Goal: Task Accomplishment & Management: Use online tool/utility

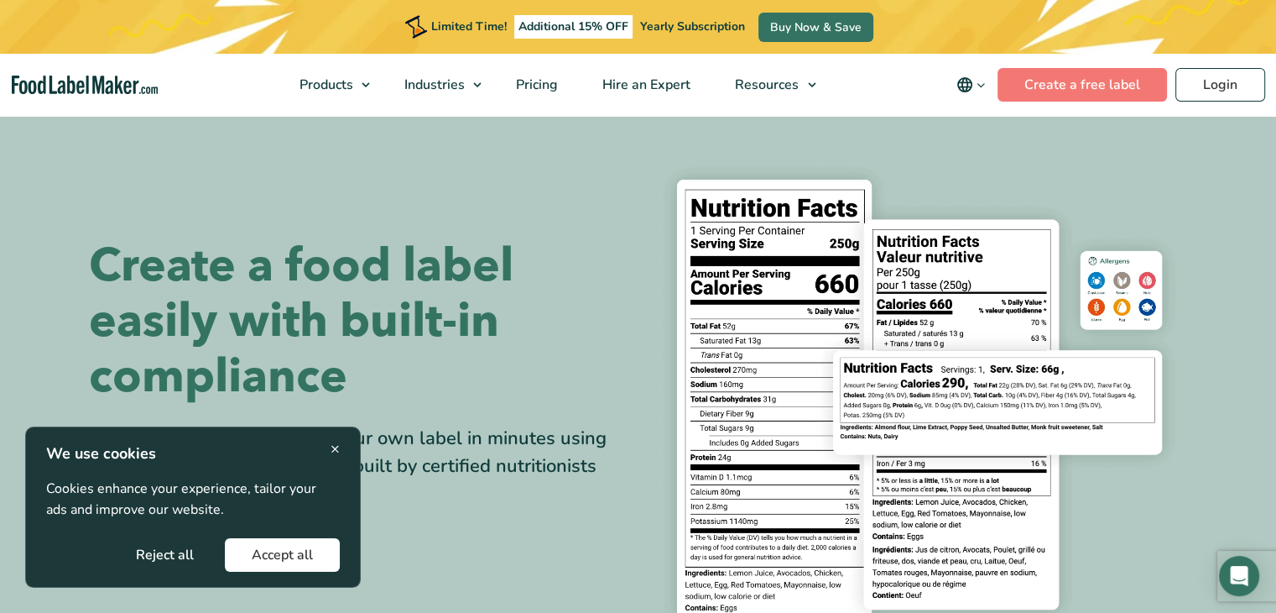
click at [304, 551] on button "Accept all" at bounding box center [282, 555] width 115 height 34
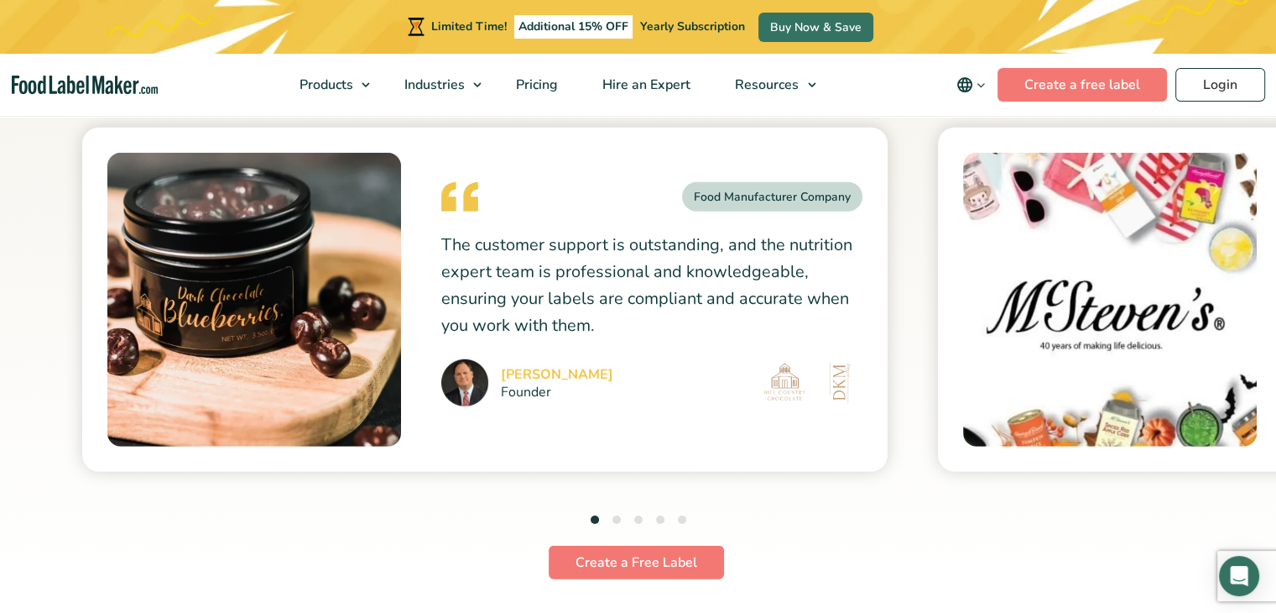
scroll to position [4591, 0]
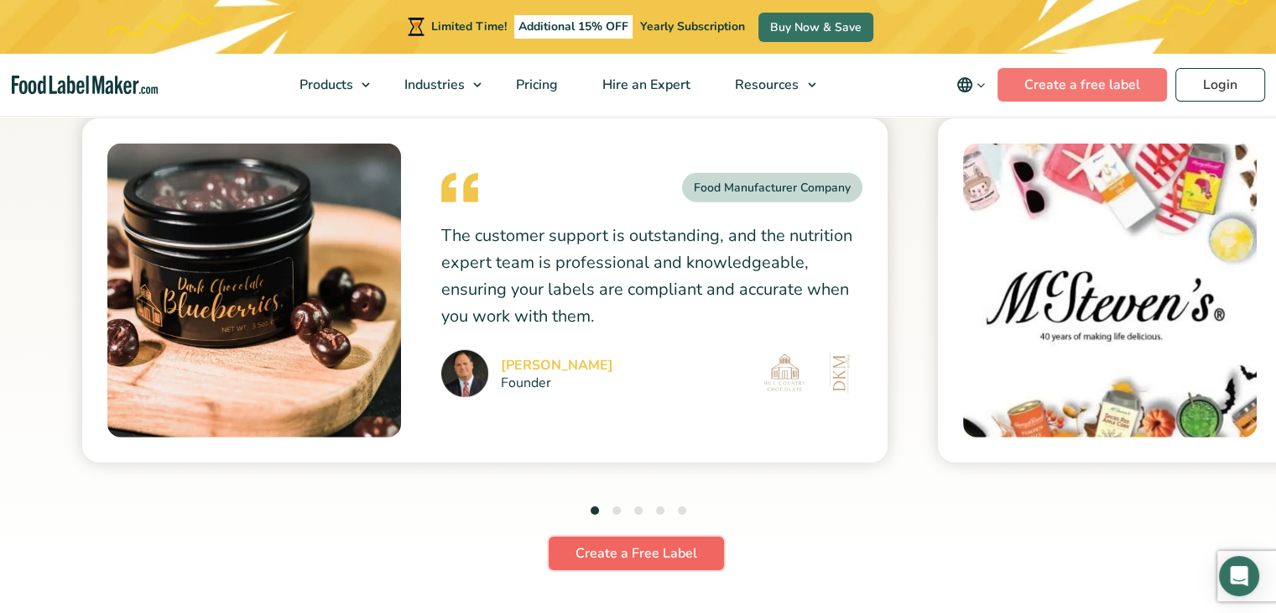
click at [668, 545] on link "Create a Free Label" at bounding box center [636, 553] width 175 height 34
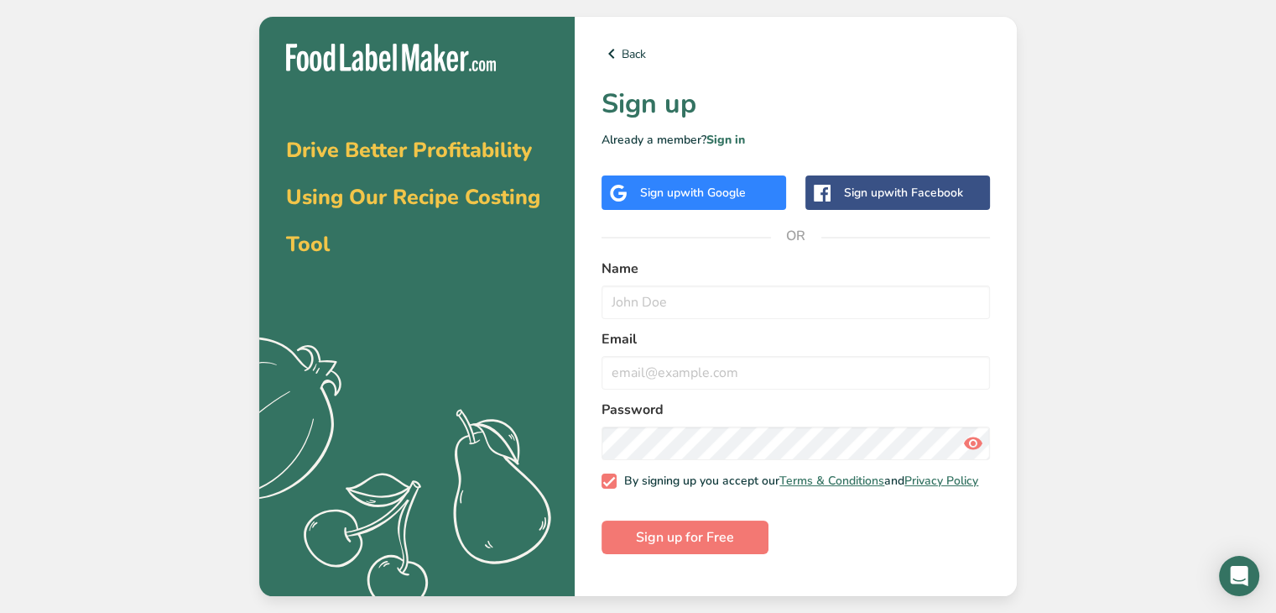
click at [680, 196] on span "with Google" at bounding box center [712, 193] width 65 height 16
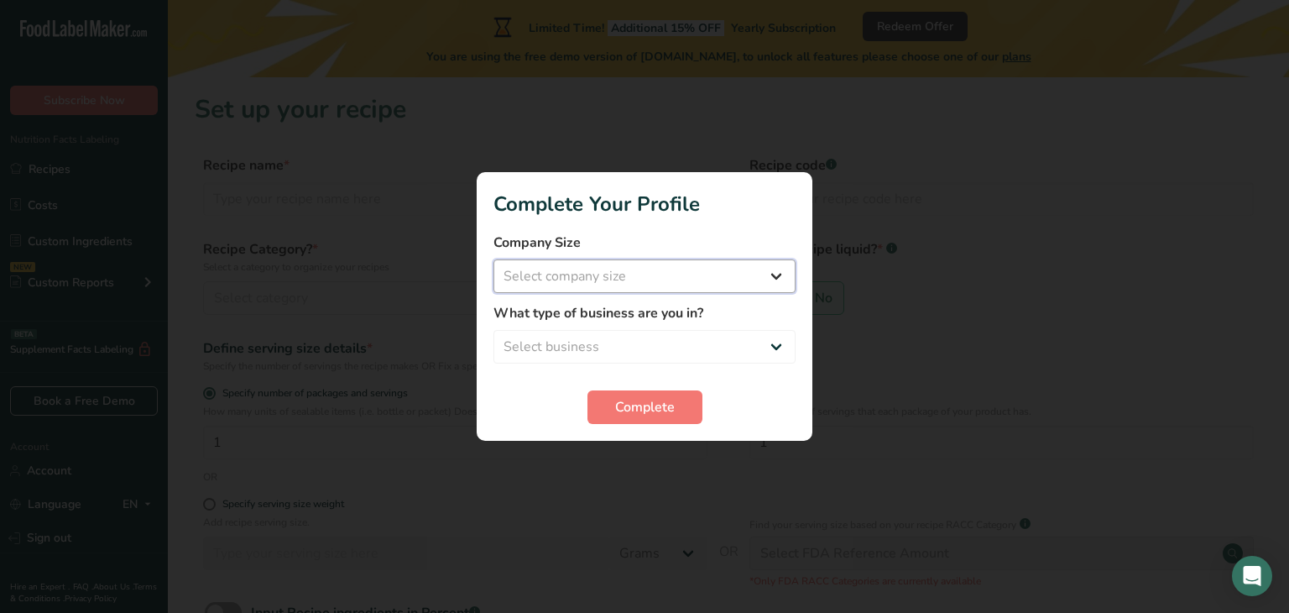
click at [787, 265] on select "Select company size Fewer than 10 Employees 10 to 50 Employees 51 to 500 Employ…" at bounding box center [644, 276] width 302 height 34
select select "1"
click at [493, 259] on select "Select company size Fewer than 10 Employees 10 to 50 Employees 51 to 500 Employ…" at bounding box center [644, 276] width 302 height 34
click at [769, 346] on select "Select business Packaged Food Manufacturer Restaurant & Cafe Bakery Meal Plans …" at bounding box center [644, 347] width 302 height 34
select select "2"
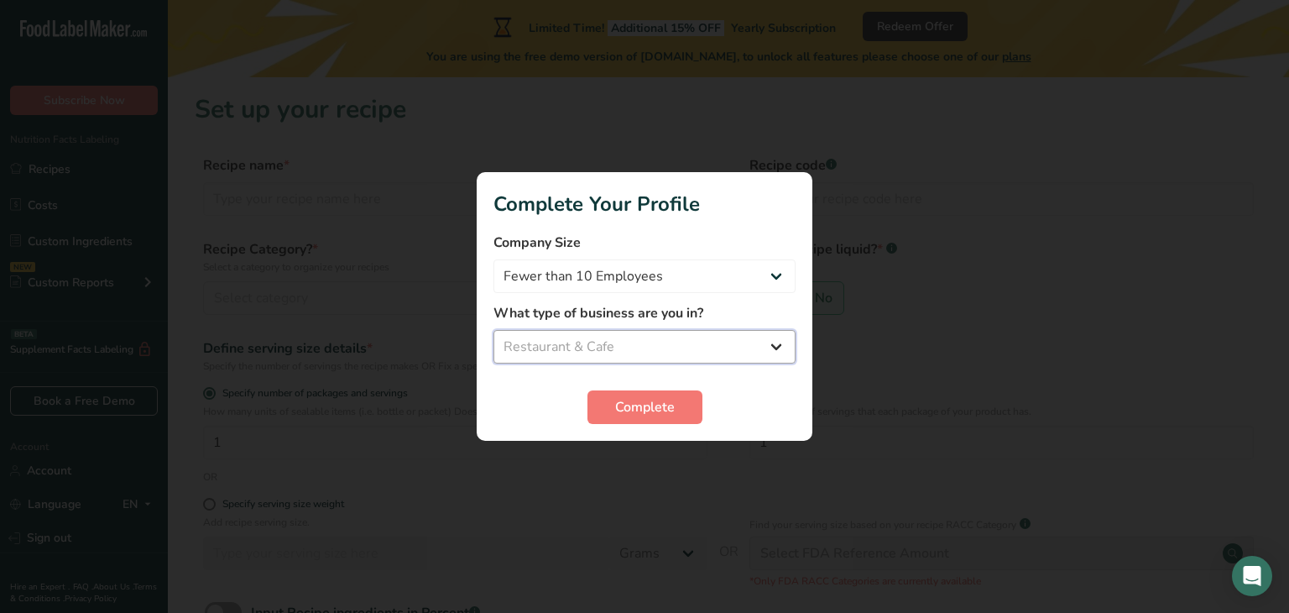
click at [493, 330] on select "Select business Packaged Food Manufacturer Restaurant & Cafe Bakery Meal Plans …" at bounding box center [644, 347] width 302 height 34
click at [652, 407] on span "Complete" at bounding box center [645, 407] width 60 height 20
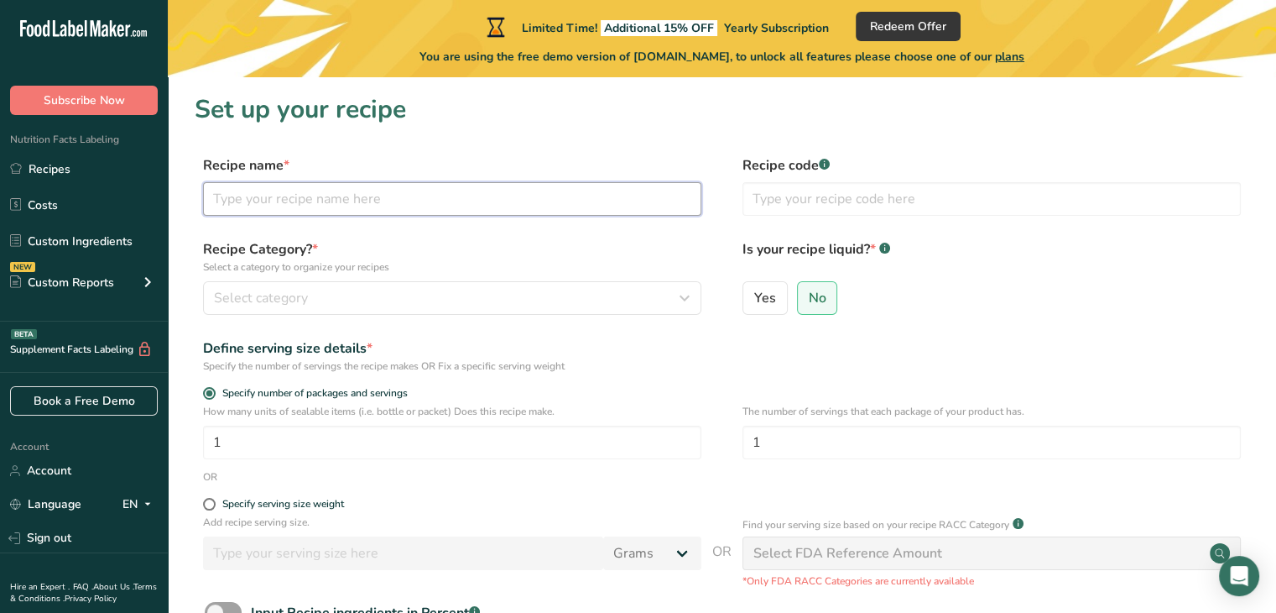
click at [276, 196] on input "text" at bounding box center [452, 199] width 498 height 34
click at [276, 196] on input "Almond Milk" at bounding box center [452, 199] width 498 height 34
type input "Almond Milk"
click at [420, 316] on div "Recipe Category? * Select a category to organize your recipes Select category S…" at bounding box center [722, 282] width 1055 height 86
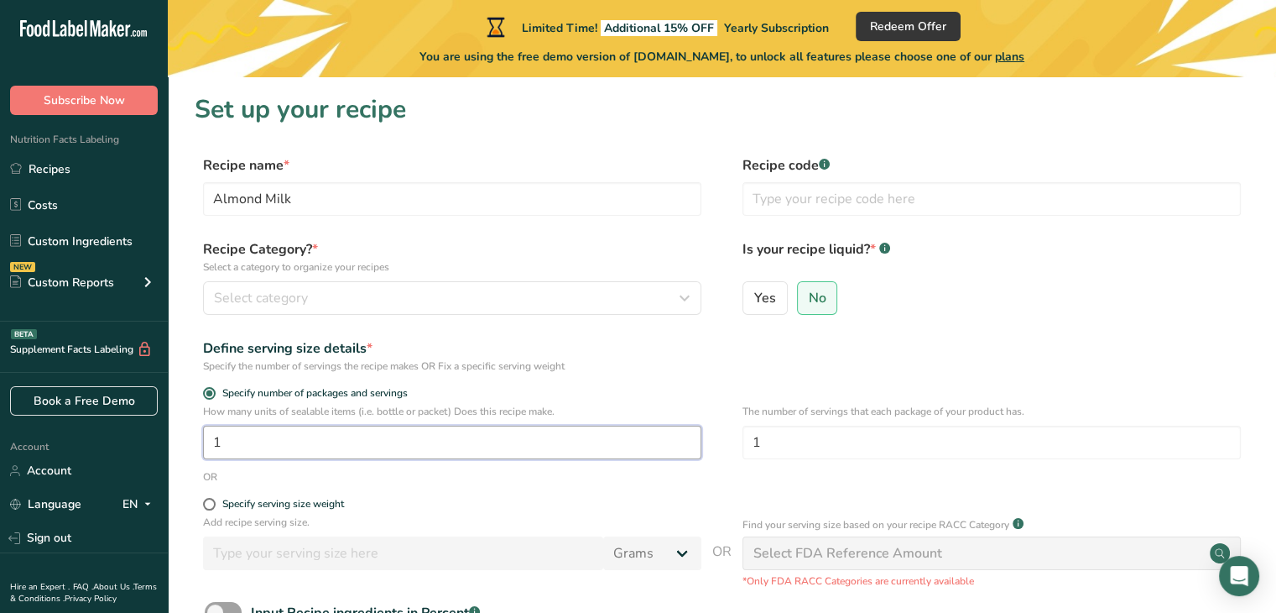
click at [577, 434] on input "1" at bounding box center [452, 442] width 498 height 34
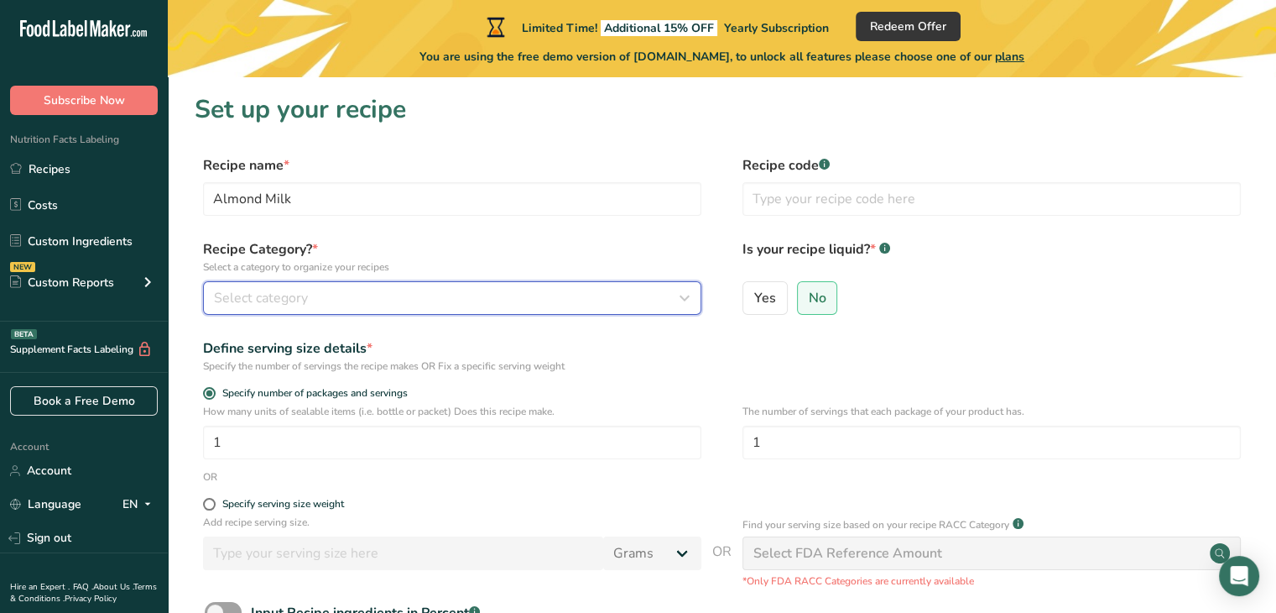
click at [682, 303] on icon "button" at bounding box center [685, 298] width 20 height 30
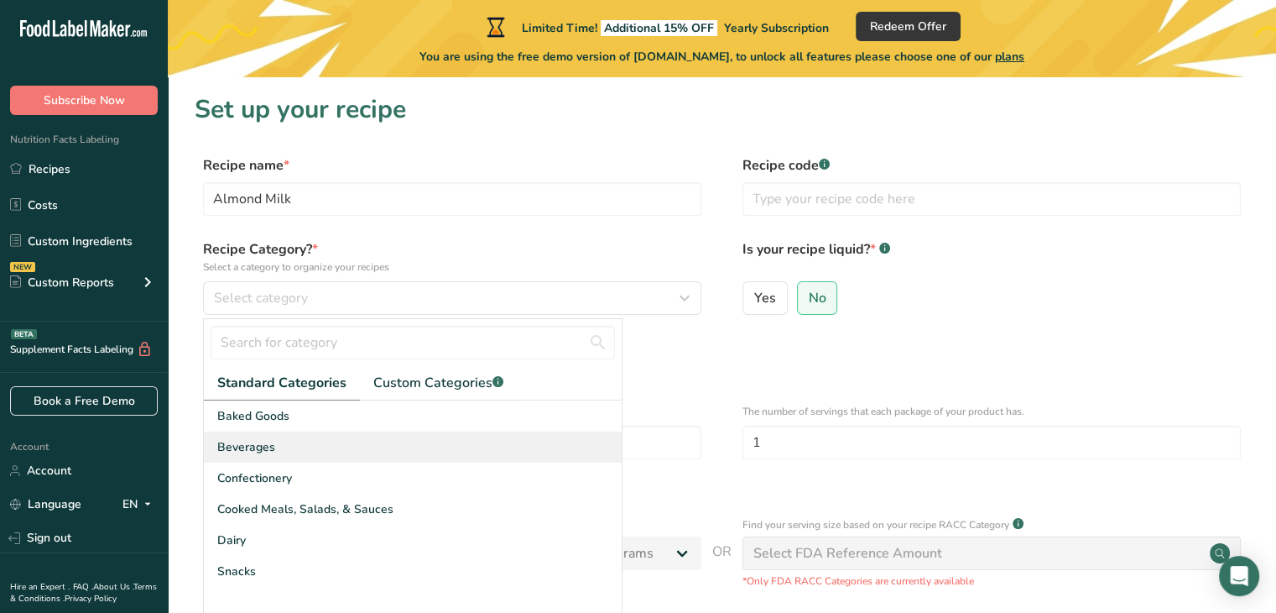
click at [302, 454] on div "Beverages" at bounding box center [413, 446] width 418 height 31
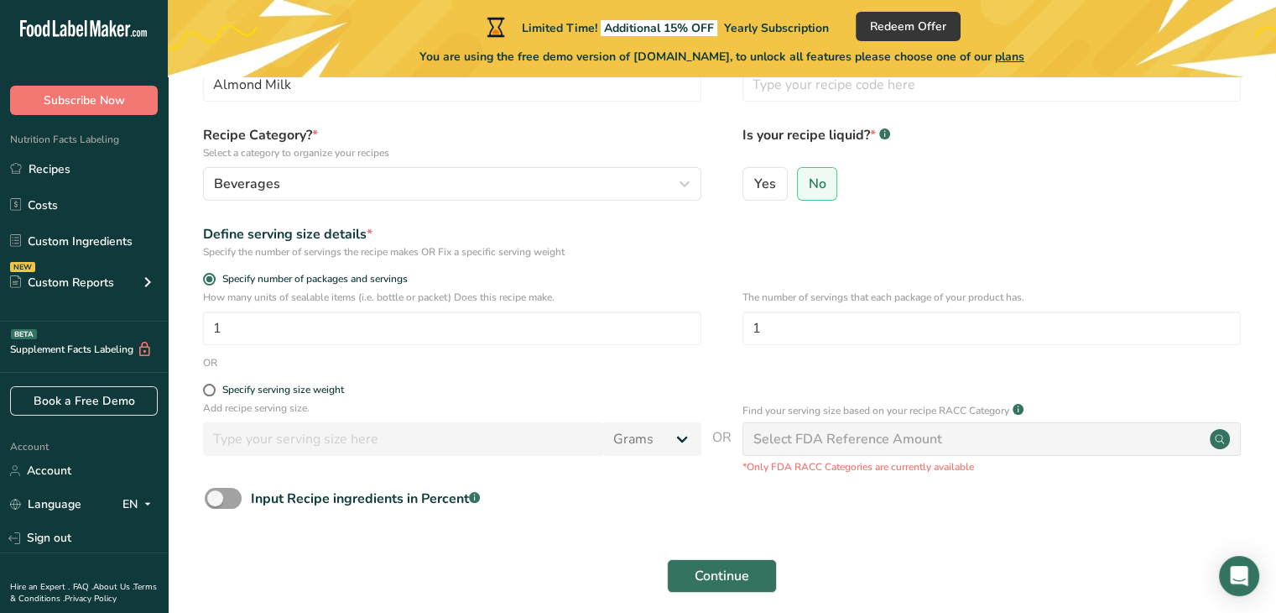
scroll to position [136, 0]
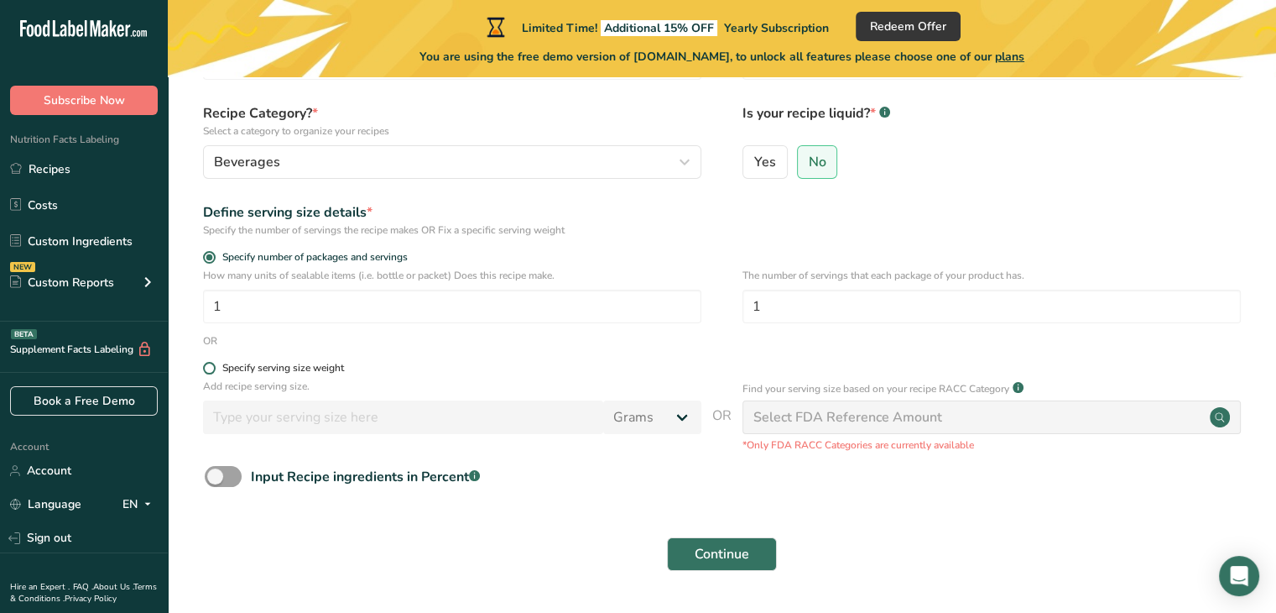
click at [210, 368] on span at bounding box center [209, 368] width 13 height 13
click at [210, 368] on input "Specify serving size weight" at bounding box center [208, 367] width 11 height 11
radio input "true"
radio input "false"
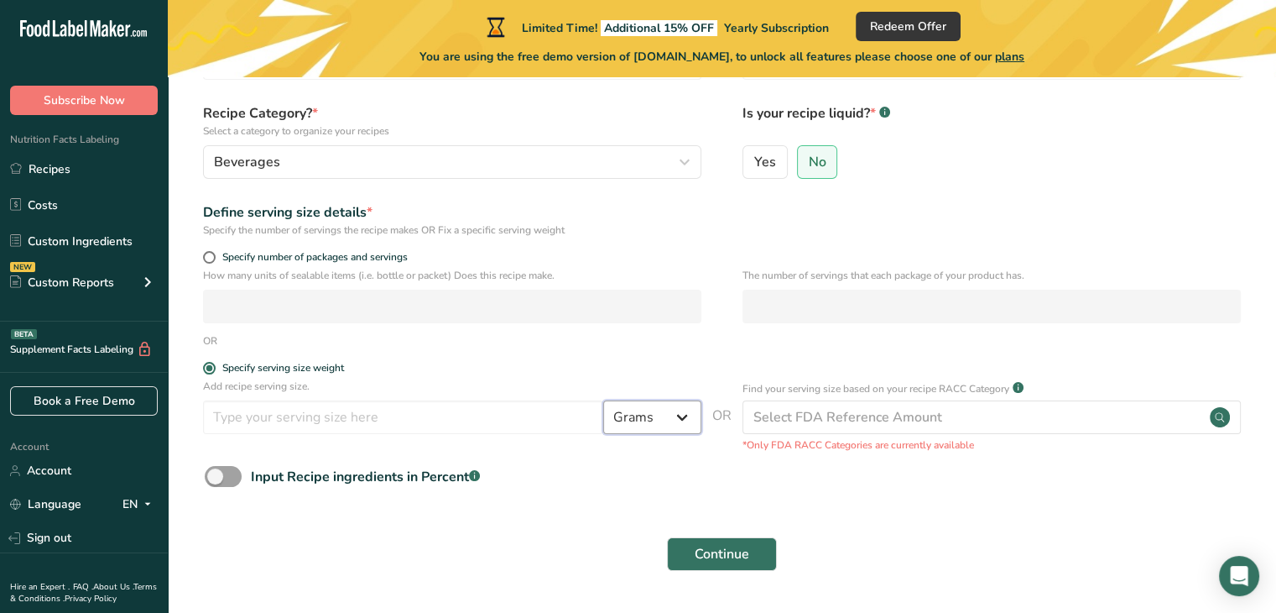
click at [688, 416] on select "Grams kg mg mcg lb oz l mL fl oz tbsp tsp cup qt gallon" at bounding box center [652, 417] width 98 height 34
select select "17"
click at [603, 400] on select "Grams kg mg mcg lb oz l mL fl oz tbsp tsp cup qt gallon" at bounding box center [652, 417] width 98 height 34
select select "22"
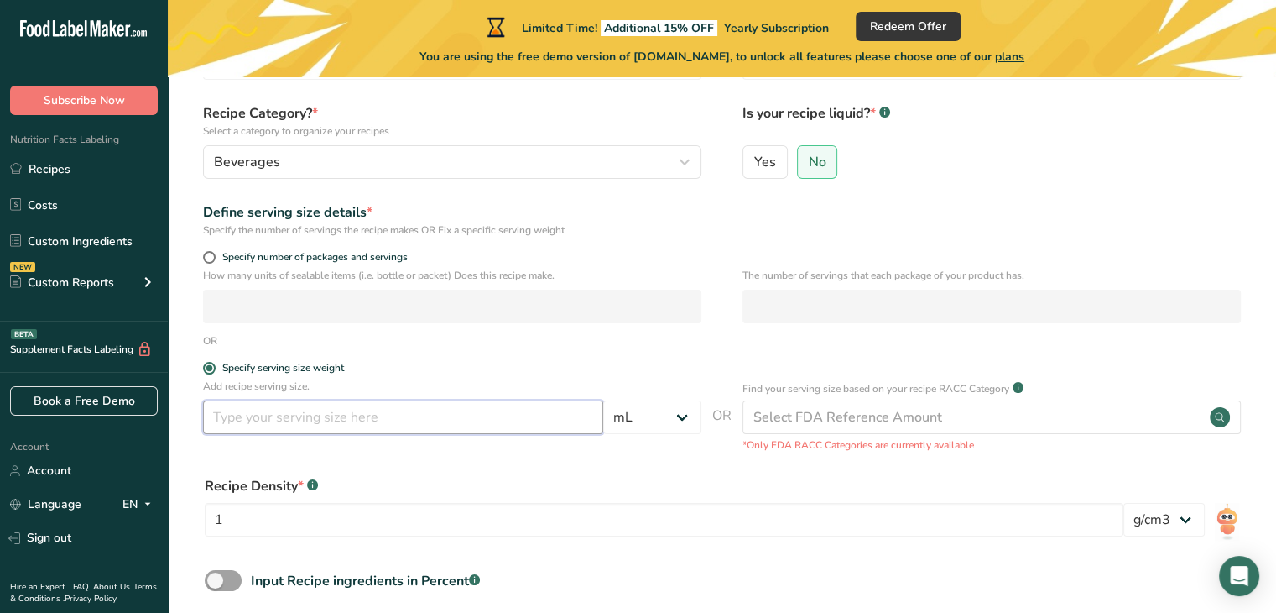
click at [275, 427] on input "number" at bounding box center [403, 417] width 400 height 34
type input "2"
type input "100"
click at [645, 467] on div "Recipe Density * .a-a{fill:#347362;}.b-a{fill:#fff;} 1 lb/ft3 g/cm3" at bounding box center [722, 511] width 1055 height 91
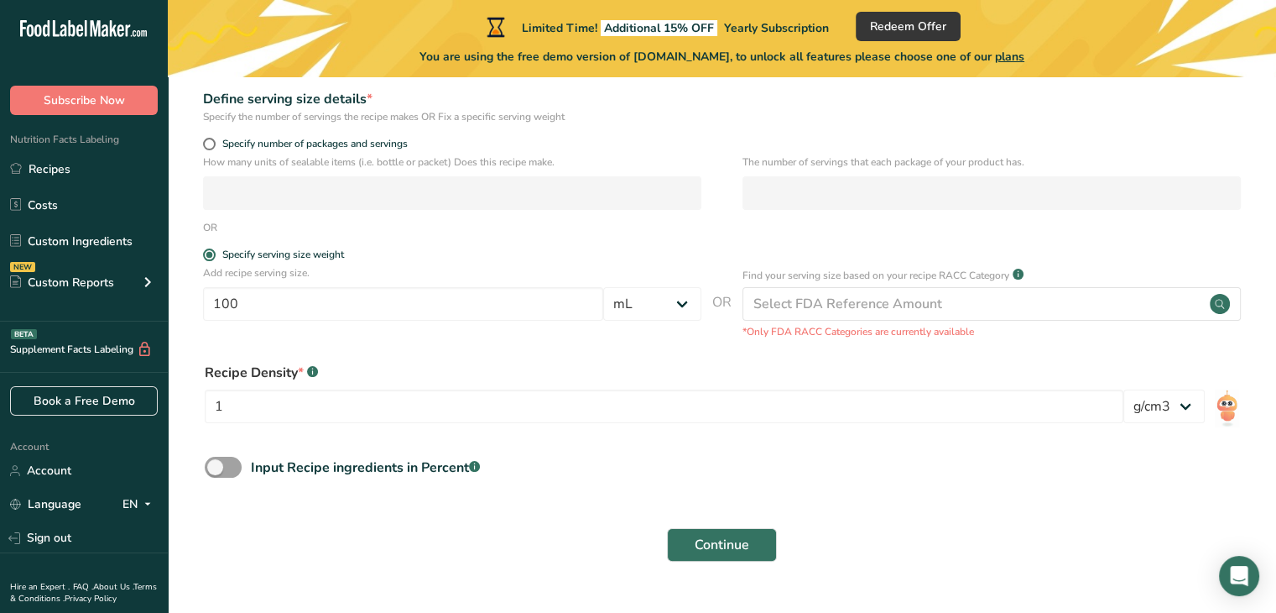
scroll to position [289, 0]
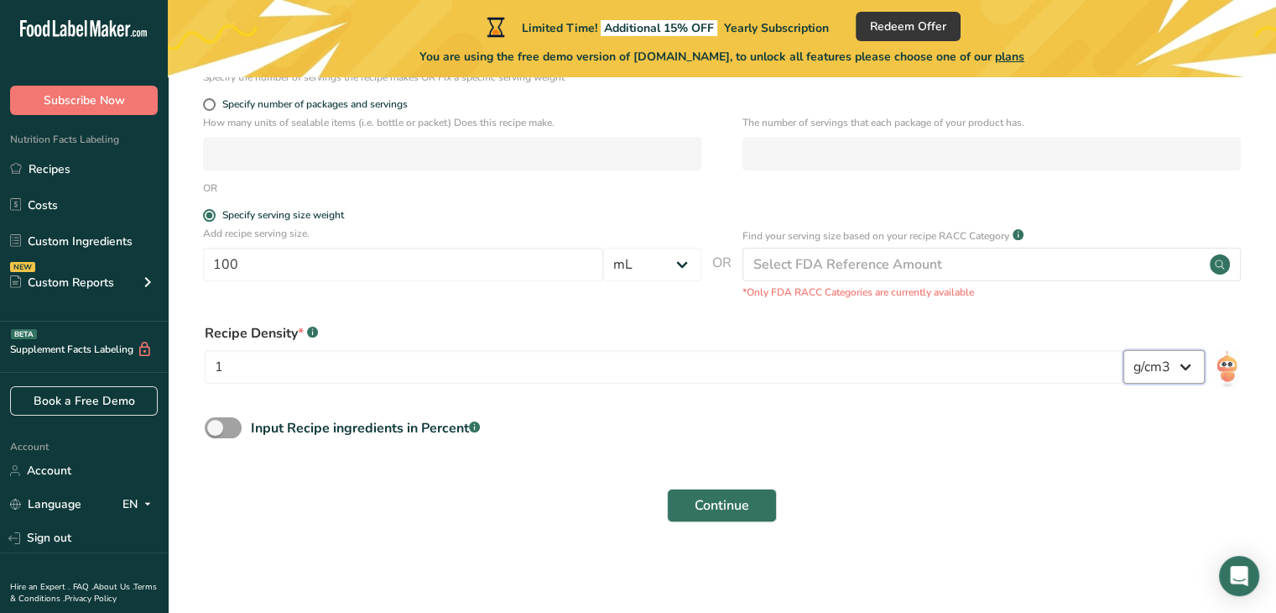
click at [1190, 367] on select "lb/ft3 g/cm3" at bounding box center [1164, 367] width 81 height 34
click at [726, 514] on span "Continue" at bounding box center [722, 505] width 55 height 20
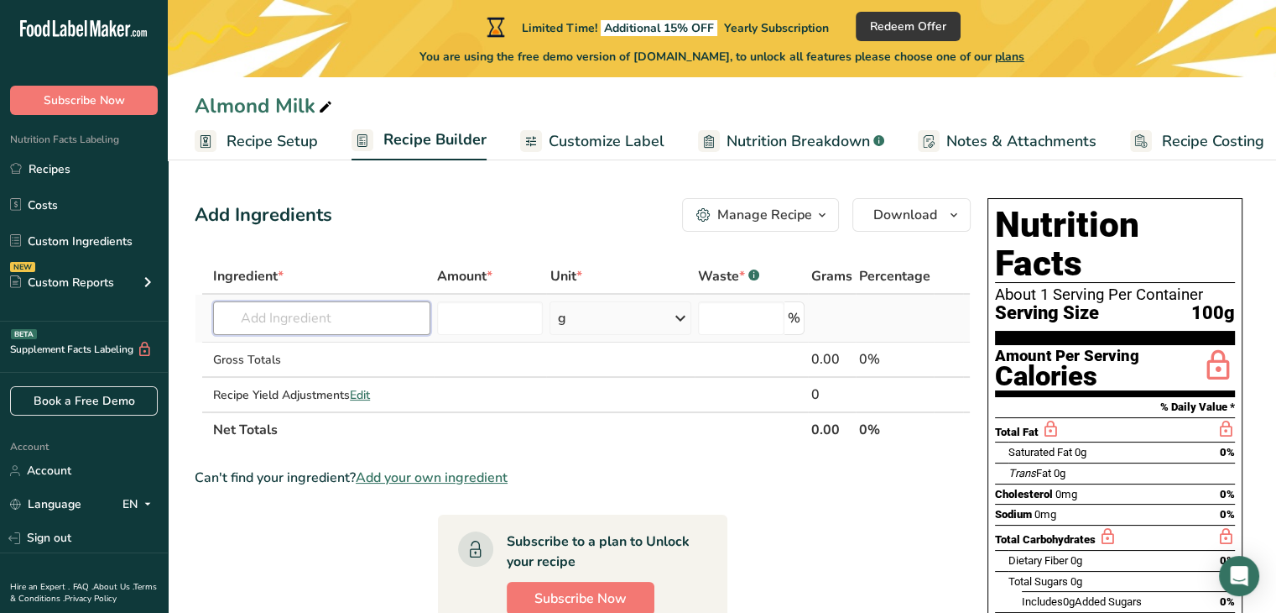
click at [326, 313] on input "text" at bounding box center [321, 318] width 217 height 34
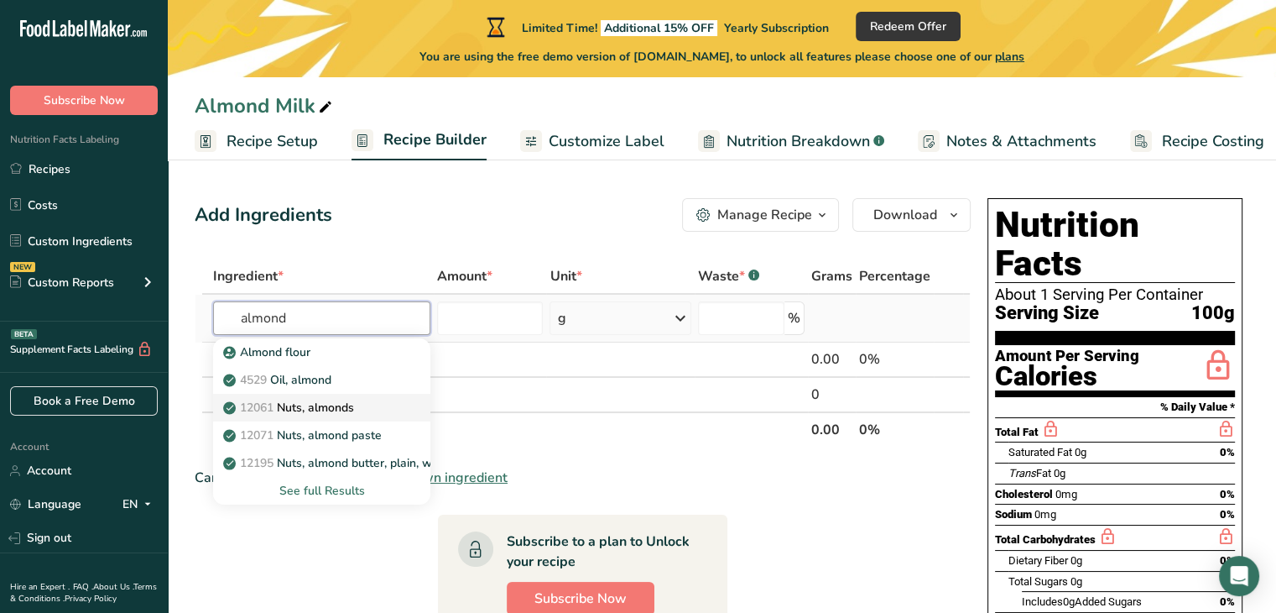
type input "almond"
click at [300, 405] on p "12061 Nuts, almonds" at bounding box center [291, 408] width 128 height 18
type input "Nuts, almonds"
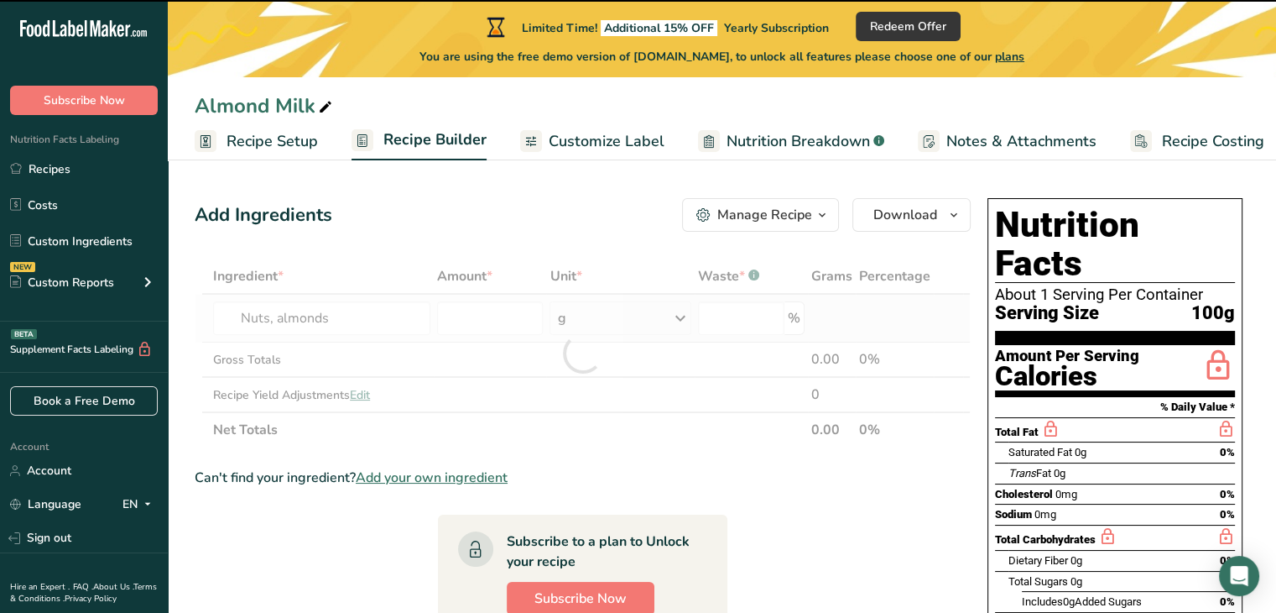
type input "0"
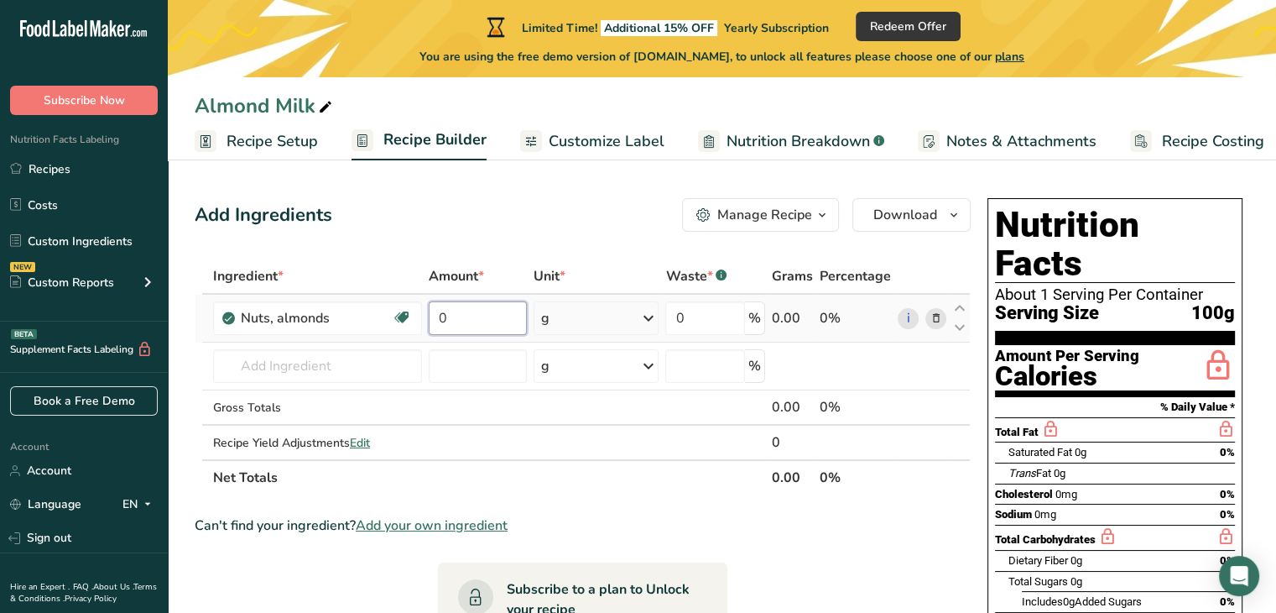
click at [490, 312] on input "0" at bounding box center [478, 318] width 98 height 34
type input "150"
click at [276, 375] on div "Ingredient * Amount * Unit * Waste * .a-a{fill:#347362;}.b-a{fill:#fff;} Grams …" at bounding box center [583, 376] width 776 height 237
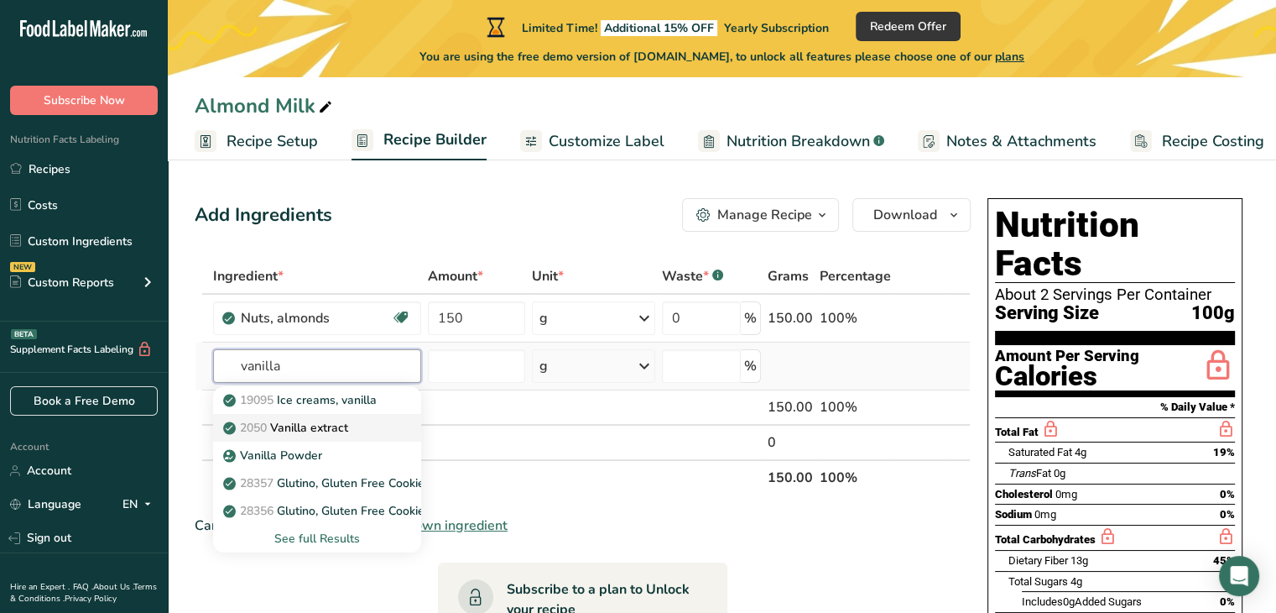
type input "vanilla"
click at [294, 425] on p "2050 Vanilla extract" at bounding box center [288, 428] width 122 height 18
type input "Vanilla extract"
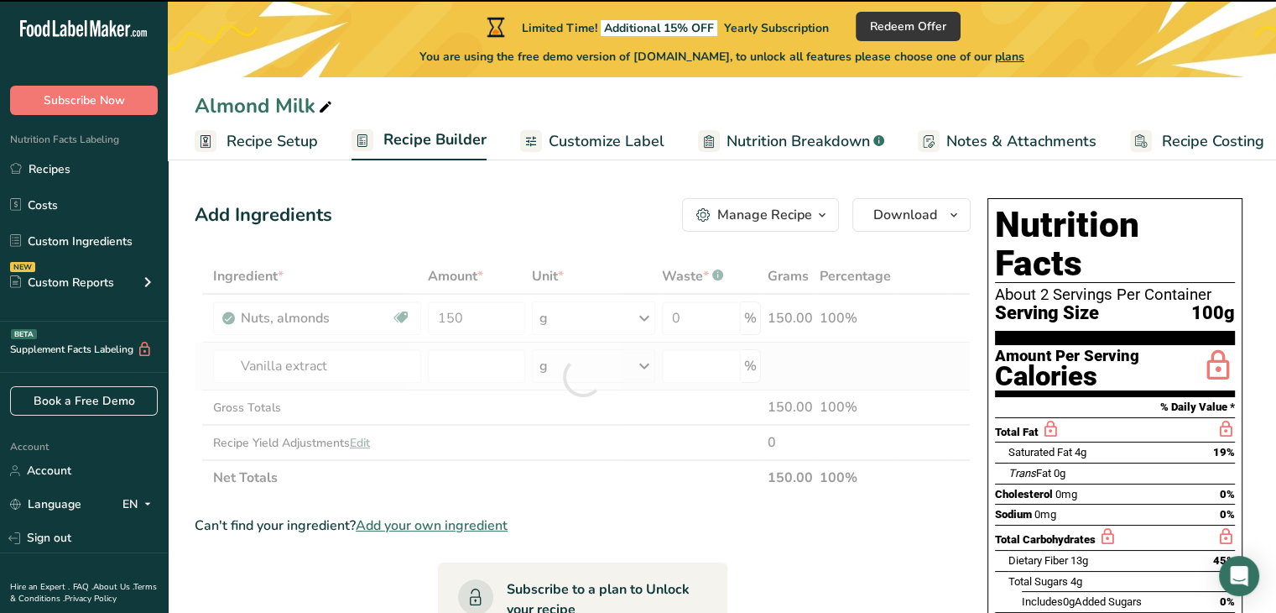
type input "0"
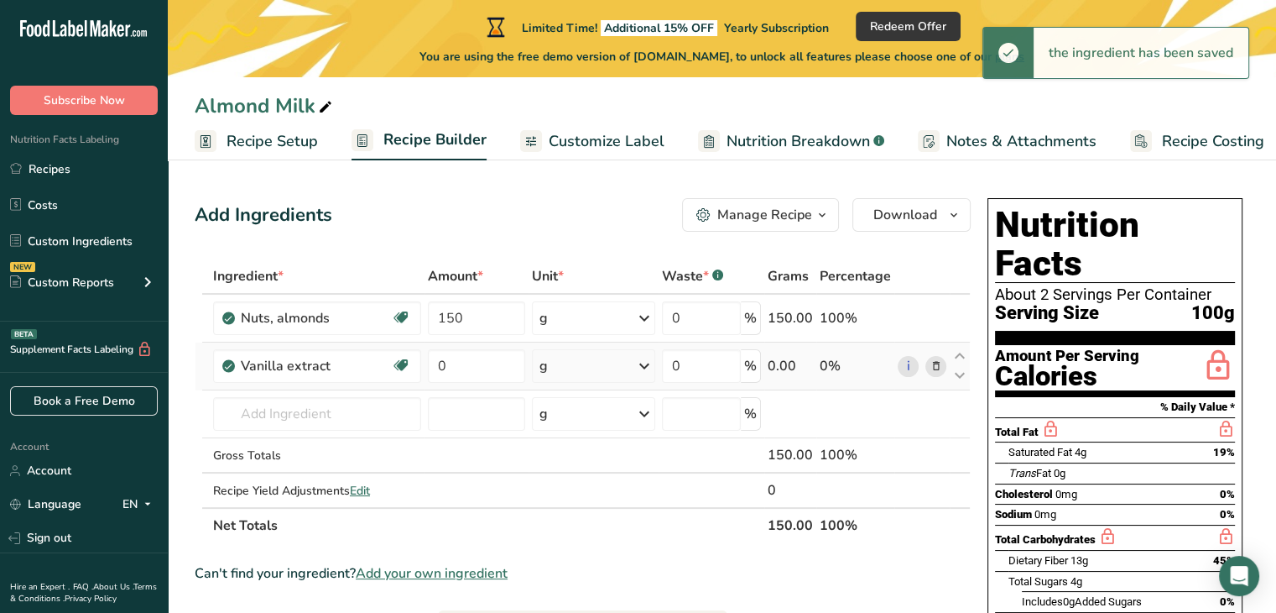
click at [650, 365] on icon at bounding box center [644, 366] width 20 height 30
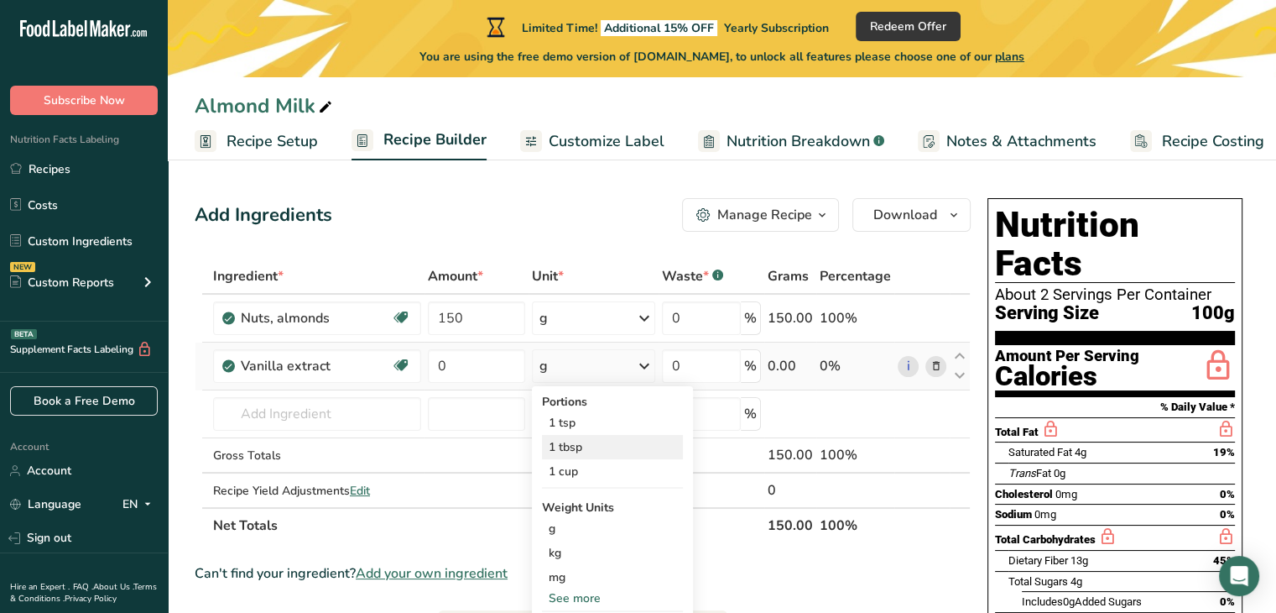
click at [593, 442] on div "1 tbsp" at bounding box center [612, 447] width 141 height 24
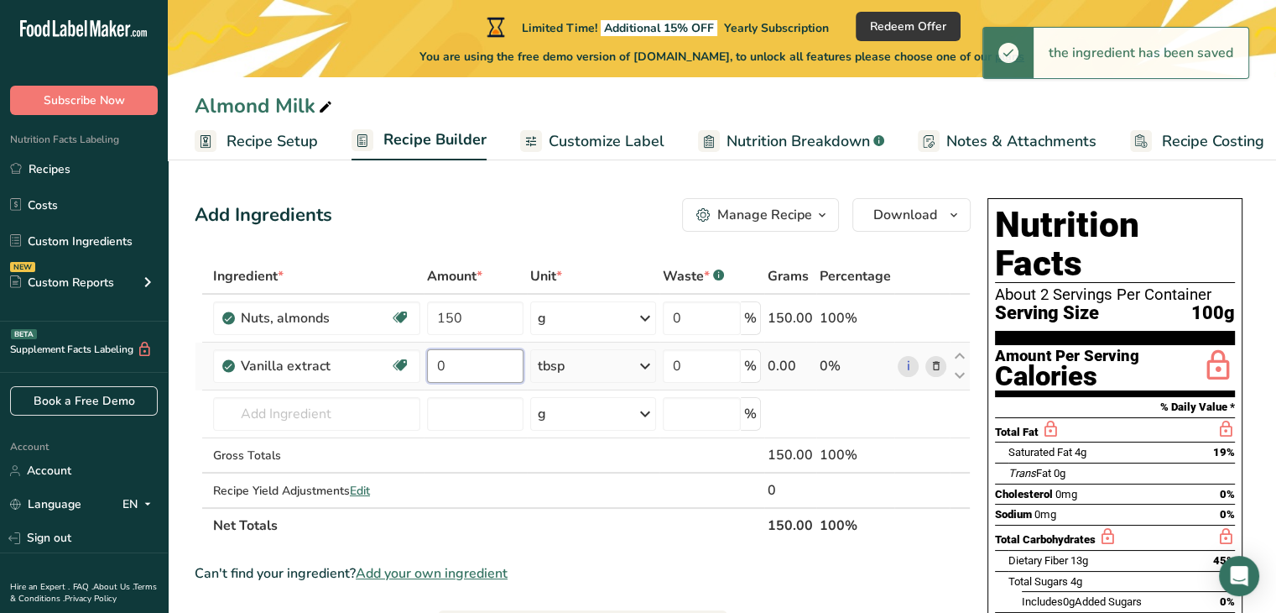
click at [458, 361] on input "0" at bounding box center [475, 366] width 96 height 34
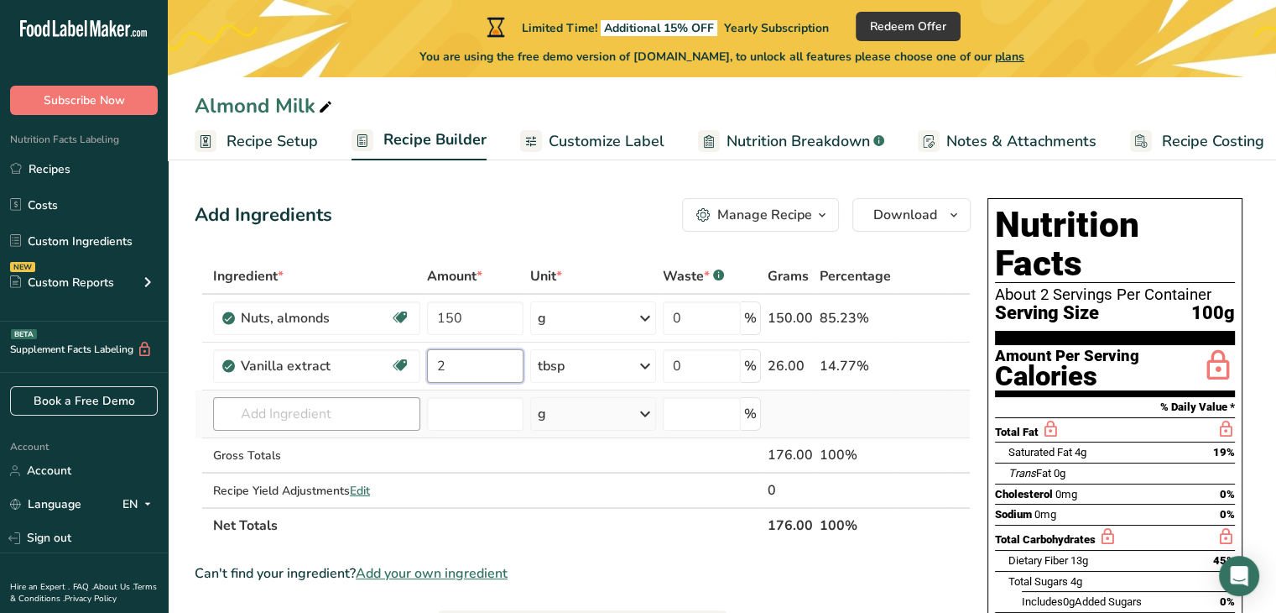
type input "2"
click at [321, 407] on div "Ingredient * Amount * Unit * Waste * .a-a{fill:#347362;}.b-a{fill:#fff;} Grams …" at bounding box center [583, 400] width 776 height 284
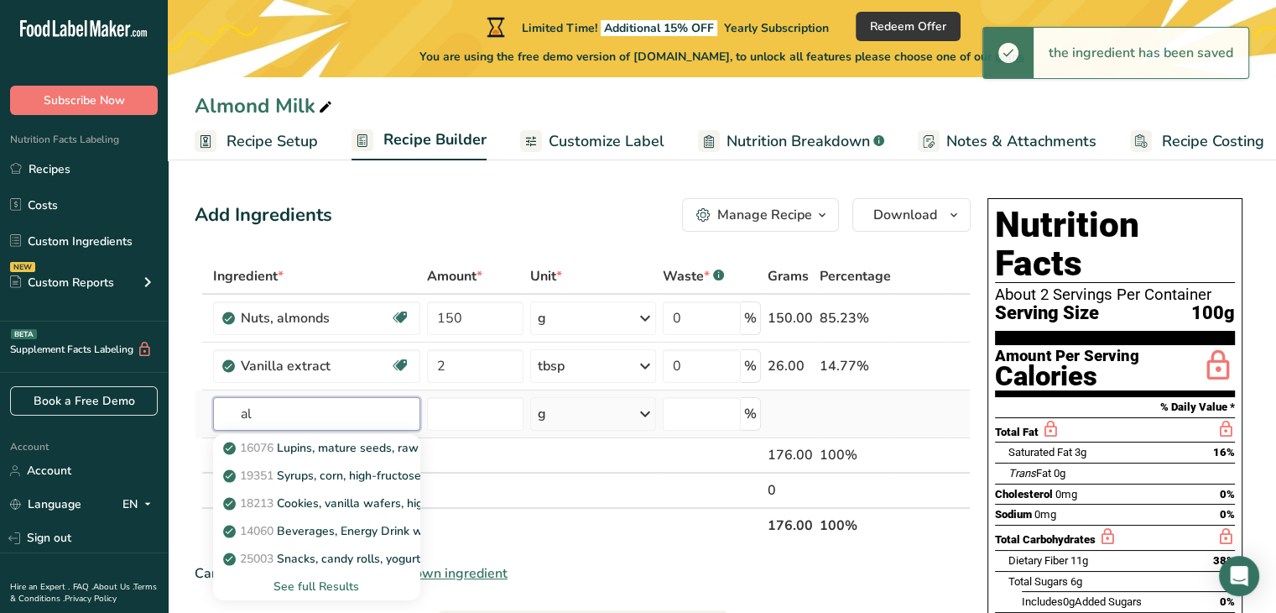
type input "a"
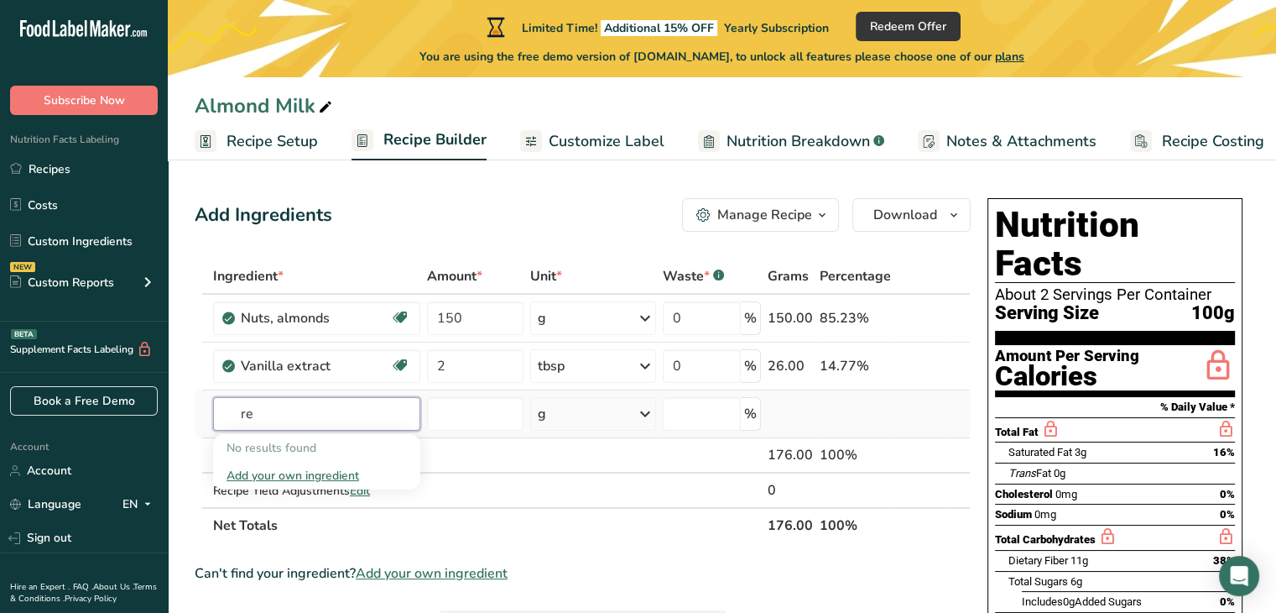
type input "r"
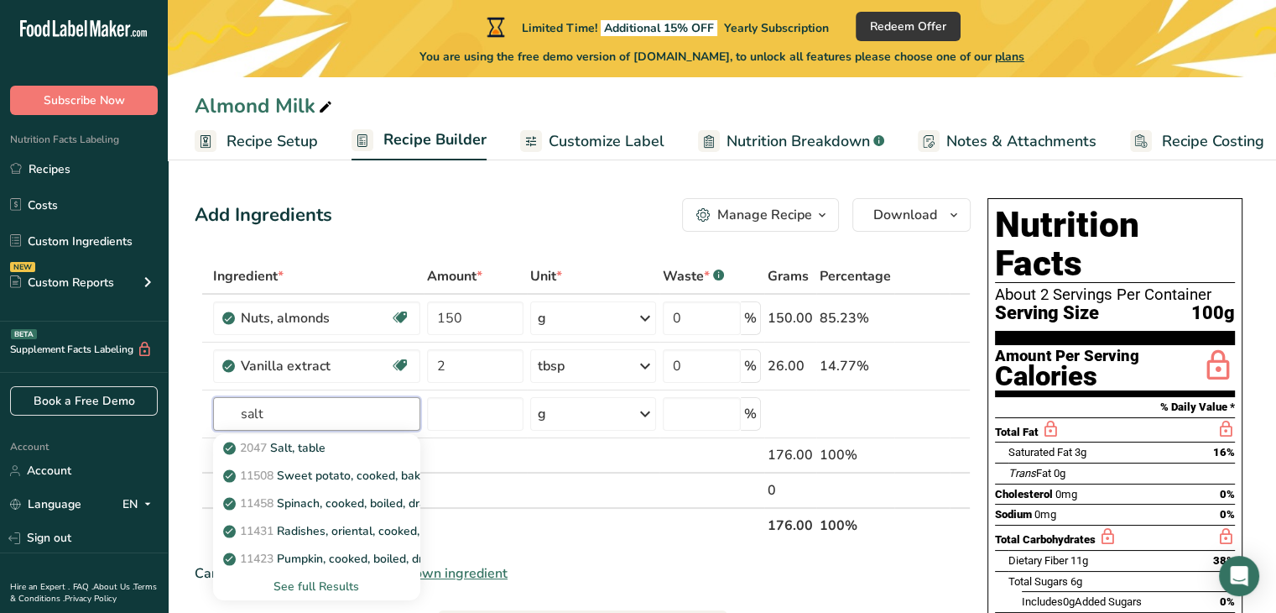
type input "salt"
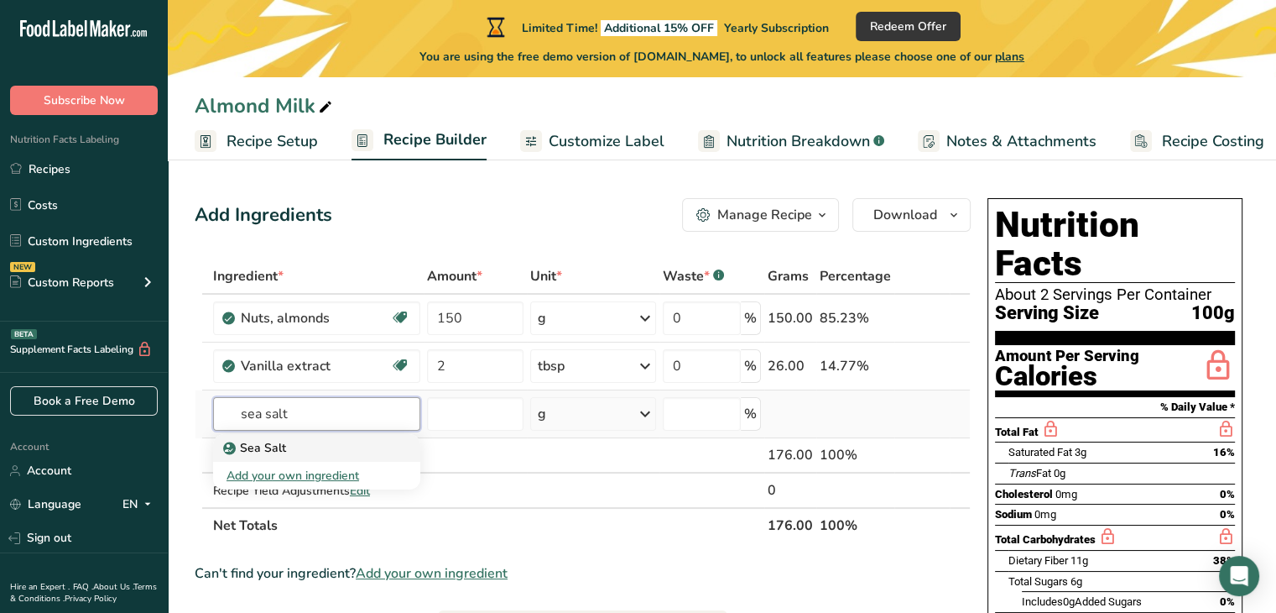
type input "sea salt"
click at [258, 446] on p "Sea Salt" at bounding box center [257, 448] width 60 height 18
type input "Sea Salt"
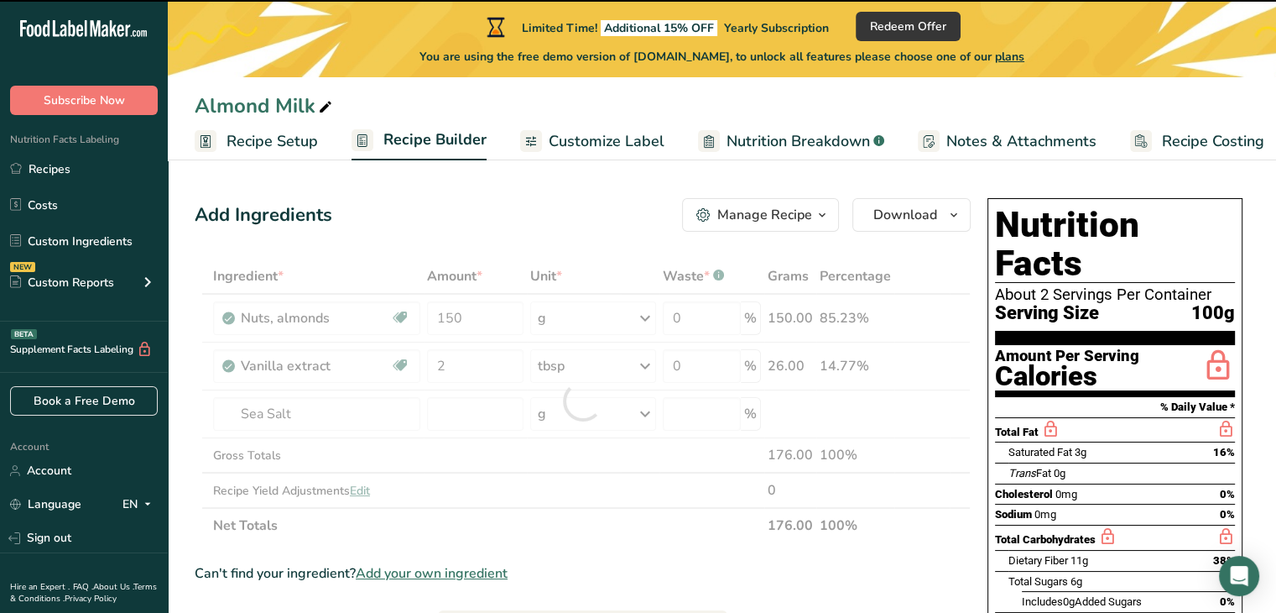
type input "0"
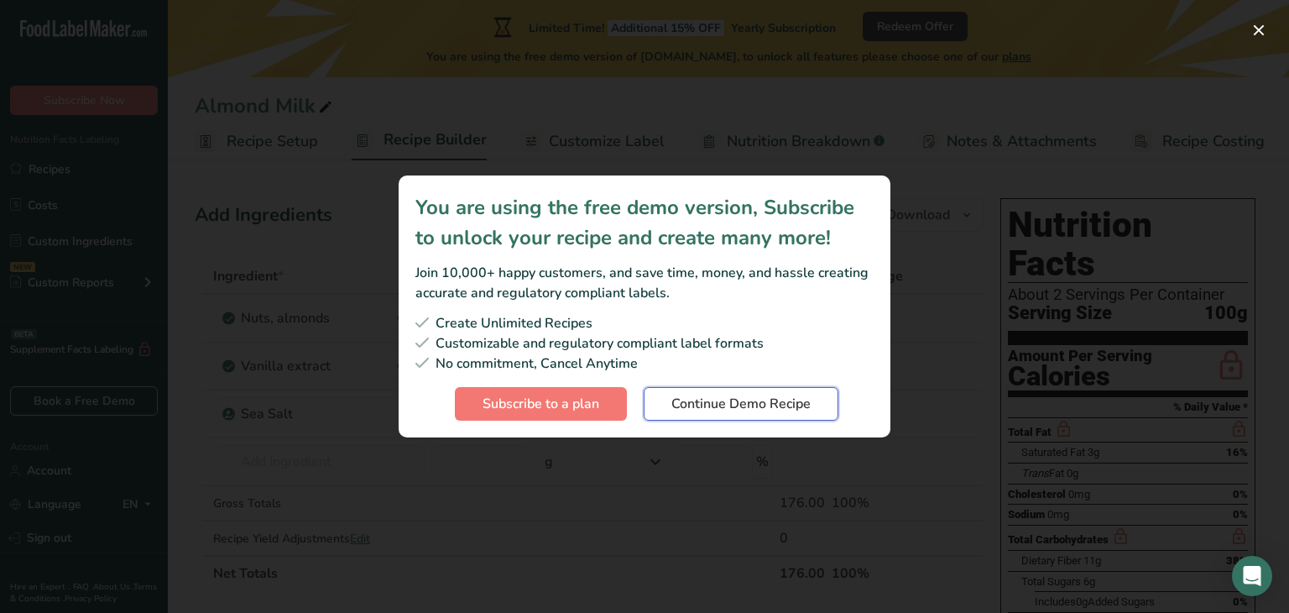
click at [705, 407] on span "Continue Demo Recipe" at bounding box center [740, 404] width 139 height 20
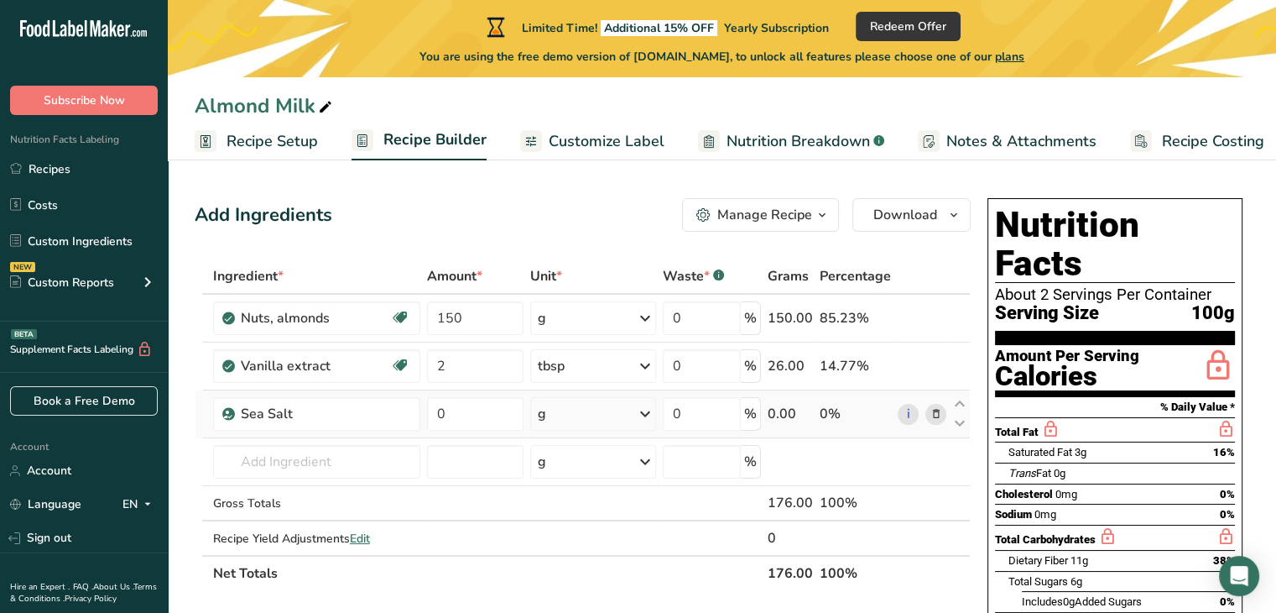
click at [644, 413] on icon at bounding box center [645, 414] width 20 height 30
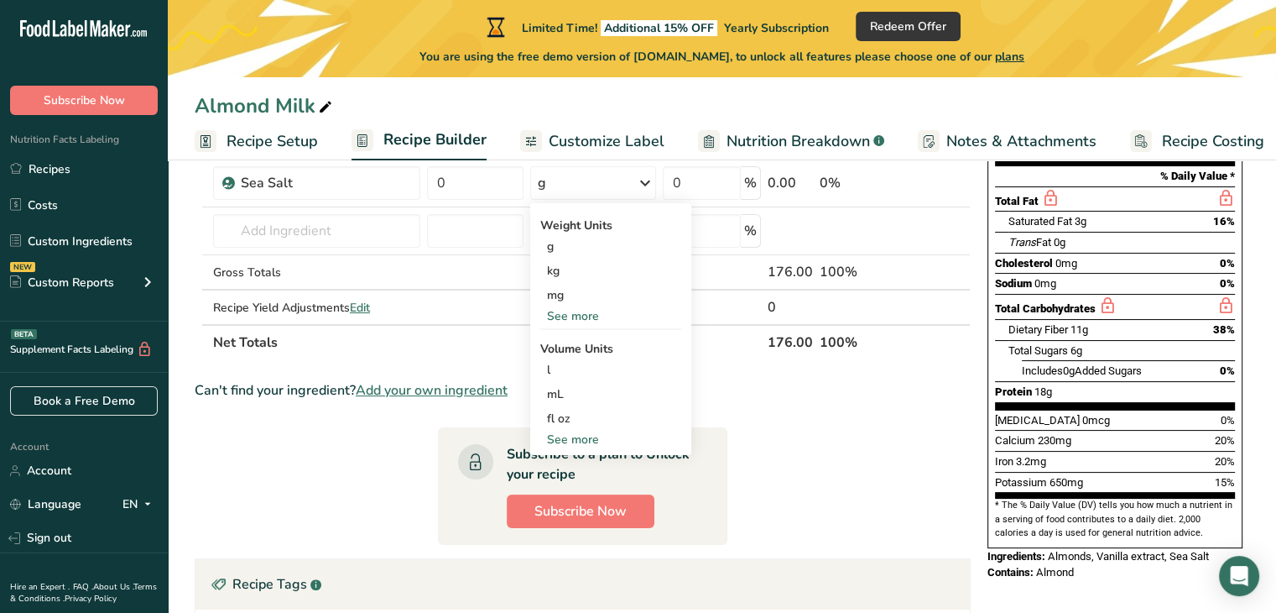
scroll to position [237, 0]
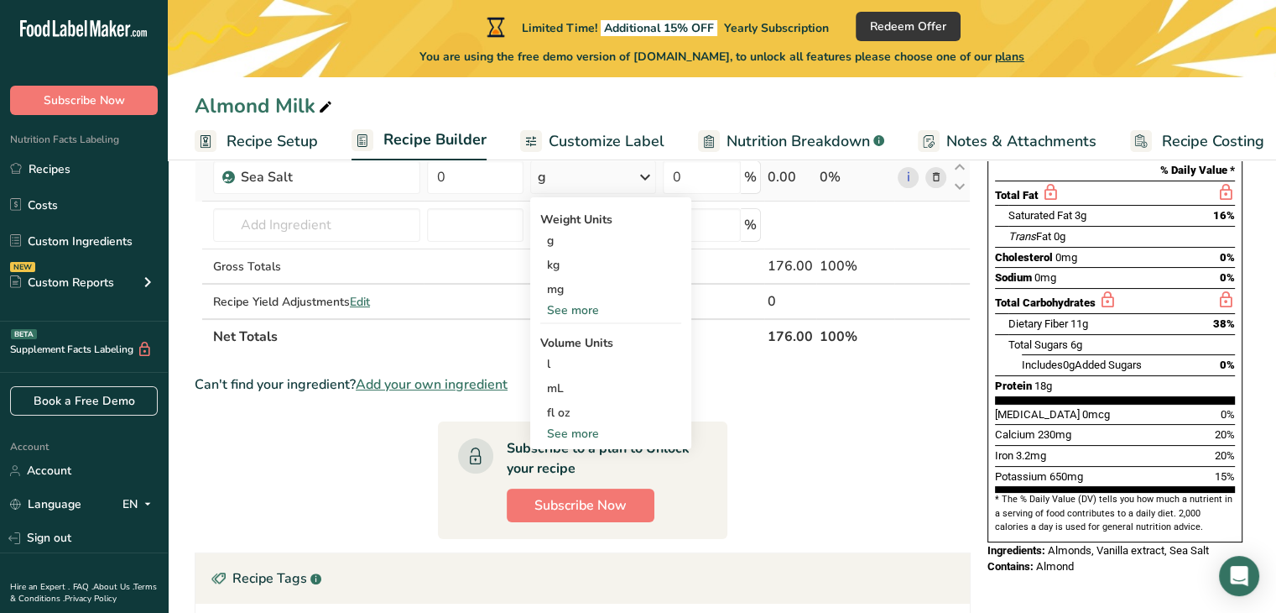
click at [566, 435] on div "See more" at bounding box center [610, 434] width 141 height 18
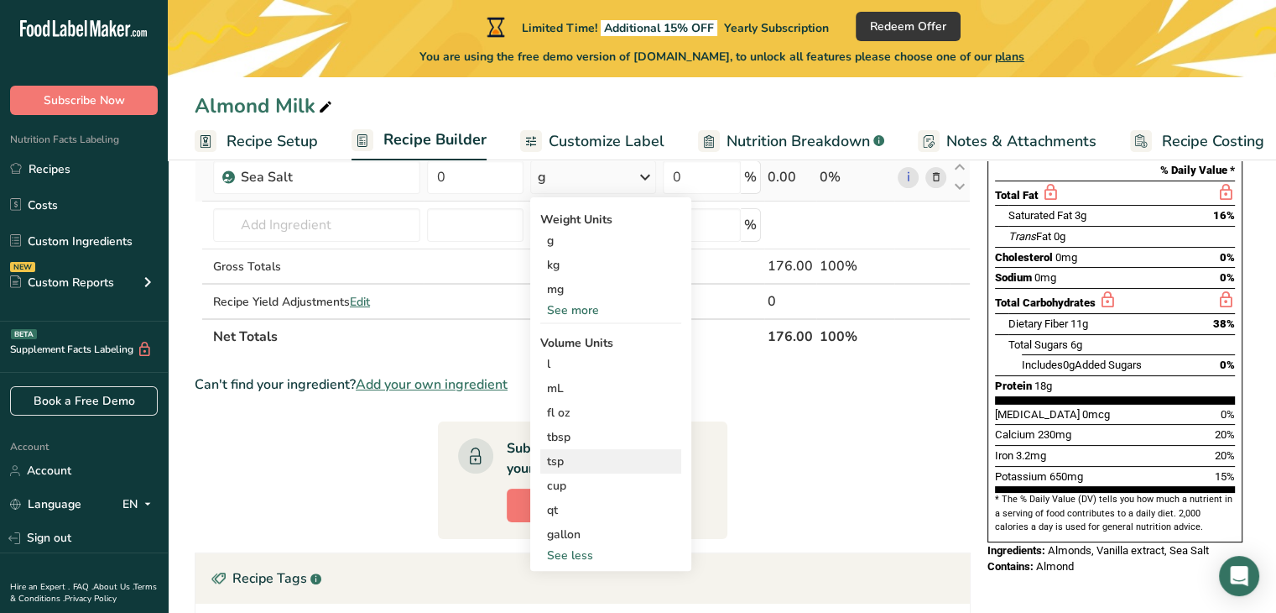
click at [546, 461] on div "tsp Volume units require a density conversion. If you know your ingredient's de…" at bounding box center [610, 461] width 141 height 24
click at [559, 461] on div "tsp" at bounding box center [611, 461] width 128 height 18
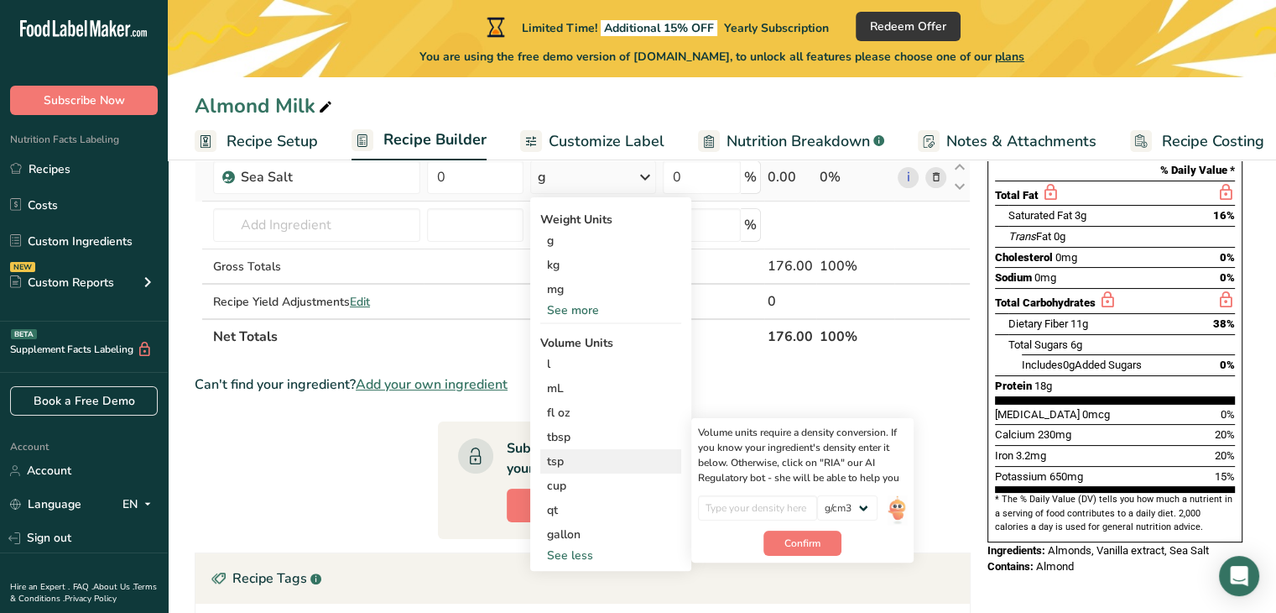
click at [571, 457] on div "tsp" at bounding box center [611, 461] width 128 height 18
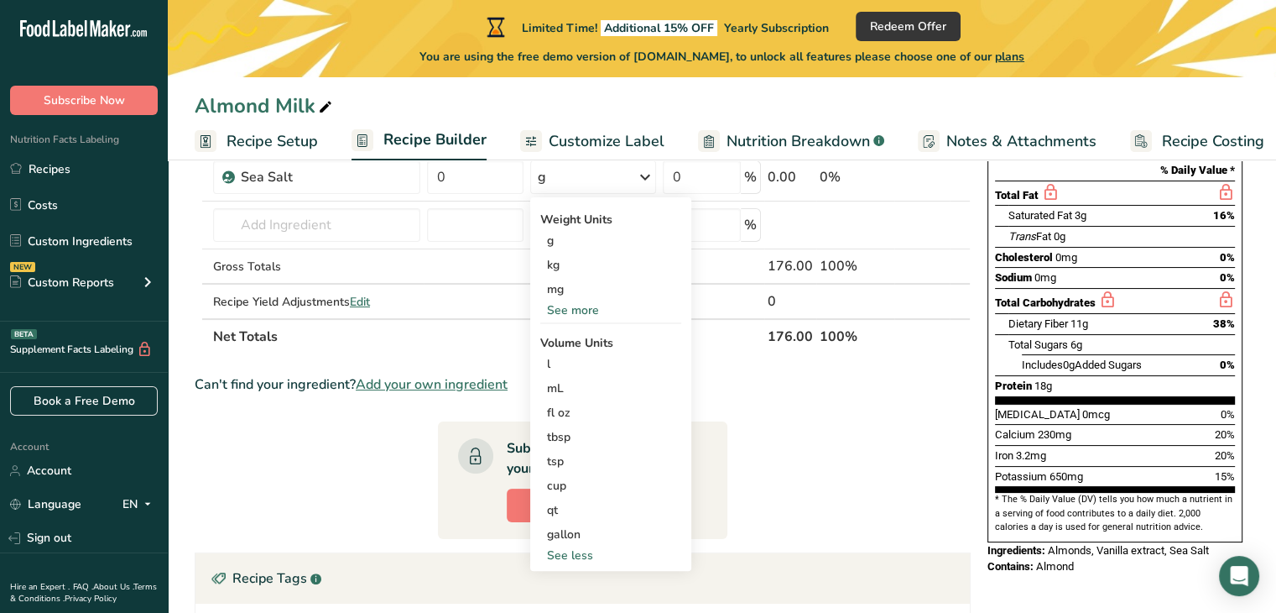
click at [420, 335] on th "Net Totals" at bounding box center [487, 335] width 555 height 35
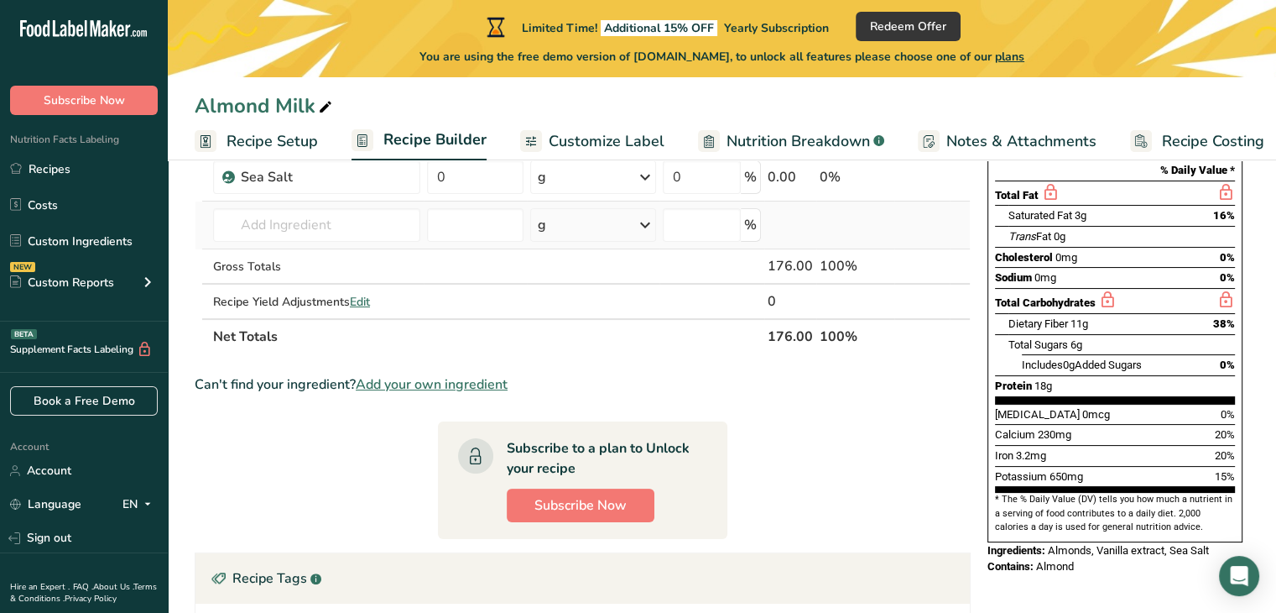
click at [644, 219] on icon at bounding box center [645, 225] width 20 height 30
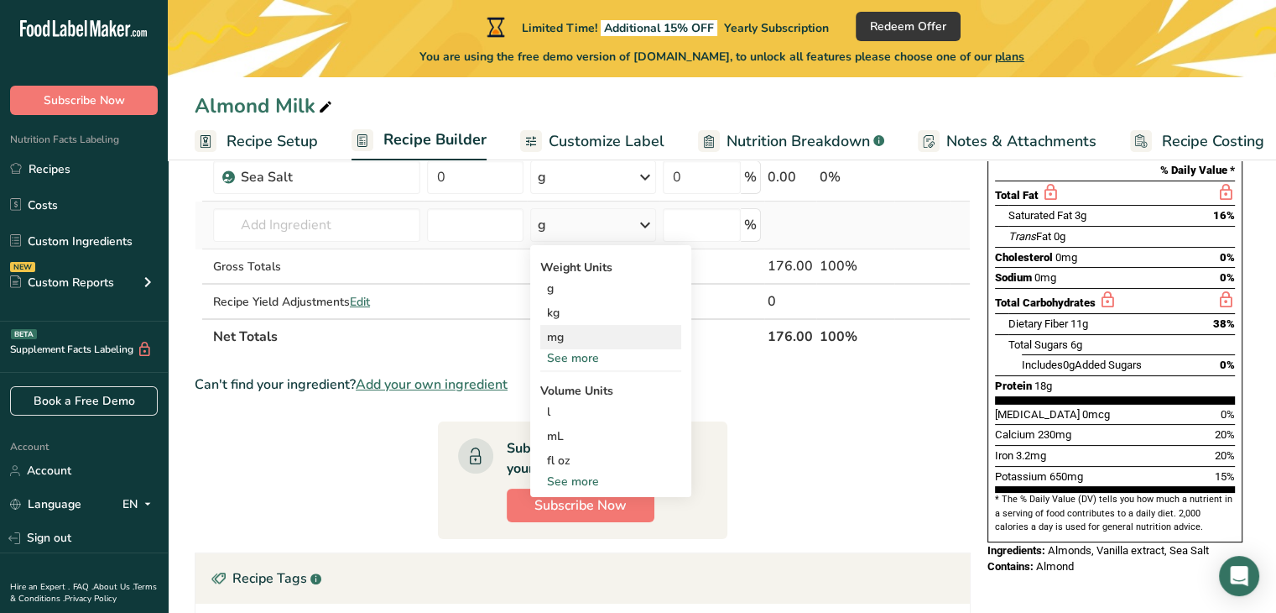
click at [559, 338] on div "mg" at bounding box center [610, 337] width 141 height 24
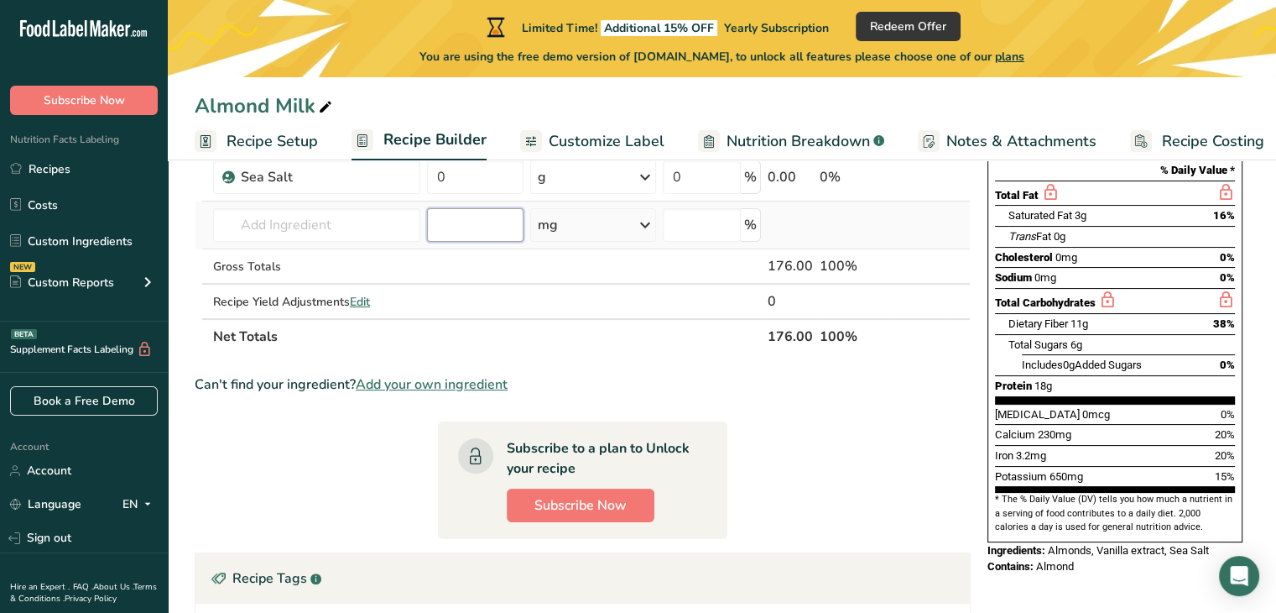
click at [449, 227] on input "number" at bounding box center [475, 225] width 96 height 34
click at [649, 224] on icon at bounding box center [645, 225] width 20 height 30
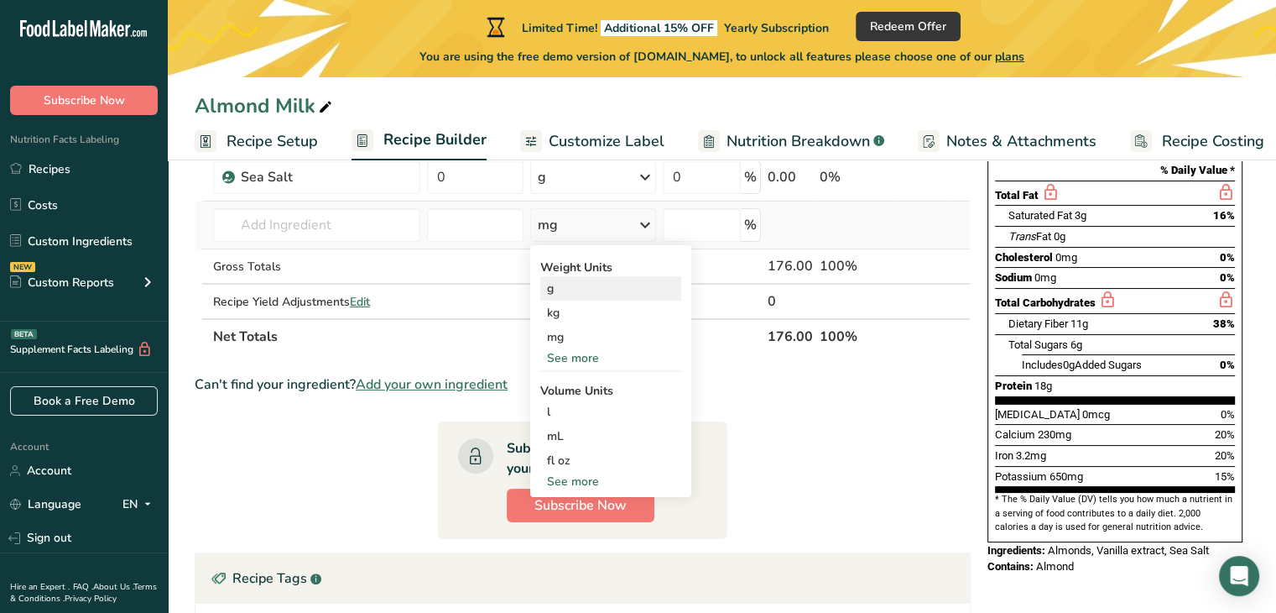
click at [555, 286] on div "g" at bounding box center [610, 288] width 141 height 24
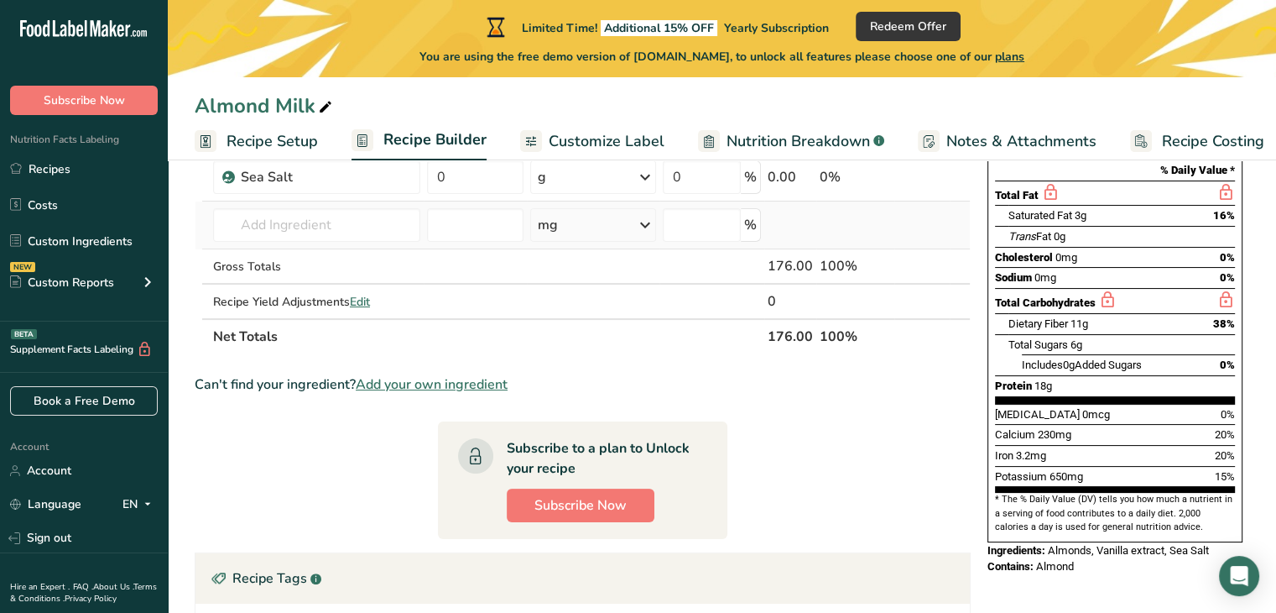
click at [656, 222] on div "mg" at bounding box center [593, 225] width 126 height 34
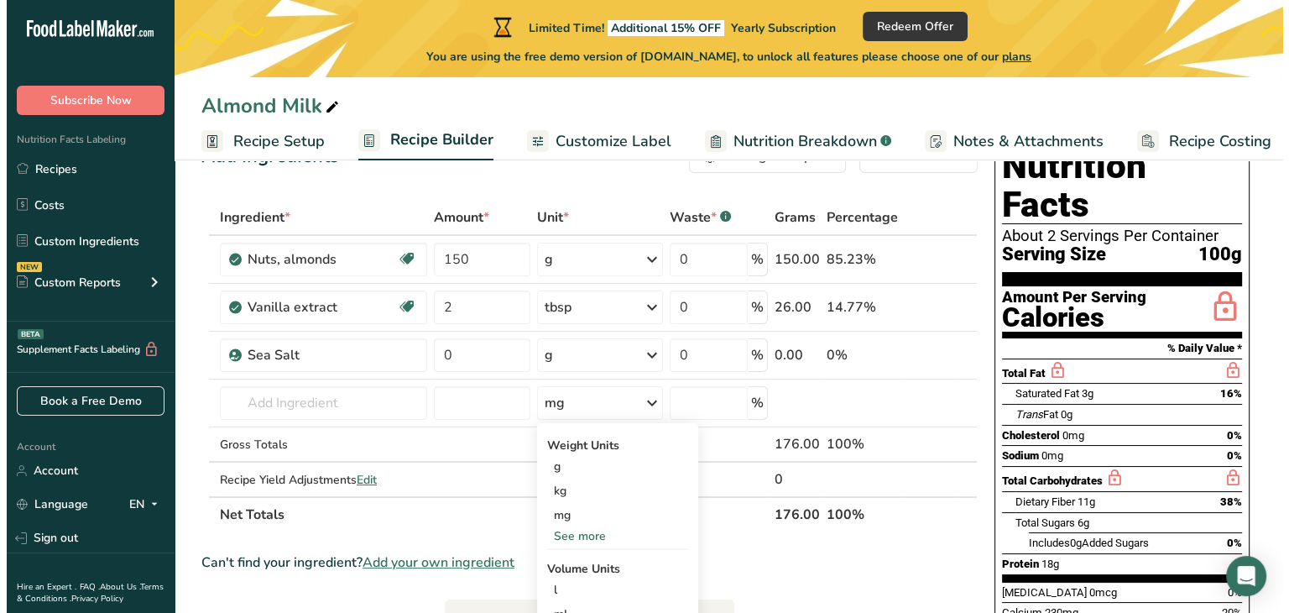
scroll to position [33, 0]
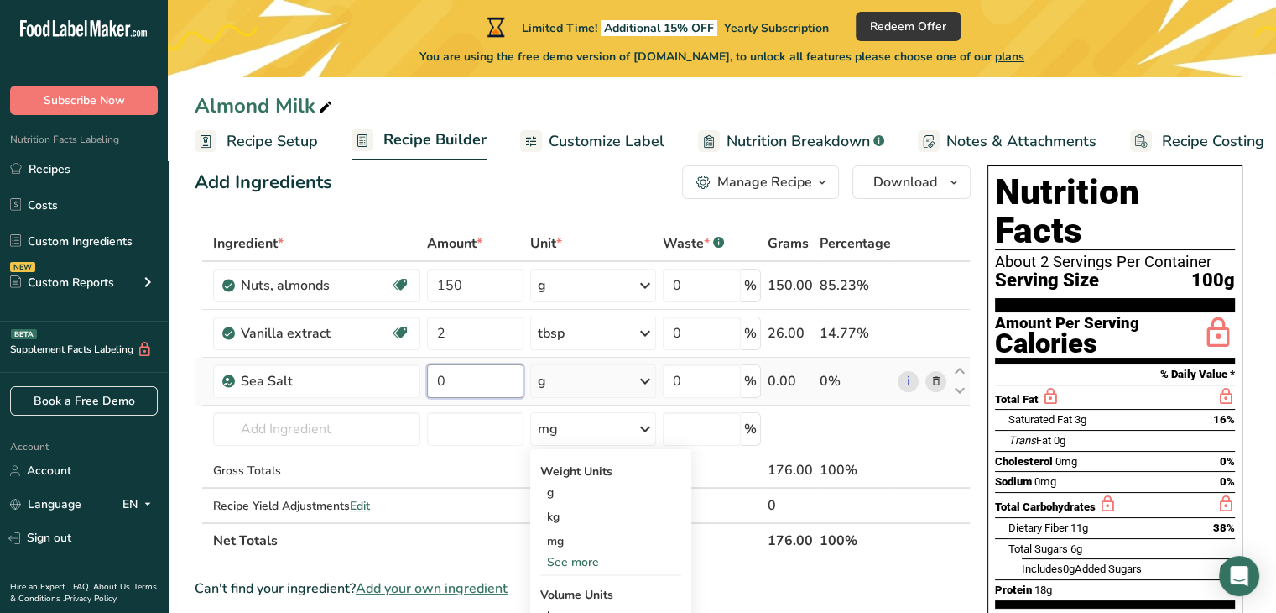
click at [446, 386] on input "0" at bounding box center [475, 381] width 96 height 34
type input "0.75"
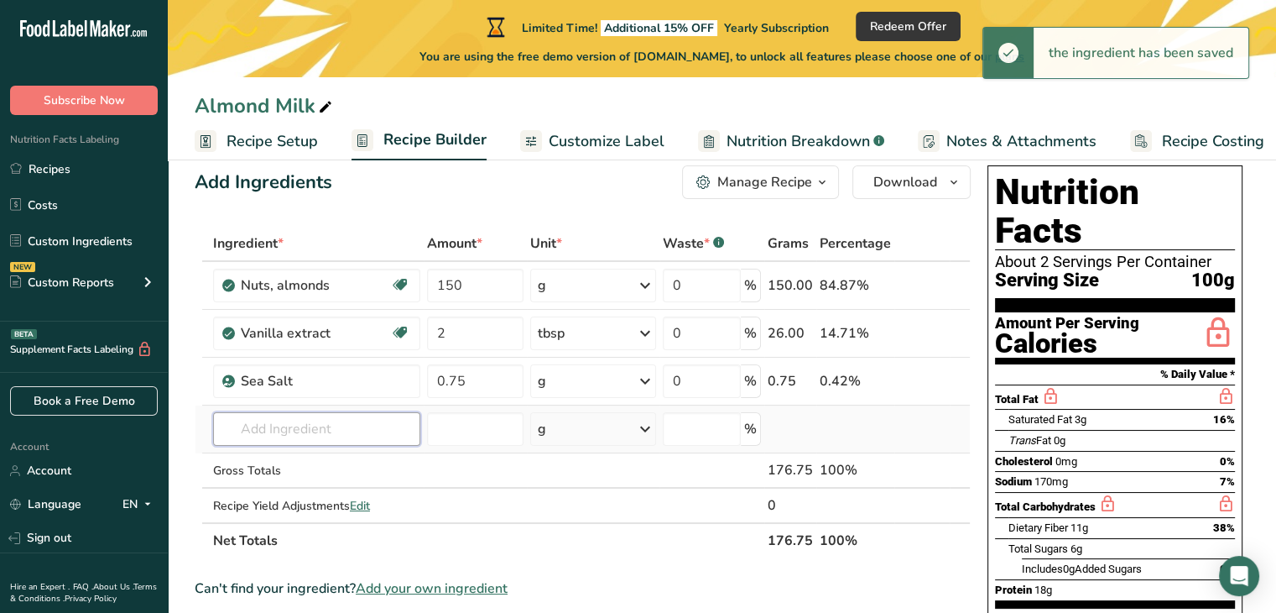
click at [262, 430] on input "text" at bounding box center [316, 429] width 207 height 34
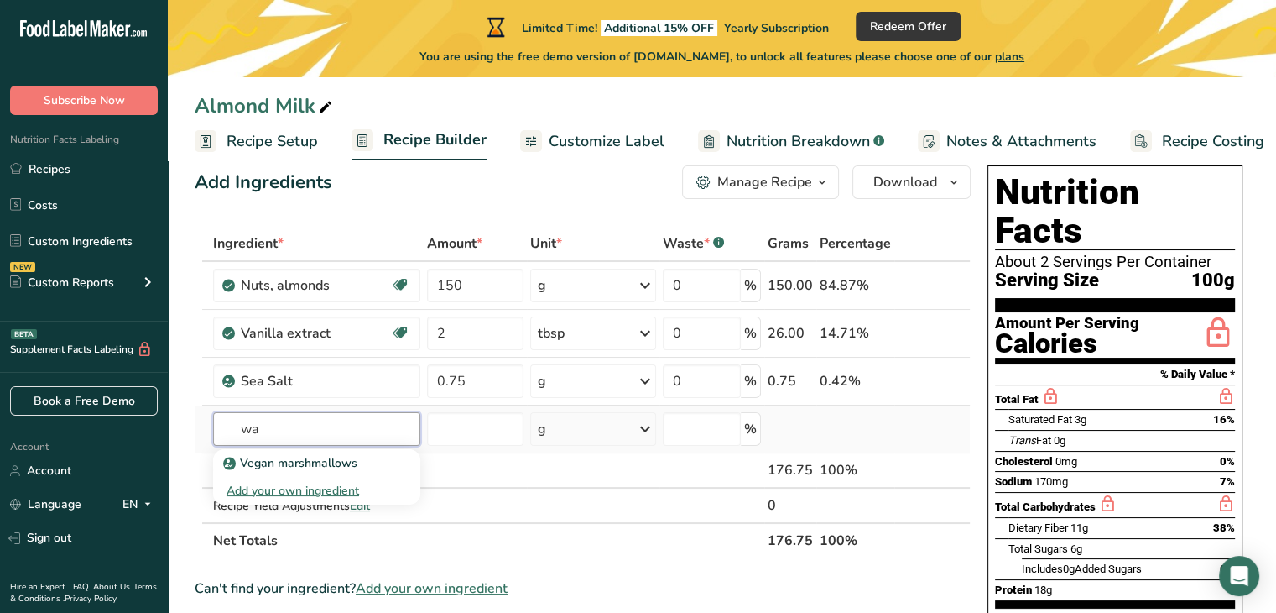
type input "w"
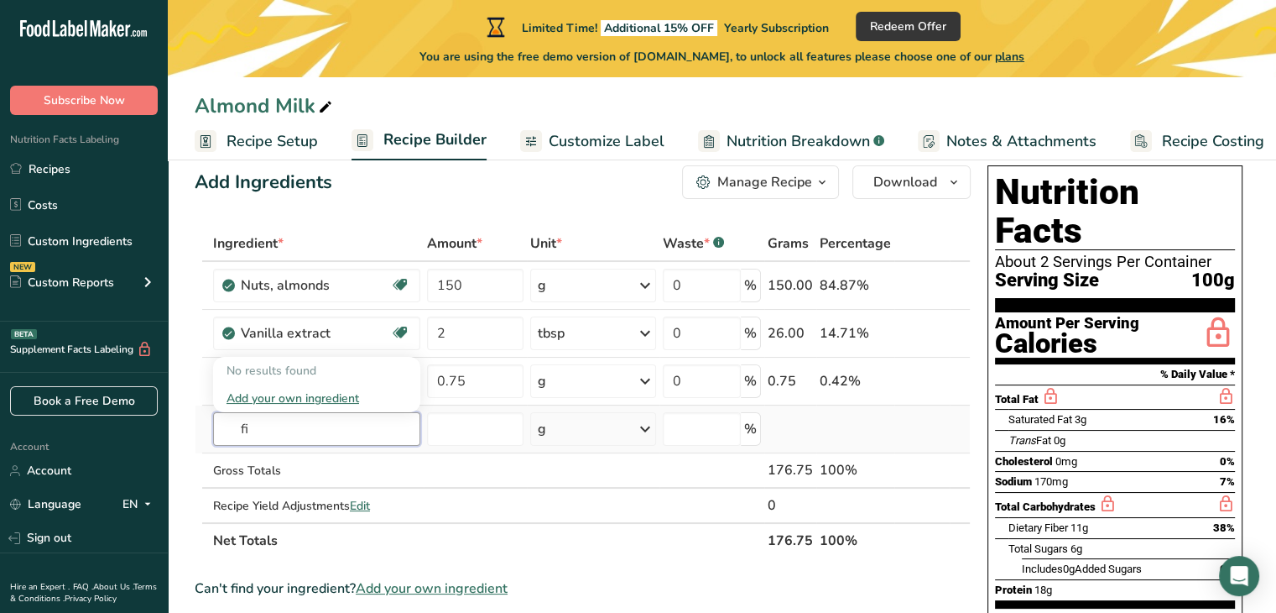
type input "f"
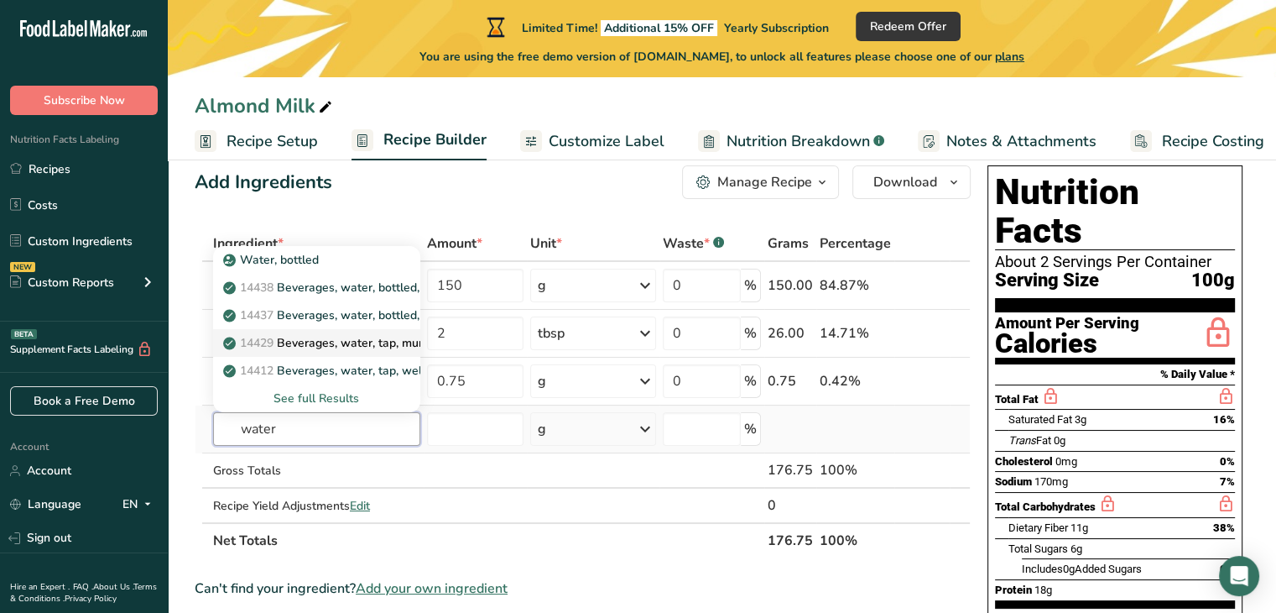
type input "water"
click at [362, 342] on p "14429 [GEOGRAPHIC_DATA], water, tap, municipal" at bounding box center [340, 343] width 227 height 18
type input "Beverages, water, tap, municipal"
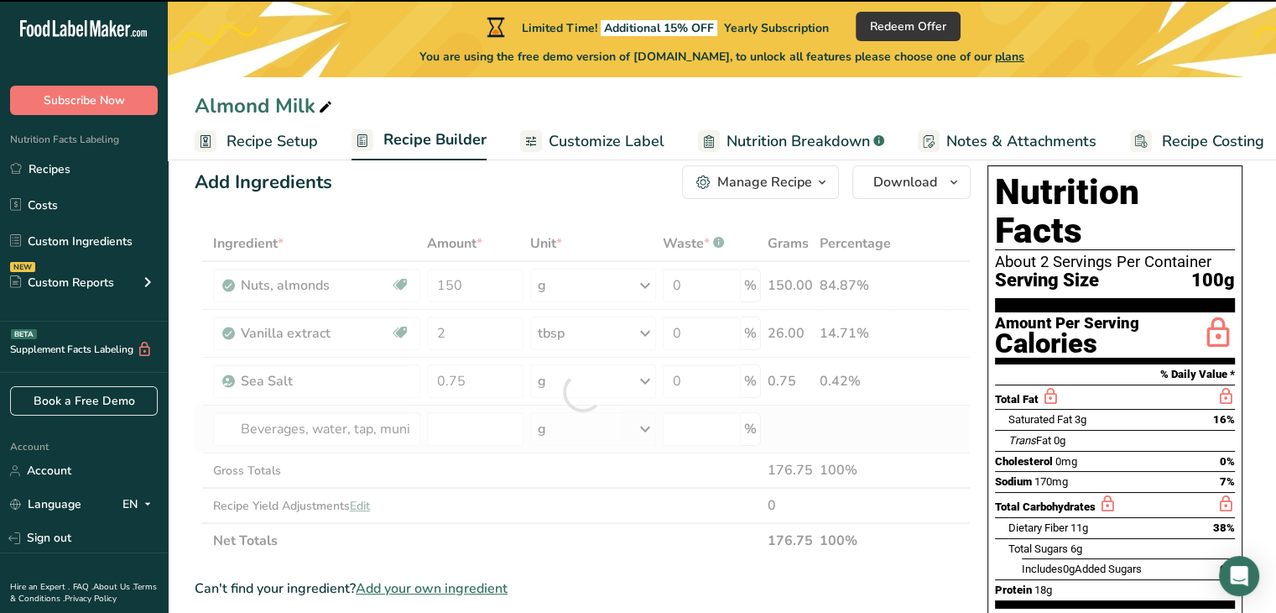
type input "0"
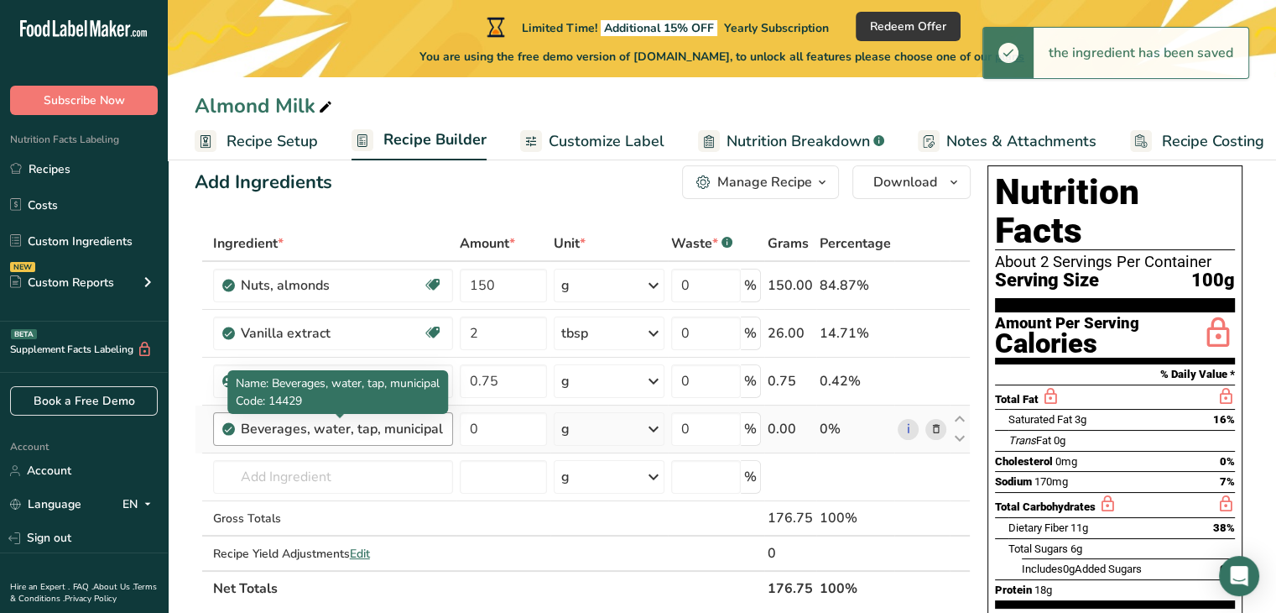
click at [389, 430] on div "Beverages, water, tap, municipal" at bounding box center [342, 429] width 202 height 20
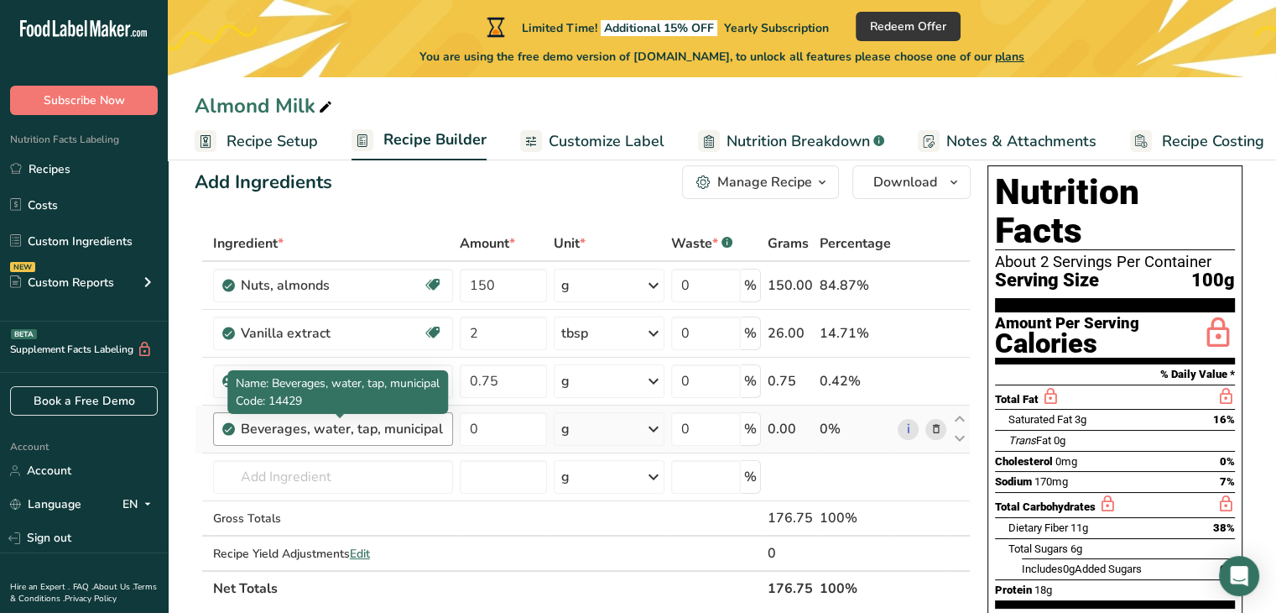
click at [435, 423] on div "Beverages, water, tap, municipal" at bounding box center [342, 429] width 202 height 20
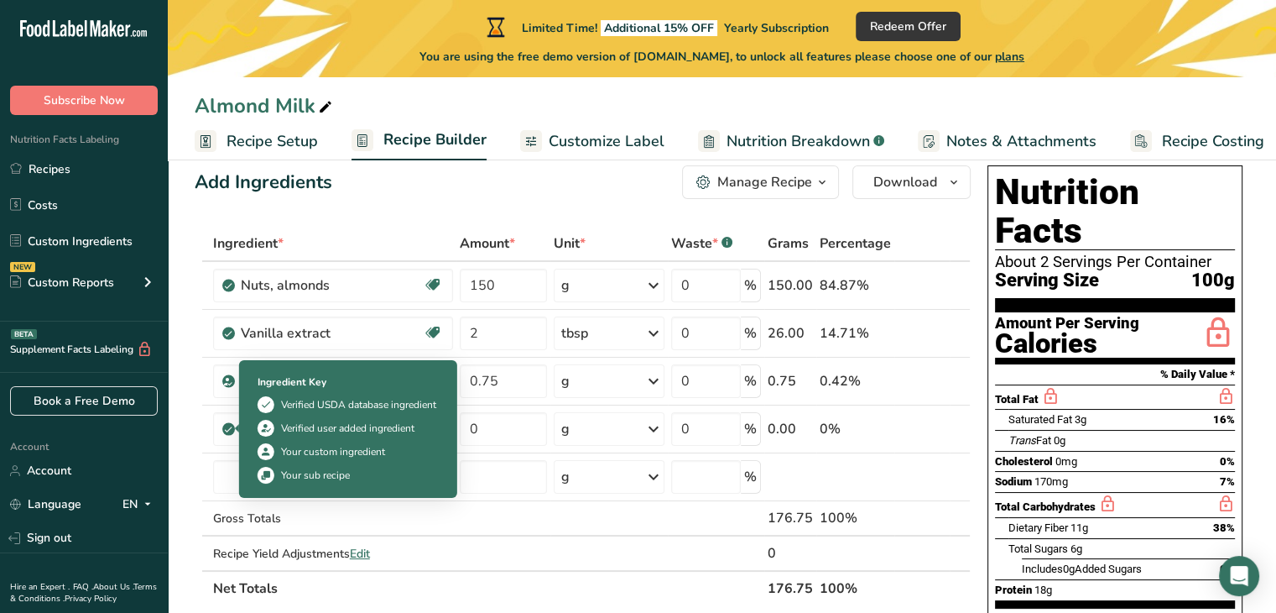
click at [242, 422] on div "Ingredient Key Verified USDA database ingredient Verified user added ingredient…" at bounding box center [348, 429] width 218 height 138
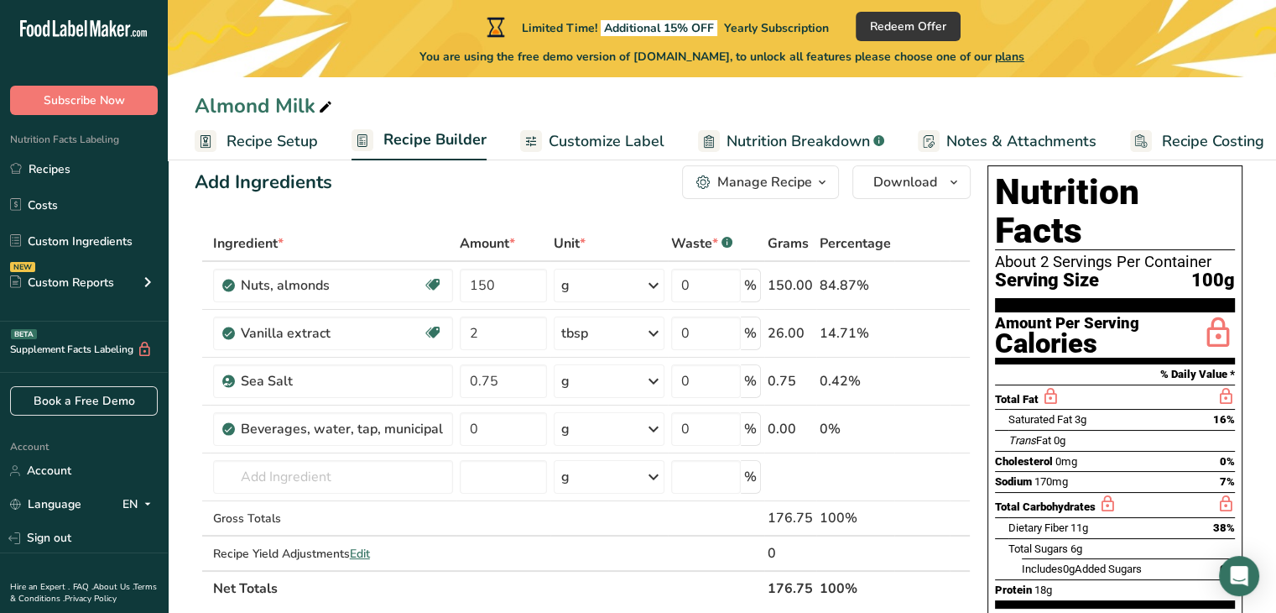
click at [203, 453] on td at bounding box center [206, 477] width 8 height 48
click at [933, 430] on icon at bounding box center [936, 429] width 12 height 18
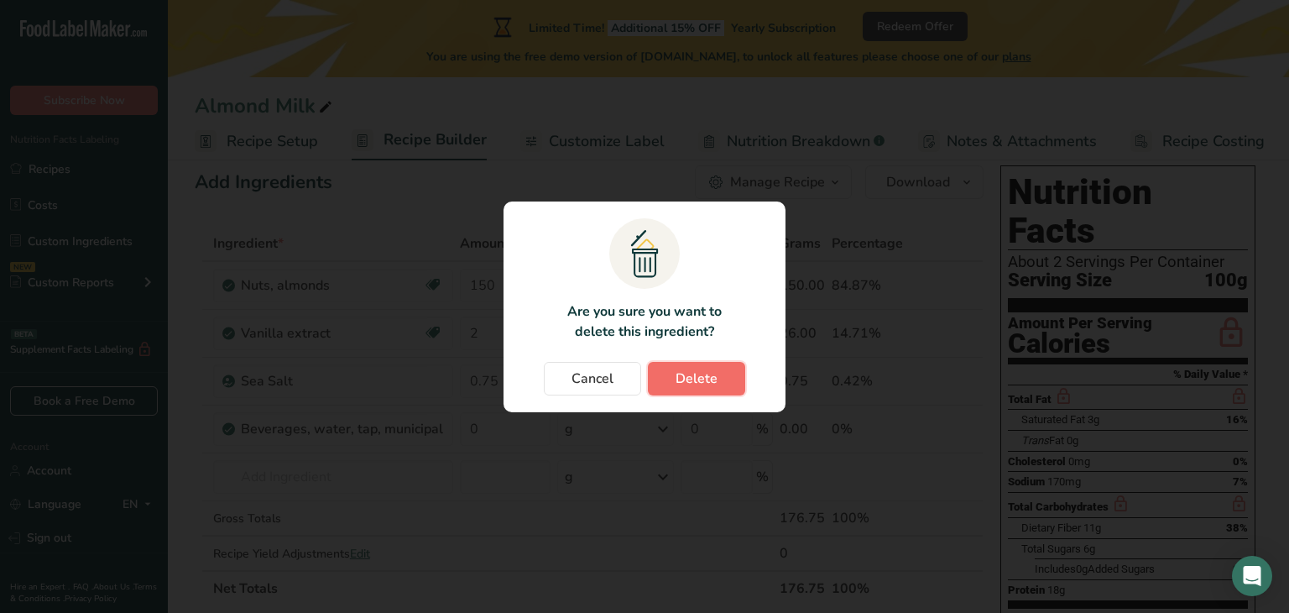
click at [710, 373] on span "Delete" at bounding box center [696, 378] width 42 height 20
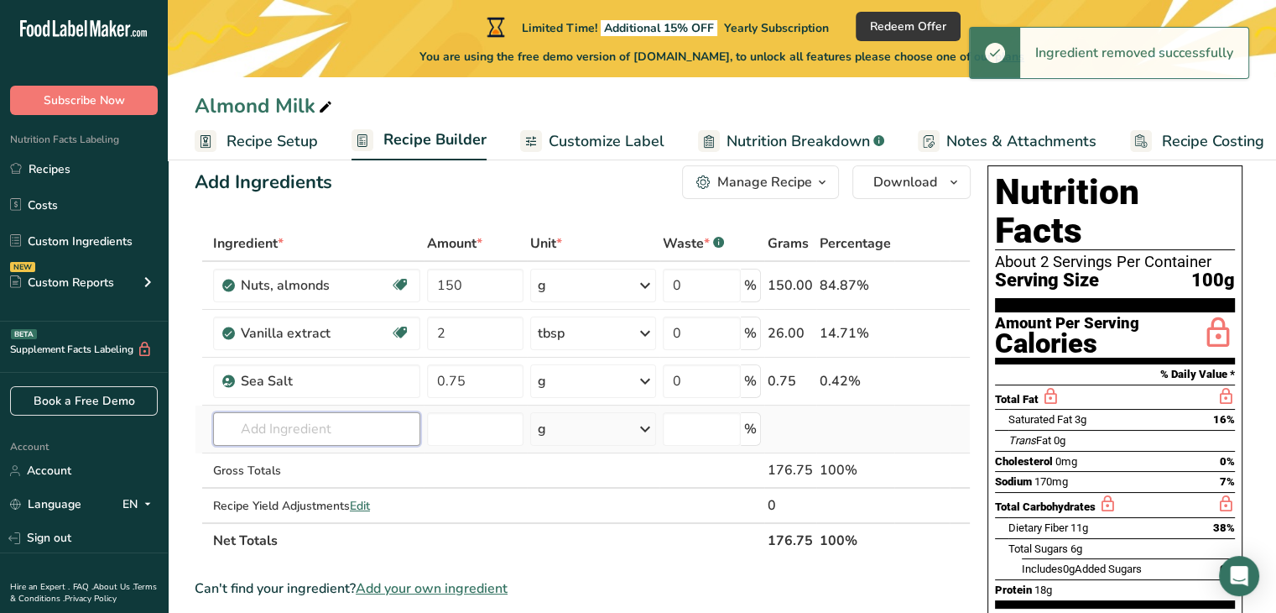
click at [242, 430] on input "text" at bounding box center [316, 429] width 207 height 34
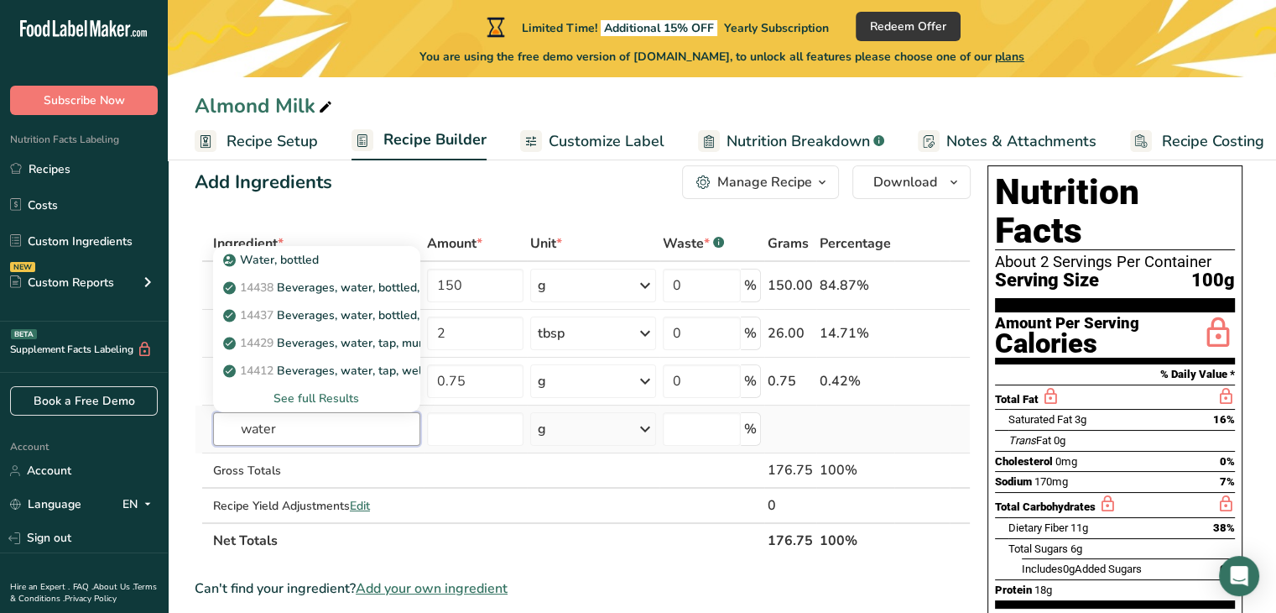
type input "water"
click at [300, 397] on div "See full Results" at bounding box center [317, 398] width 180 height 18
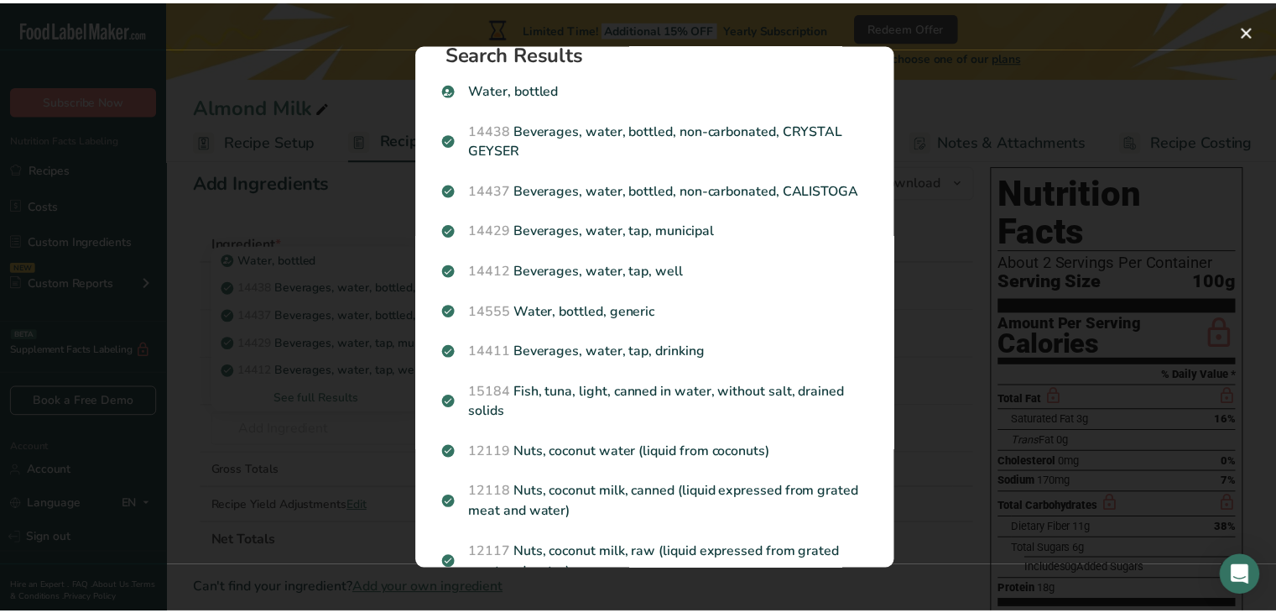
scroll to position [0, 0]
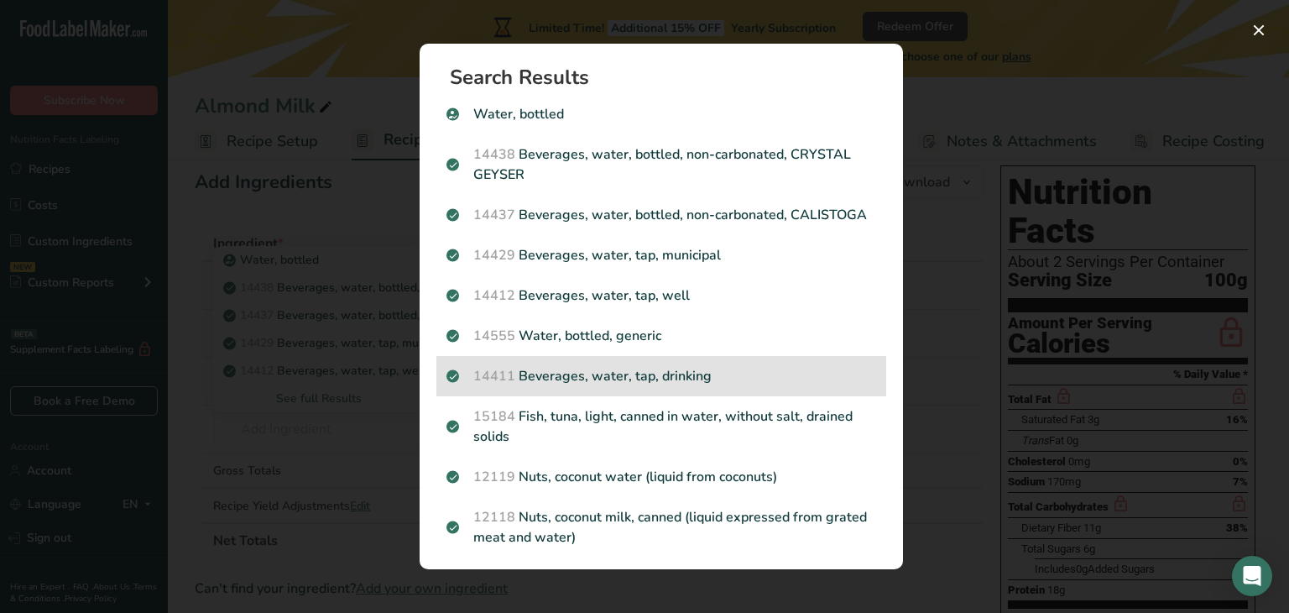
click at [635, 386] on p "14411 Beverages, water, tap, drinking" at bounding box center [661, 376] width 430 height 20
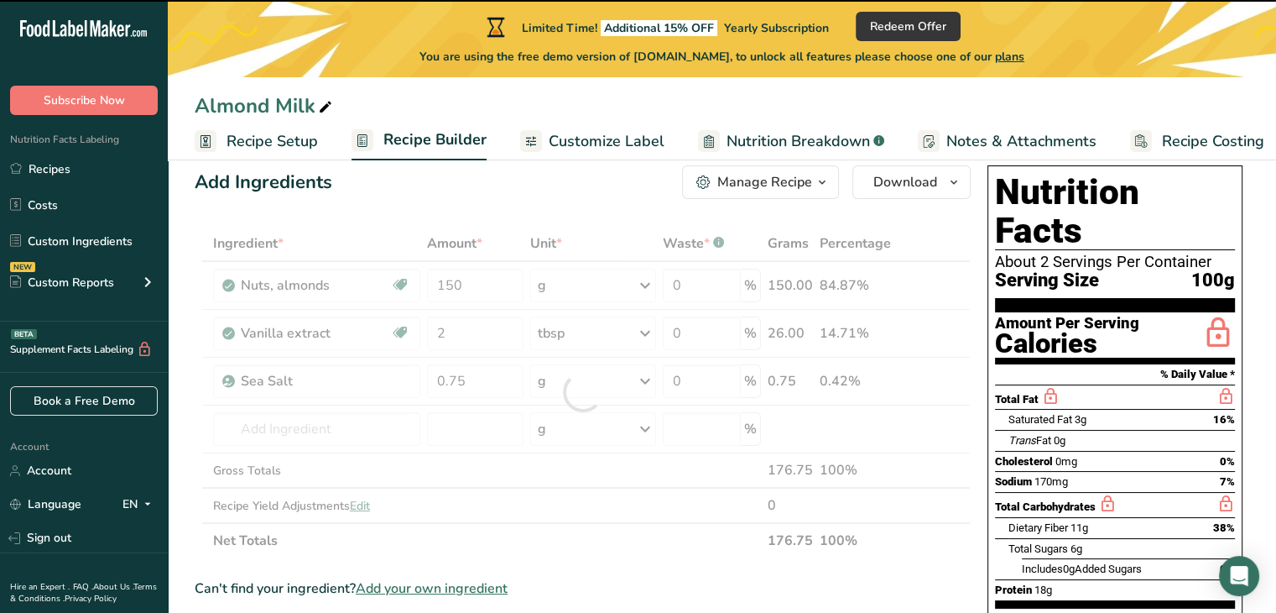
type input "0"
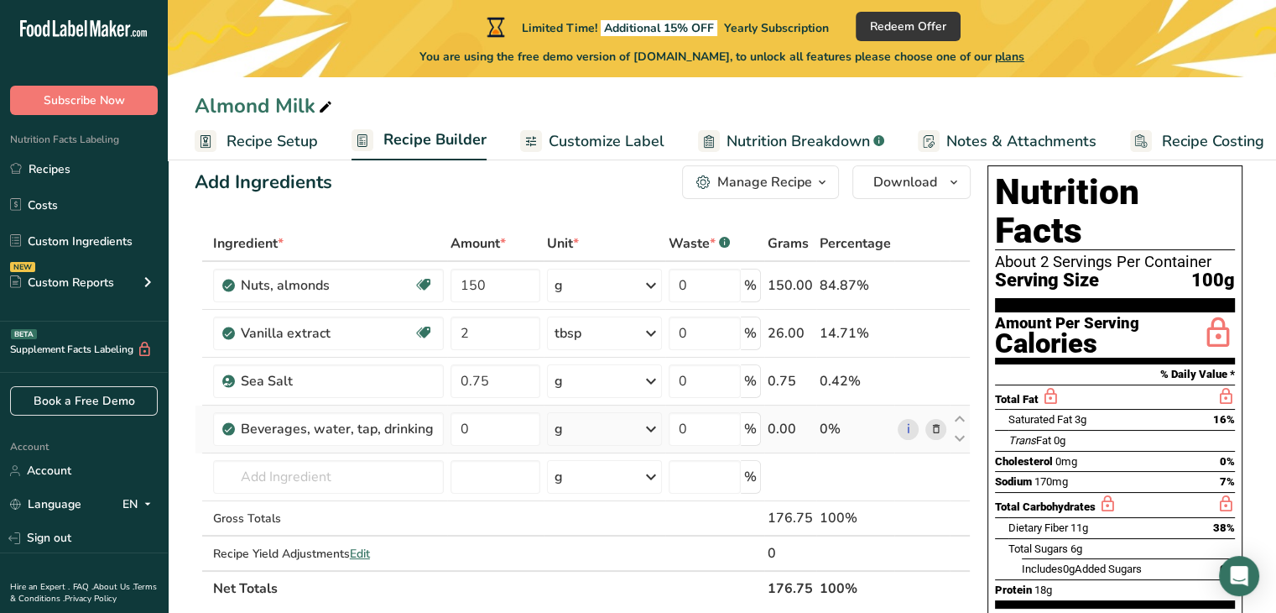
click at [654, 422] on icon at bounding box center [651, 429] width 20 height 30
click at [586, 531] on div "1 liter" at bounding box center [627, 534] width 141 height 24
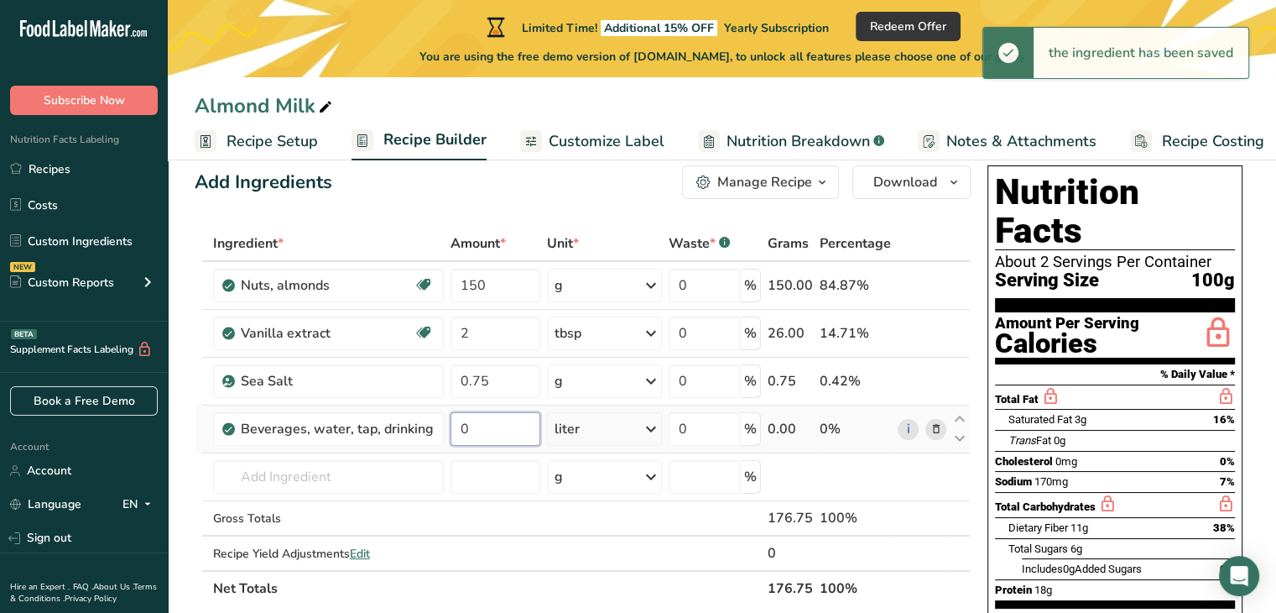
click at [483, 443] on input "0" at bounding box center [496, 429] width 90 height 34
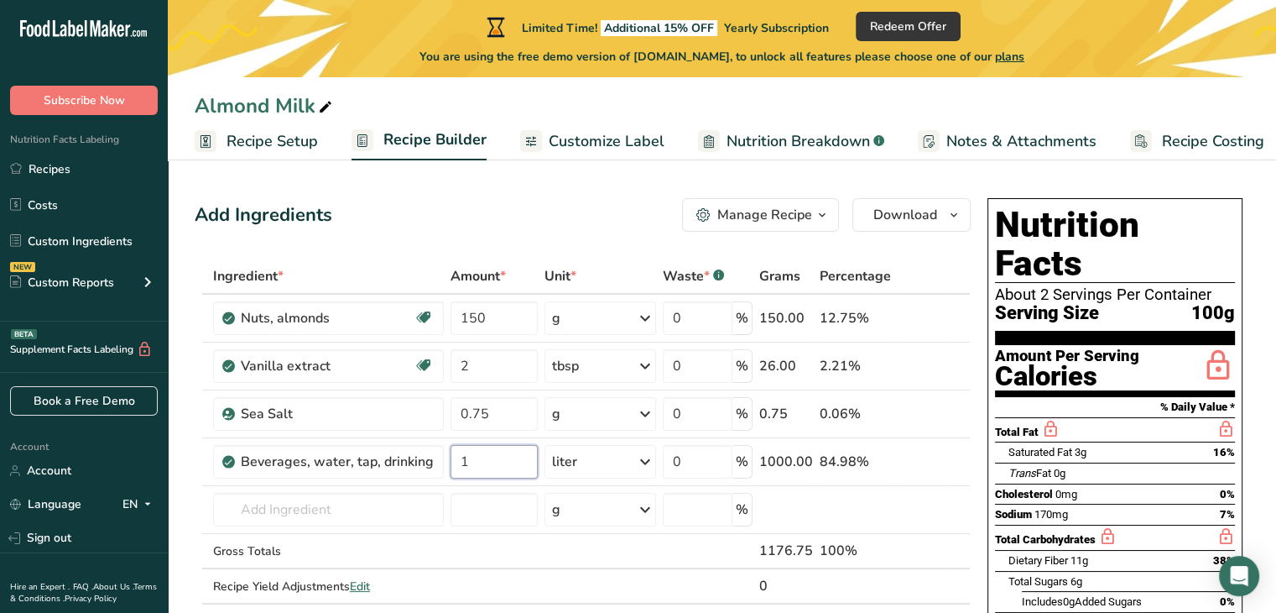
type input "1"
click at [811, 213] on div "Manage Recipe" at bounding box center [764, 215] width 95 height 20
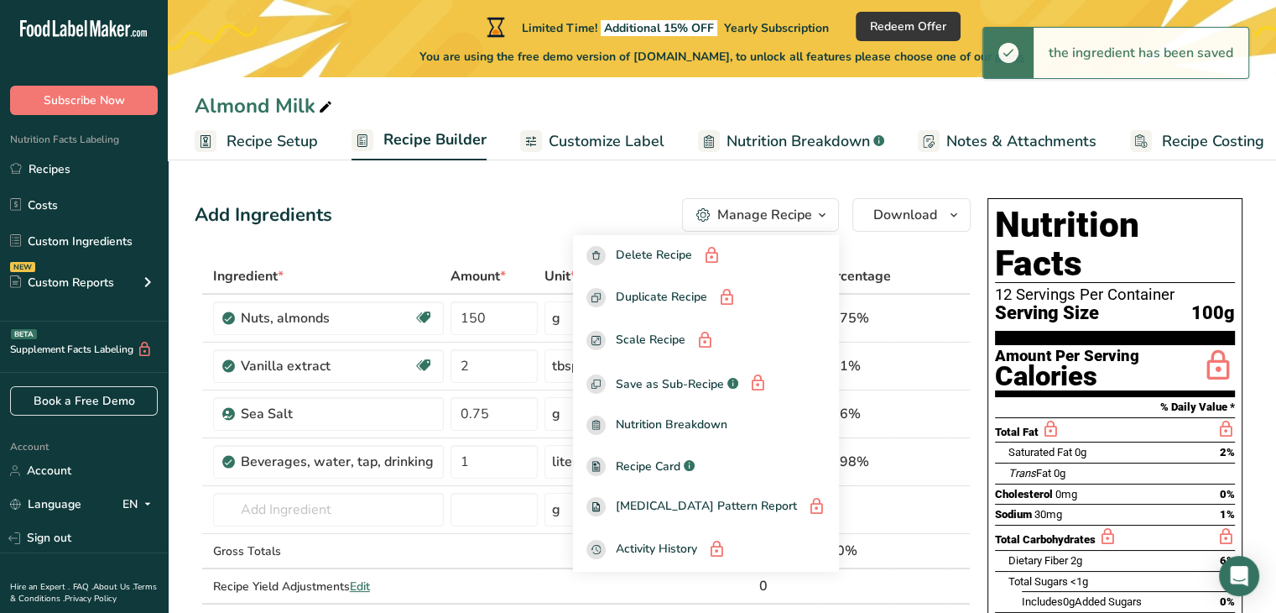
click at [618, 203] on div "Add Ingredients Manage Recipe Delete Recipe Duplicate Recipe Scale Recipe Save …" at bounding box center [583, 215] width 776 height 34
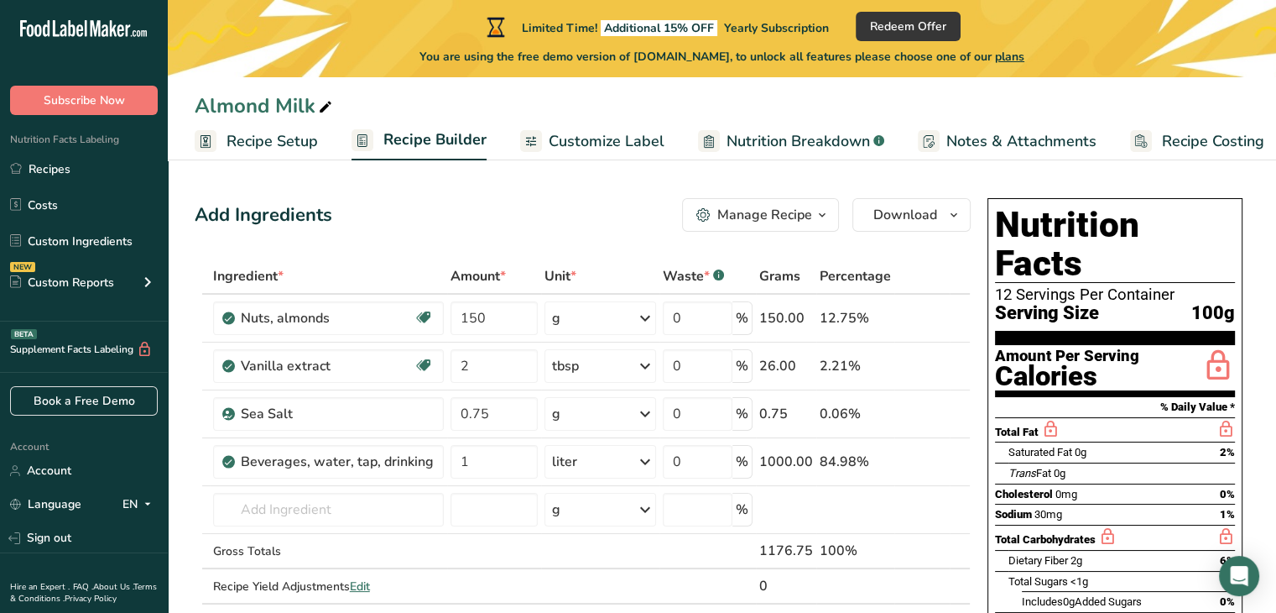
click at [287, 142] on span "Recipe Setup" at bounding box center [272, 141] width 91 height 23
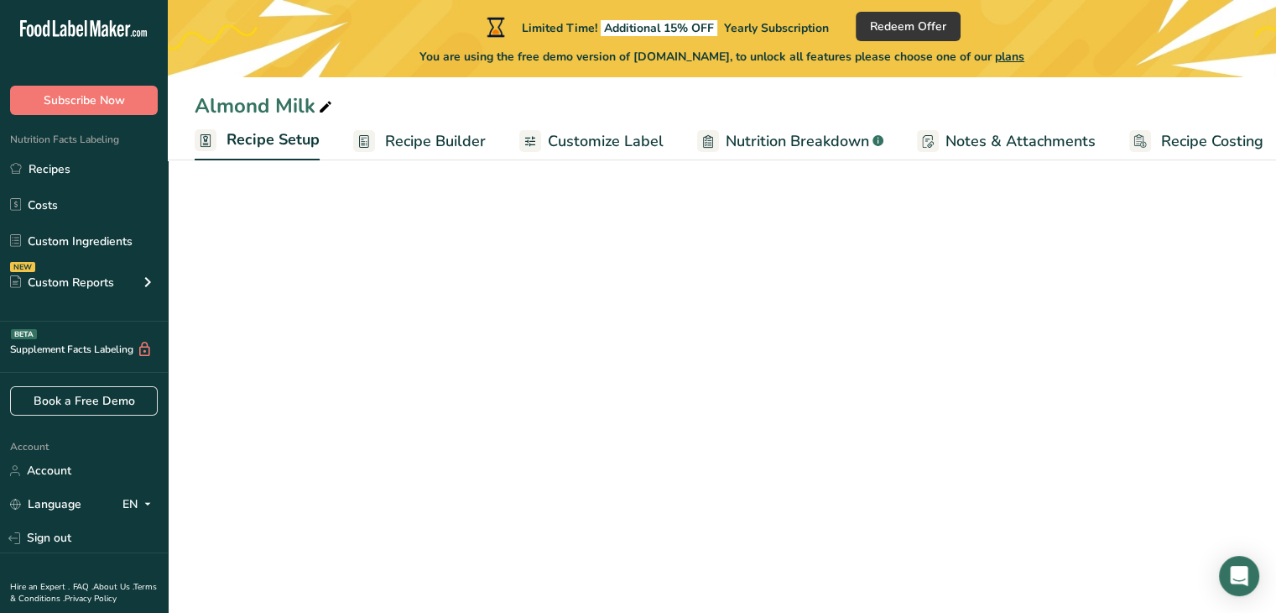
scroll to position [0, 6]
select select "17"
select select "22"
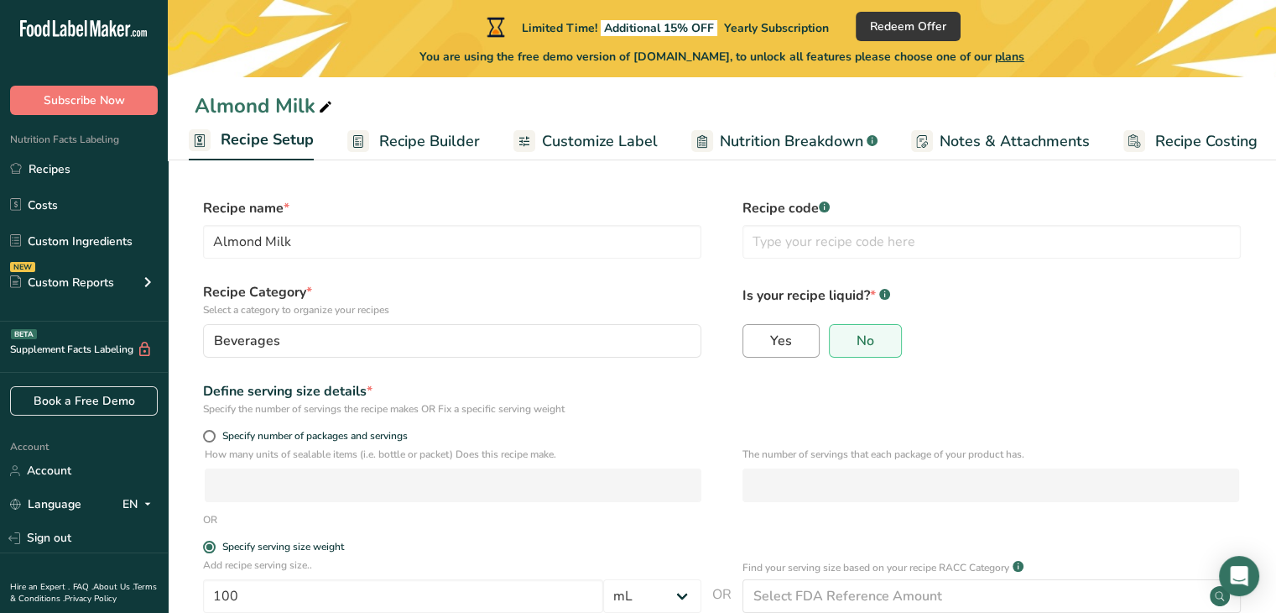
click at [790, 333] on span "Yes" at bounding box center [781, 340] width 22 height 17
click at [754, 335] on input "Yes" at bounding box center [748, 340] width 11 height 11
radio input "true"
radio input "false"
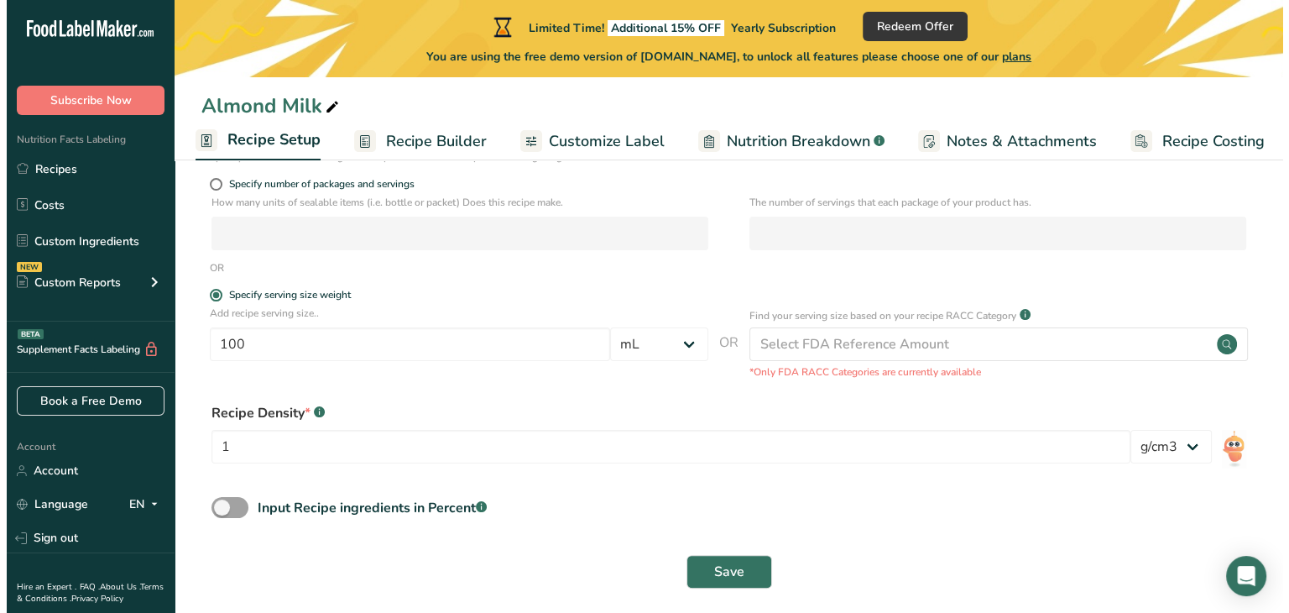
scroll to position [253, 0]
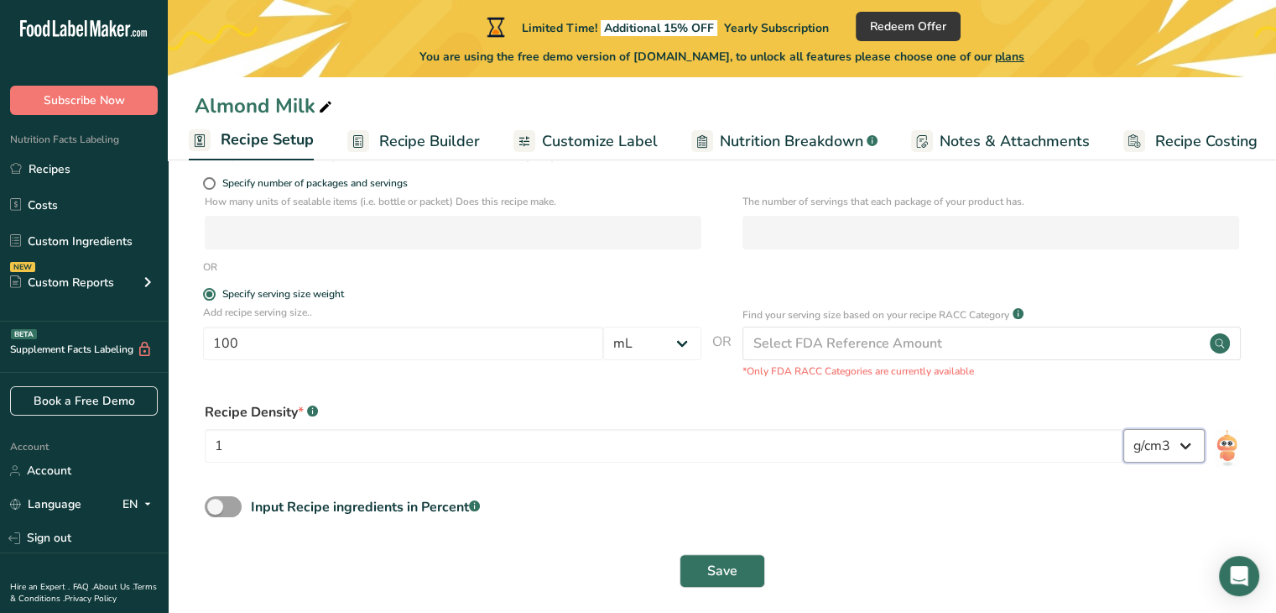
click at [1191, 446] on select "lb/ft3 g/cm3" at bounding box center [1164, 446] width 81 height 34
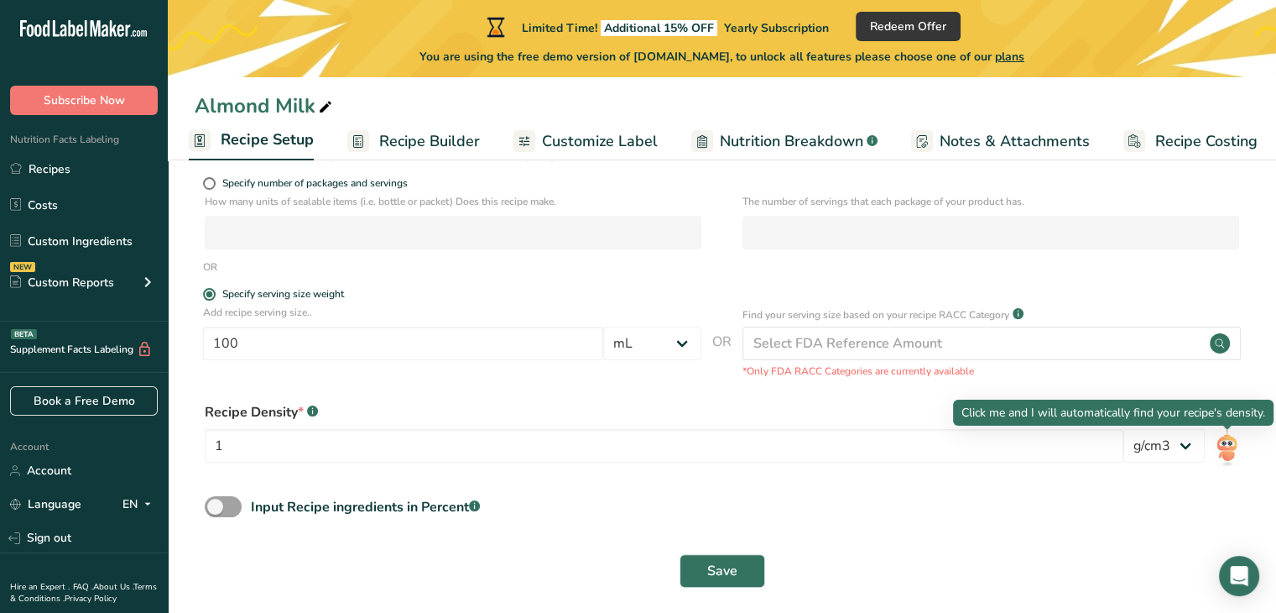
click at [1229, 451] on img at bounding box center [1227, 448] width 24 height 38
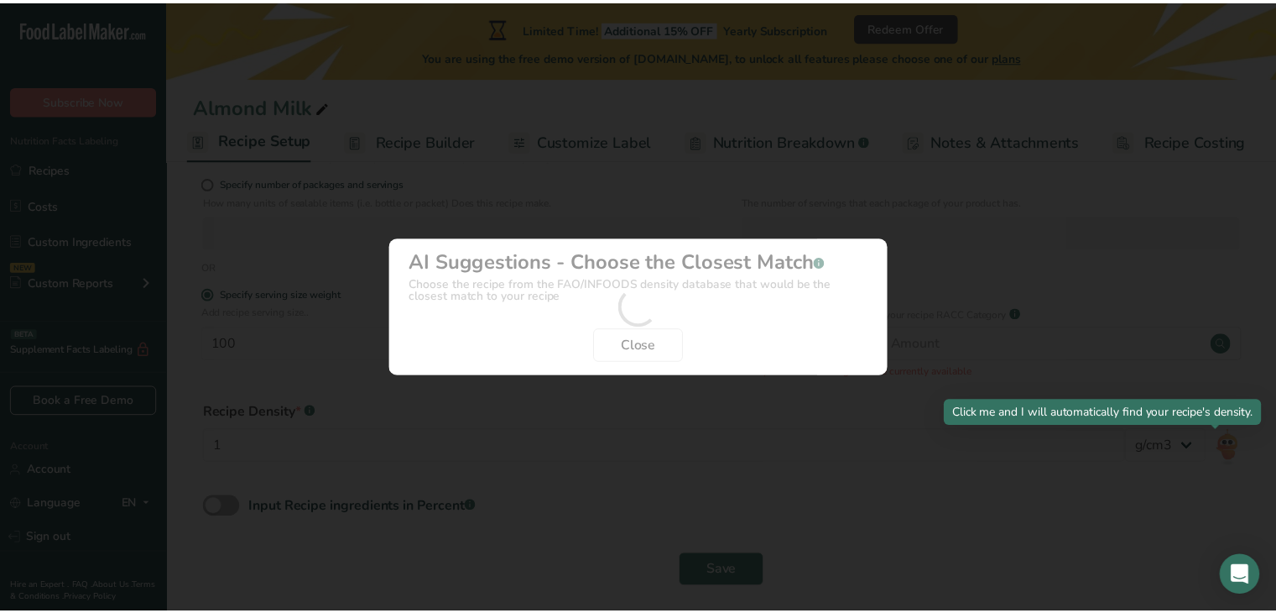
scroll to position [0, 1]
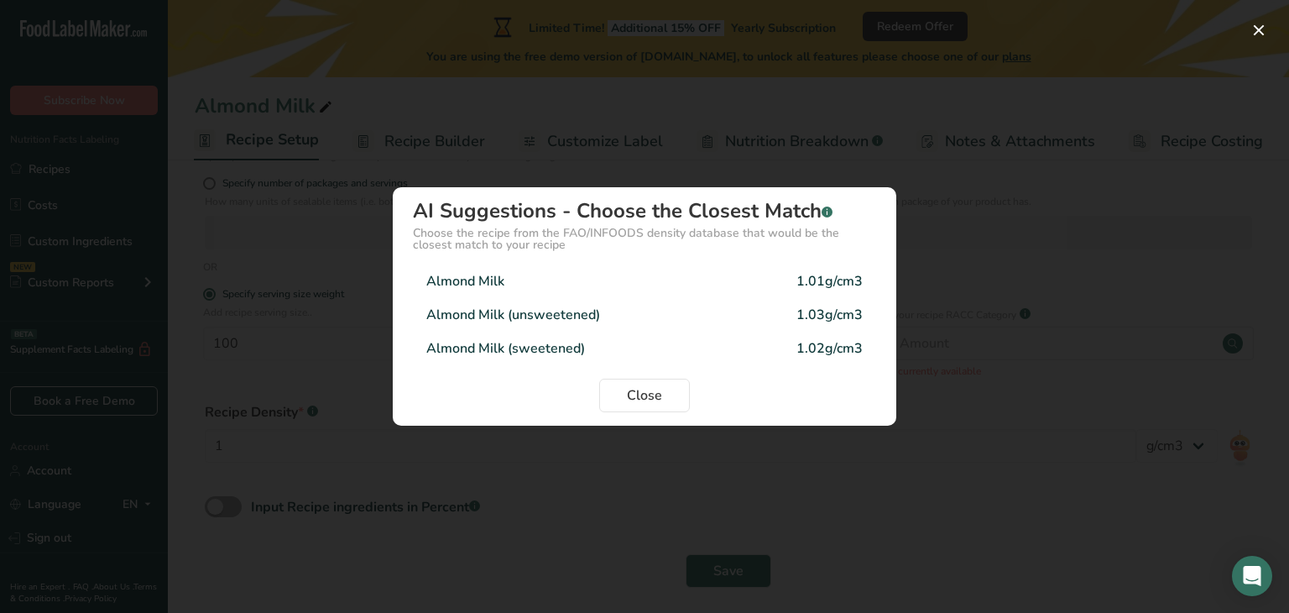
click at [593, 311] on div "Almond Milk (unsweetened)" at bounding box center [513, 315] width 174 height 20
type input "1.03"
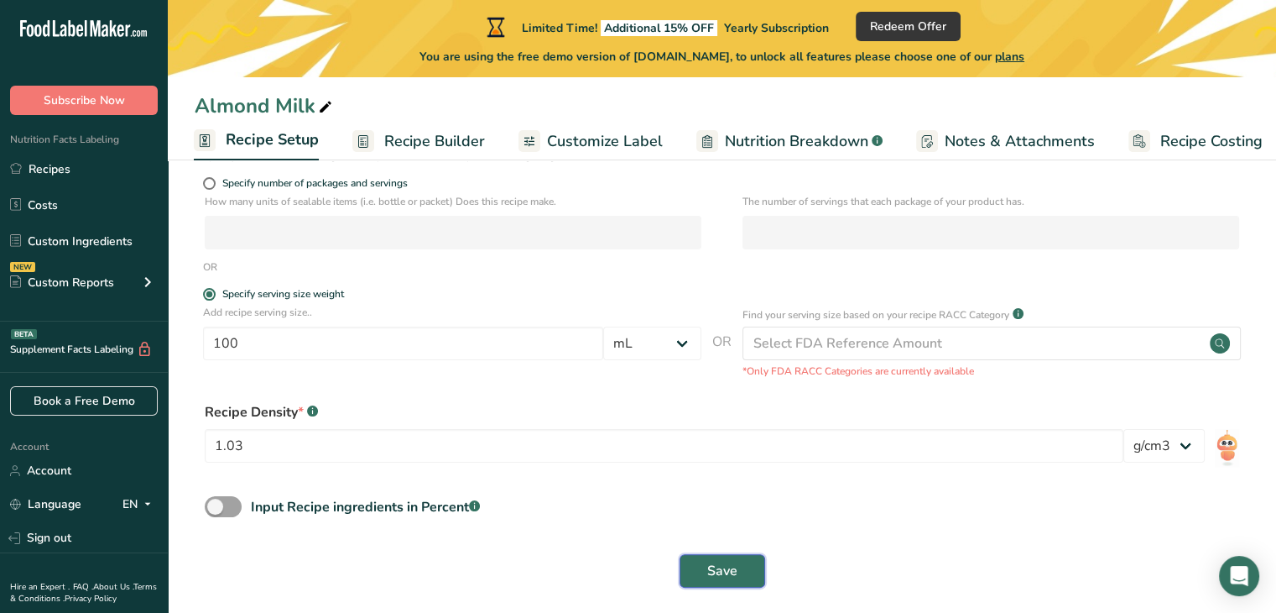
click at [742, 565] on button "Save" at bounding box center [723, 571] width 86 height 34
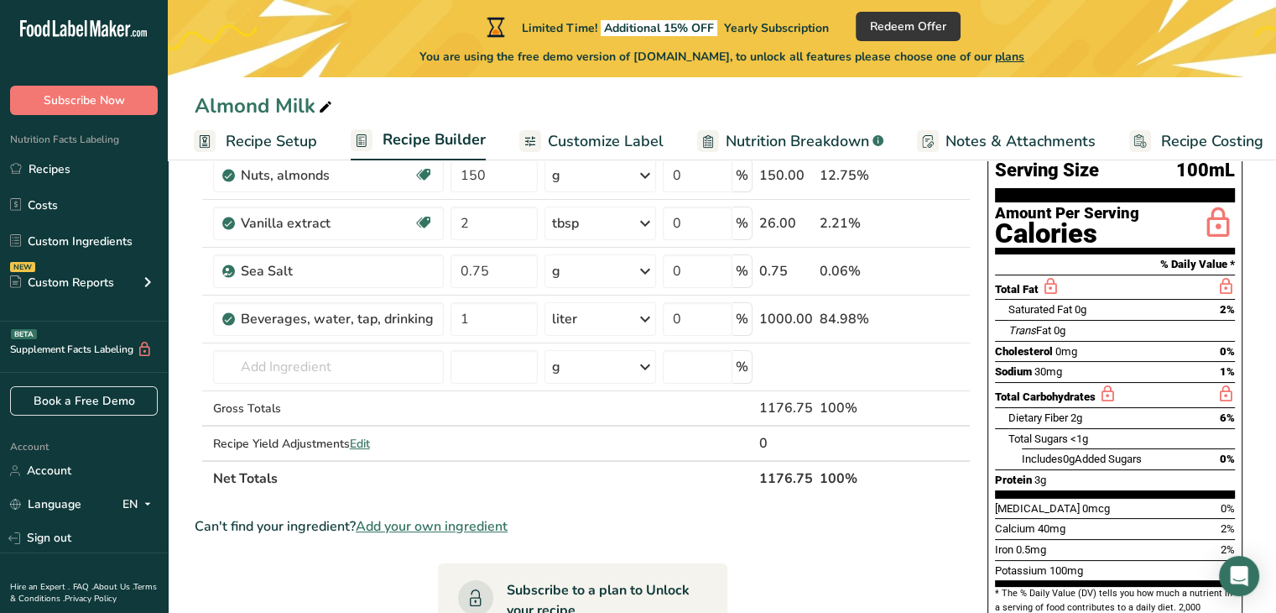
scroll to position [141, 0]
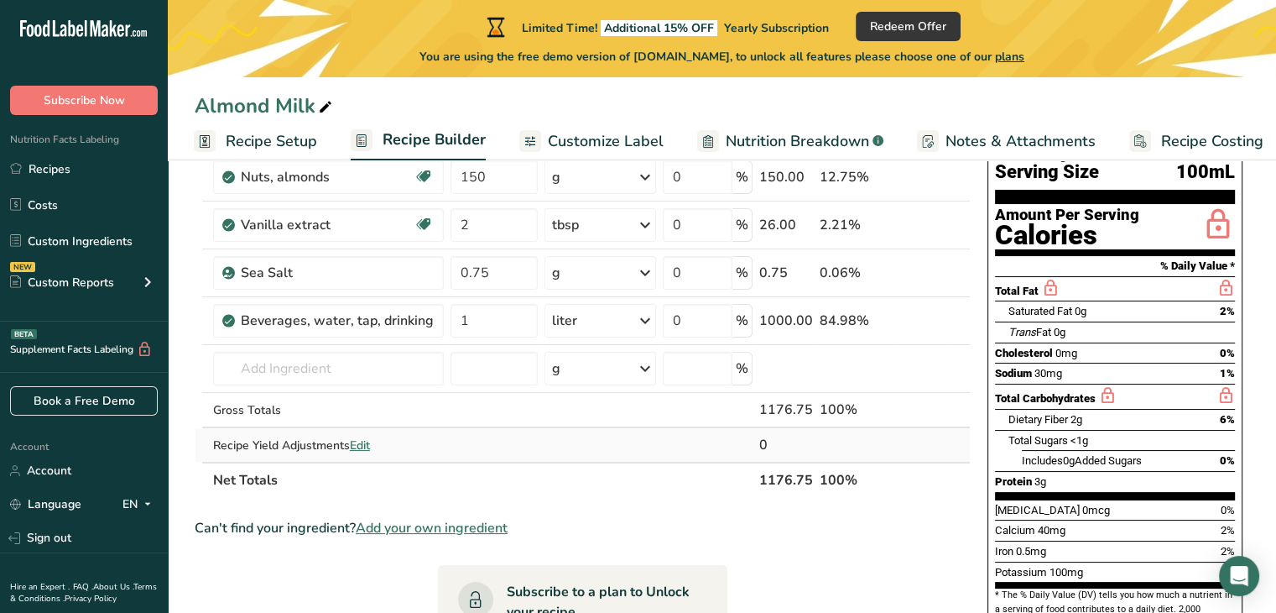
click at [365, 437] on span "Edit" at bounding box center [360, 445] width 20 height 16
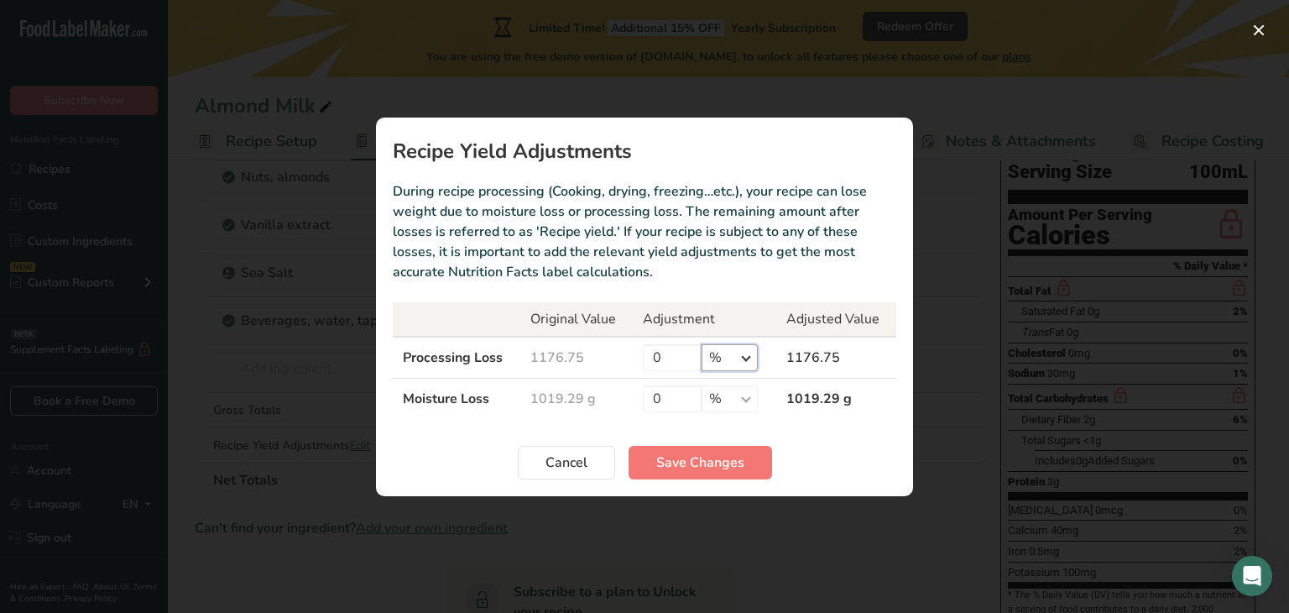
click at [744, 357] on select "% g kg mg mcg lb oz" at bounding box center [729, 357] width 56 height 27
click at [661, 353] on input "0" at bounding box center [672, 357] width 59 height 27
type input "15"
click at [697, 459] on span "Save Changes" at bounding box center [700, 462] width 88 height 20
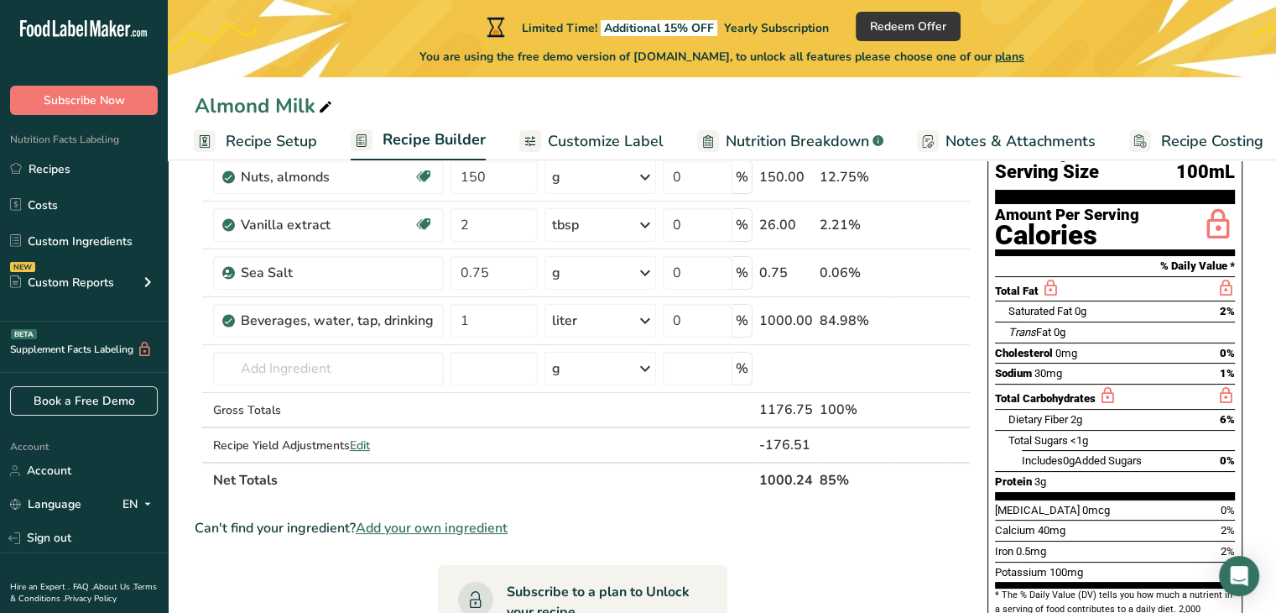
scroll to position [0, 0]
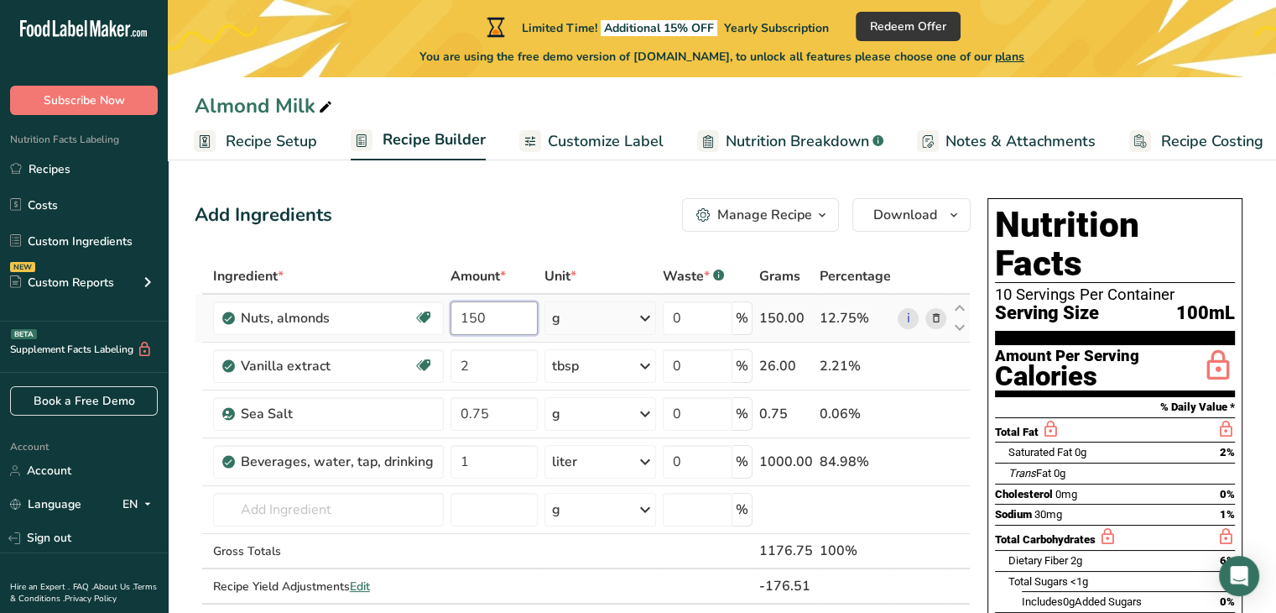
click at [488, 307] on input "150" at bounding box center [495, 318] width 88 height 34
type input "1"
type input "75"
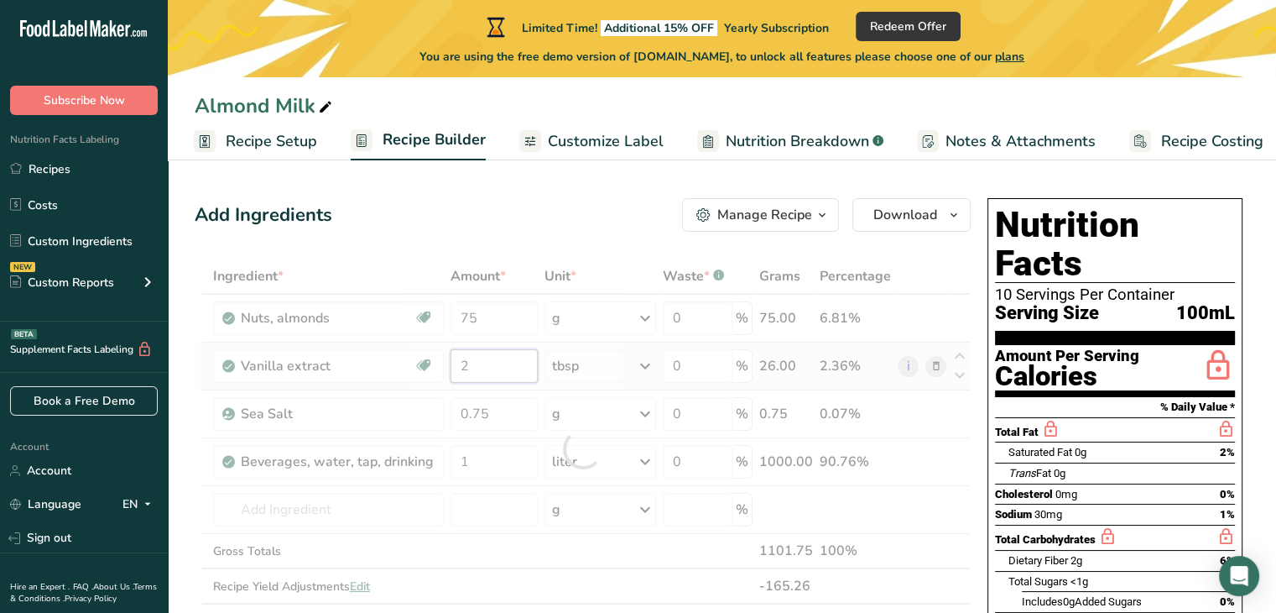
click at [477, 370] on div "Ingredient * Amount * Unit * Waste * .a-a{fill:#347362;}.b-a{fill:#fff;} Grams …" at bounding box center [583, 448] width 776 height 380
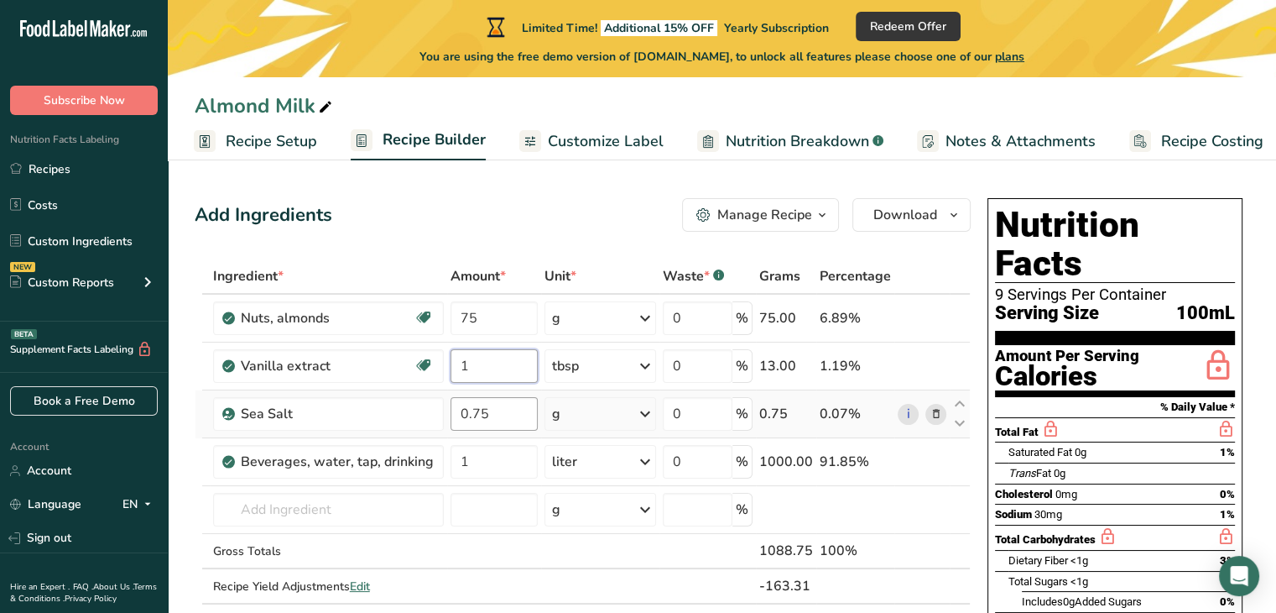
type input "1"
click at [492, 410] on div "Ingredient * Amount * Unit * Waste * .a-a{fill:#347362;}.b-a{fill:#fff;} Grams …" at bounding box center [583, 448] width 776 height 380
type input "0.33"
click at [493, 468] on div "Ingredient * Amount * Unit * Waste * .a-a{fill:#347362;}.b-a{fill:#fff;} Grams …" at bounding box center [583, 448] width 776 height 380
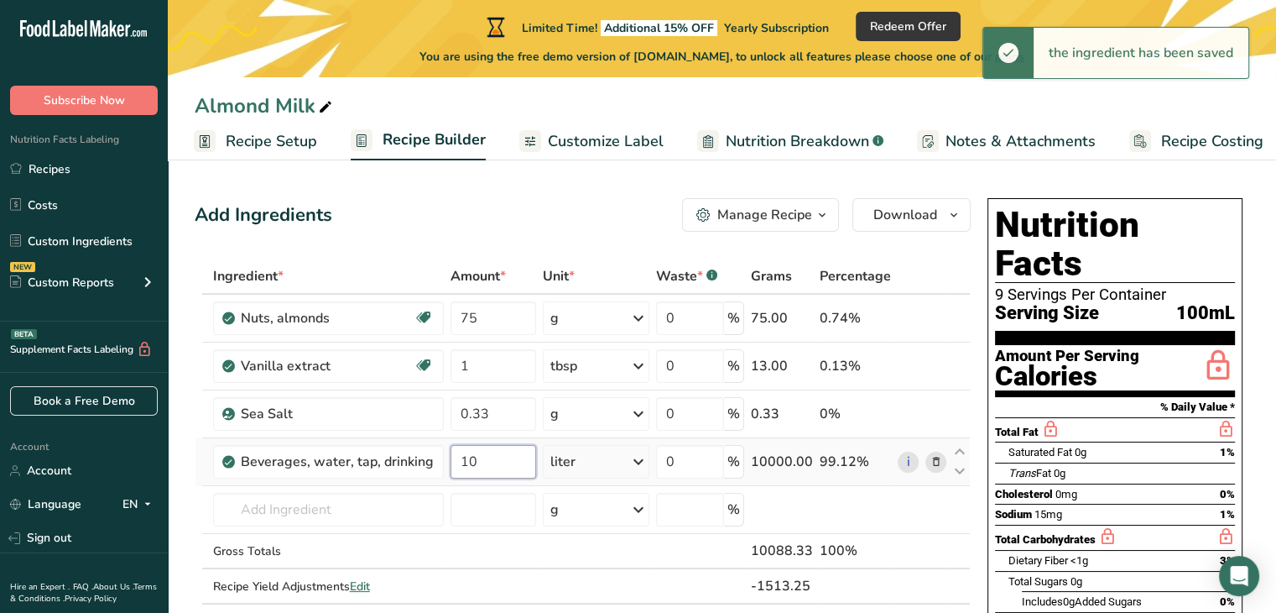
type input "1"
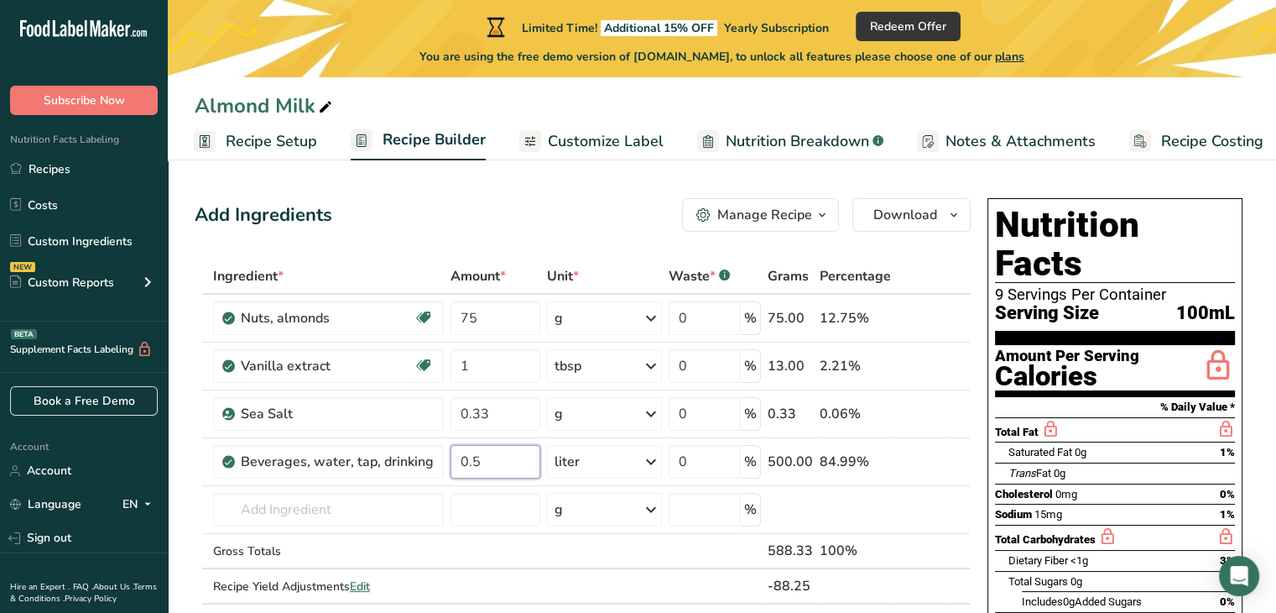
type input "0"
type input "1"
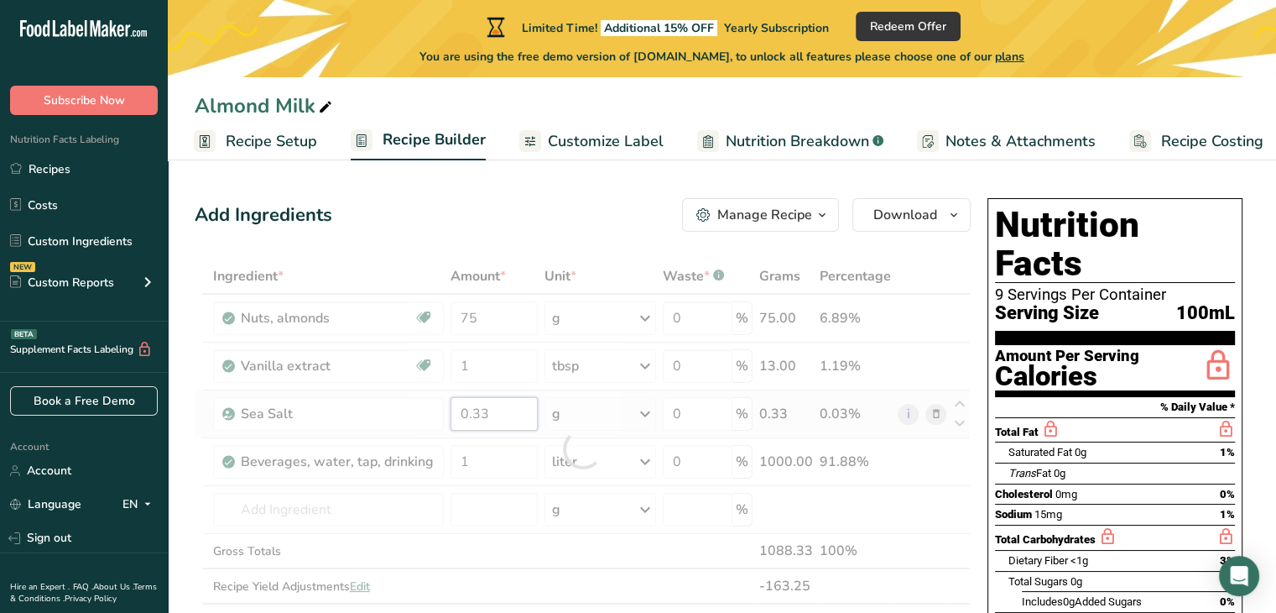
click at [499, 408] on div "Ingredient * Amount * Unit * Waste * .a-a{fill:#347362;}.b-a{fill:#fff;} Grams …" at bounding box center [583, 448] width 776 height 380
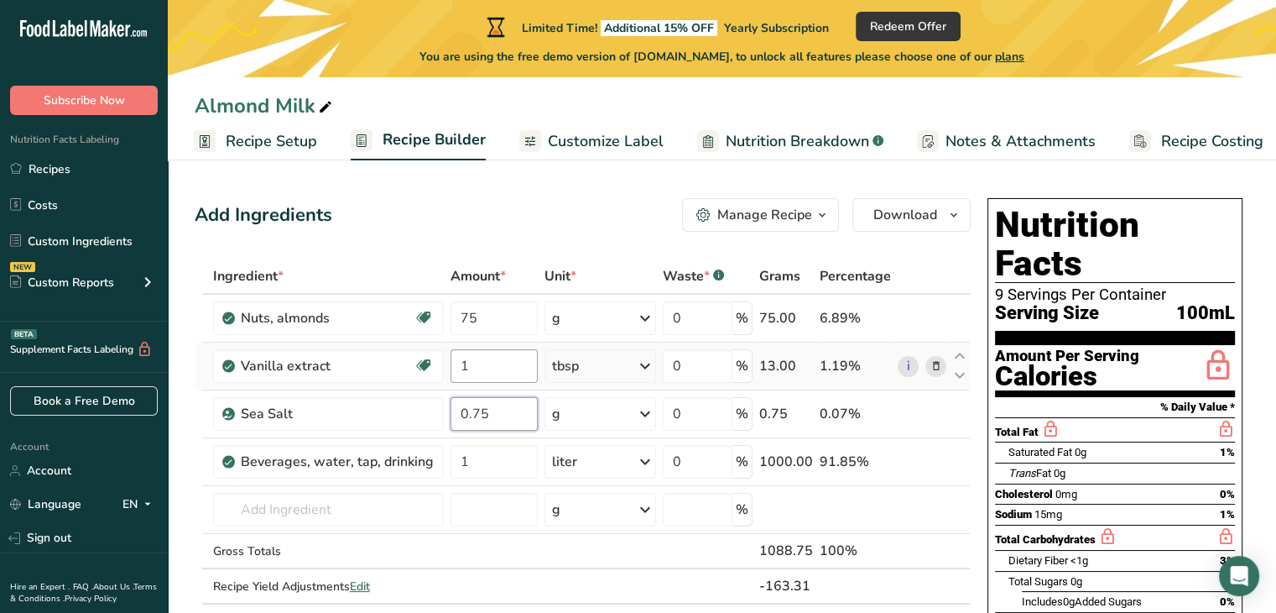
type input "0.75"
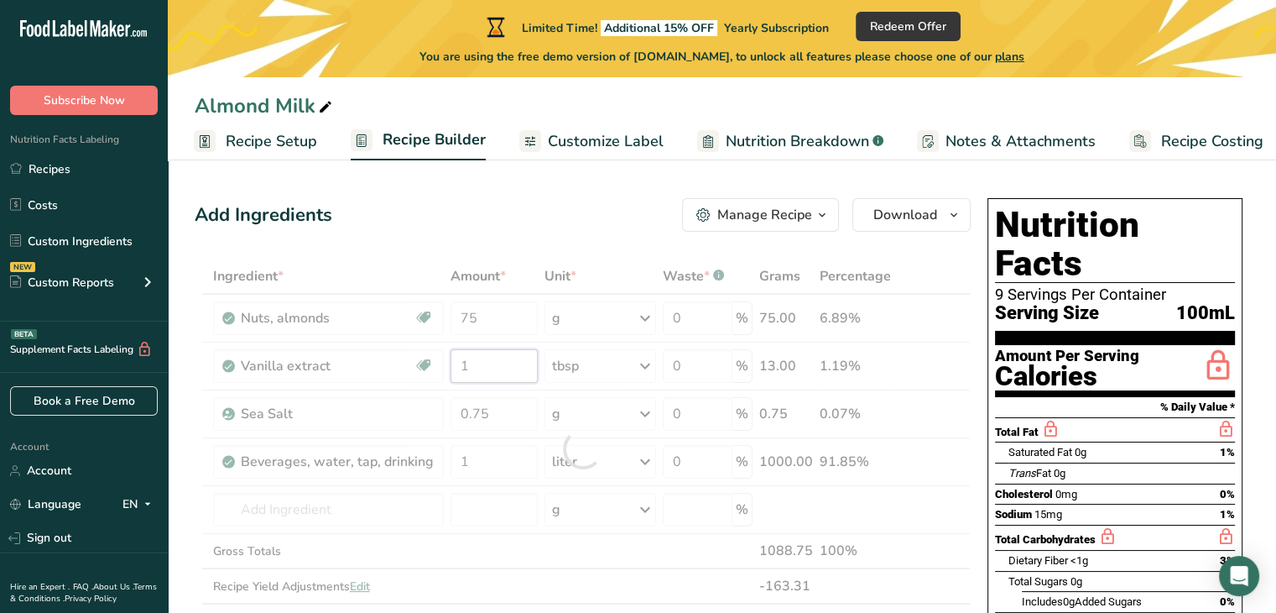
click at [493, 362] on div "Ingredient * Amount * Unit * Waste * .a-a{fill:#347362;}.b-a{fill:#fff;} Grams …" at bounding box center [583, 448] width 776 height 380
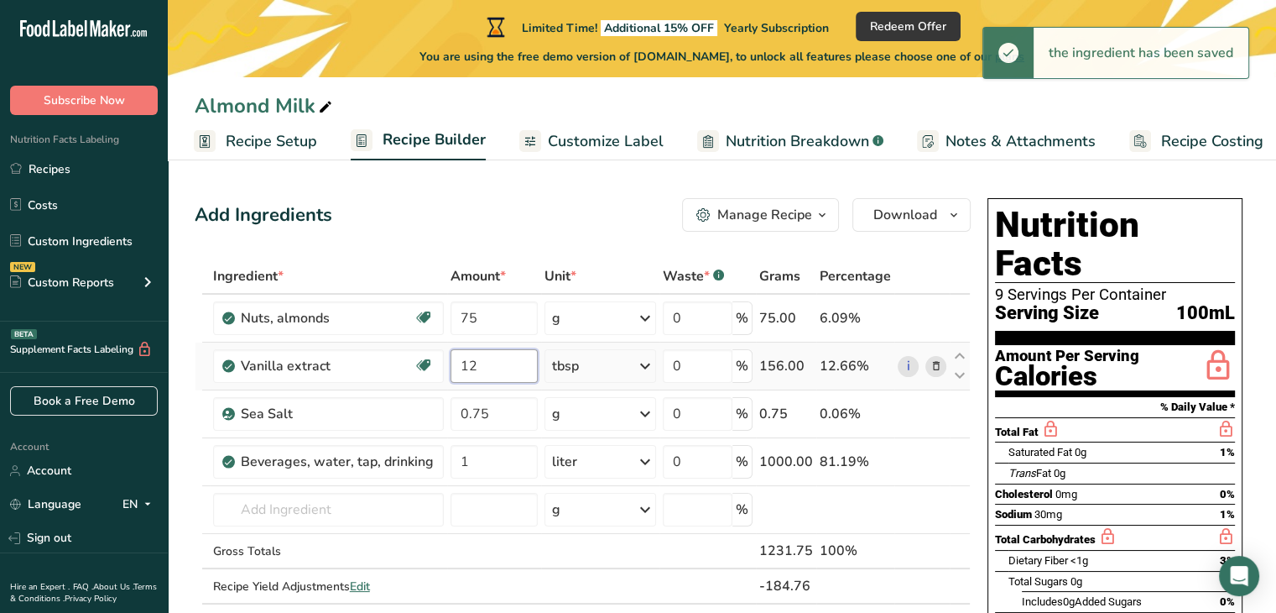
type input "1"
type input "2"
click at [489, 313] on div "Ingredient * Amount * Unit * Waste * .a-a{fill:#347362;}.b-a{fill:#fff;} Grams …" at bounding box center [583, 448] width 776 height 380
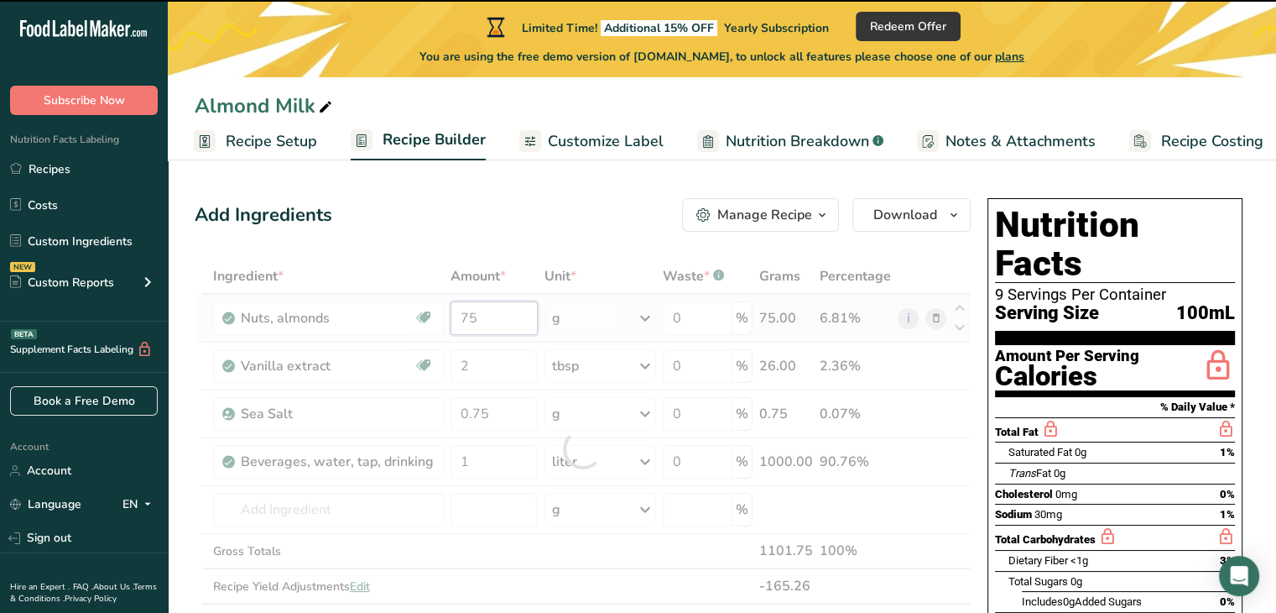
type input "7"
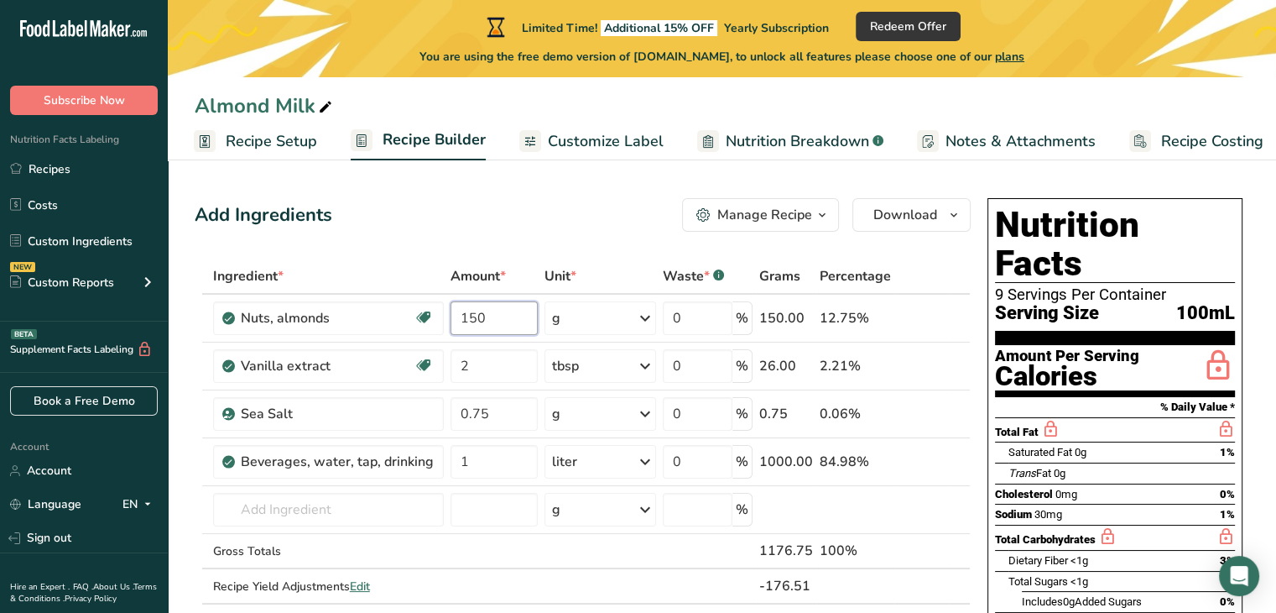
type input "150"
click at [599, 230] on div "Add Ingredients Manage Recipe Delete Recipe Duplicate Recipe Scale Recipe Save …" at bounding box center [583, 215] width 776 height 34
click at [597, 135] on span "Customize Label" at bounding box center [606, 141] width 116 height 23
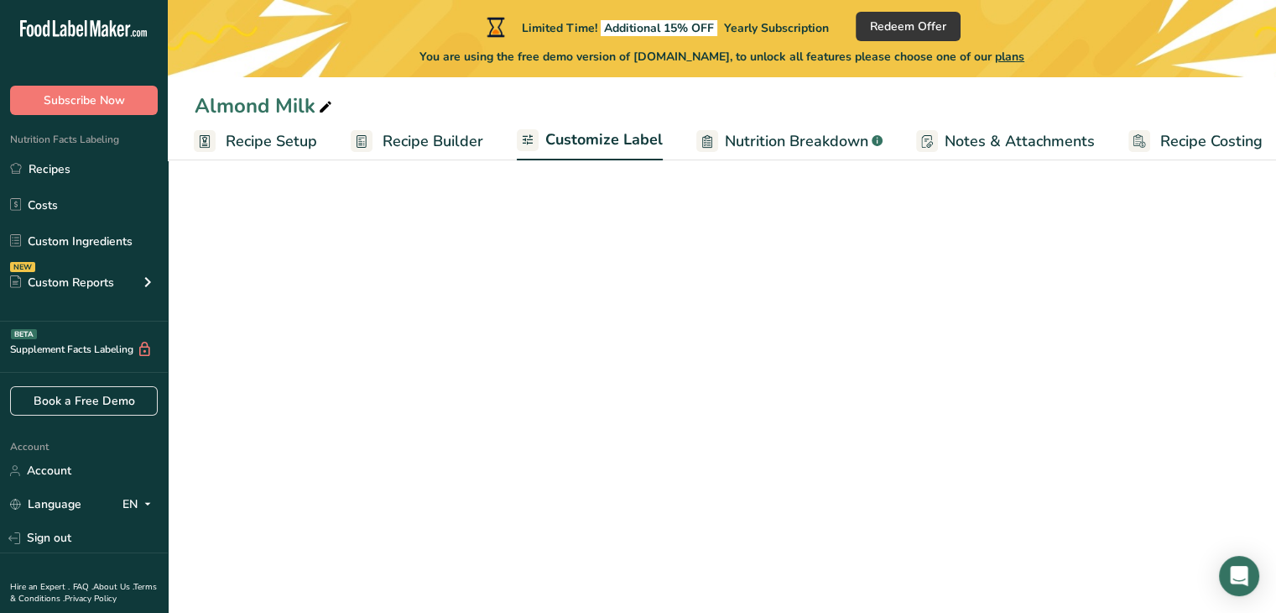
scroll to position [0, 14]
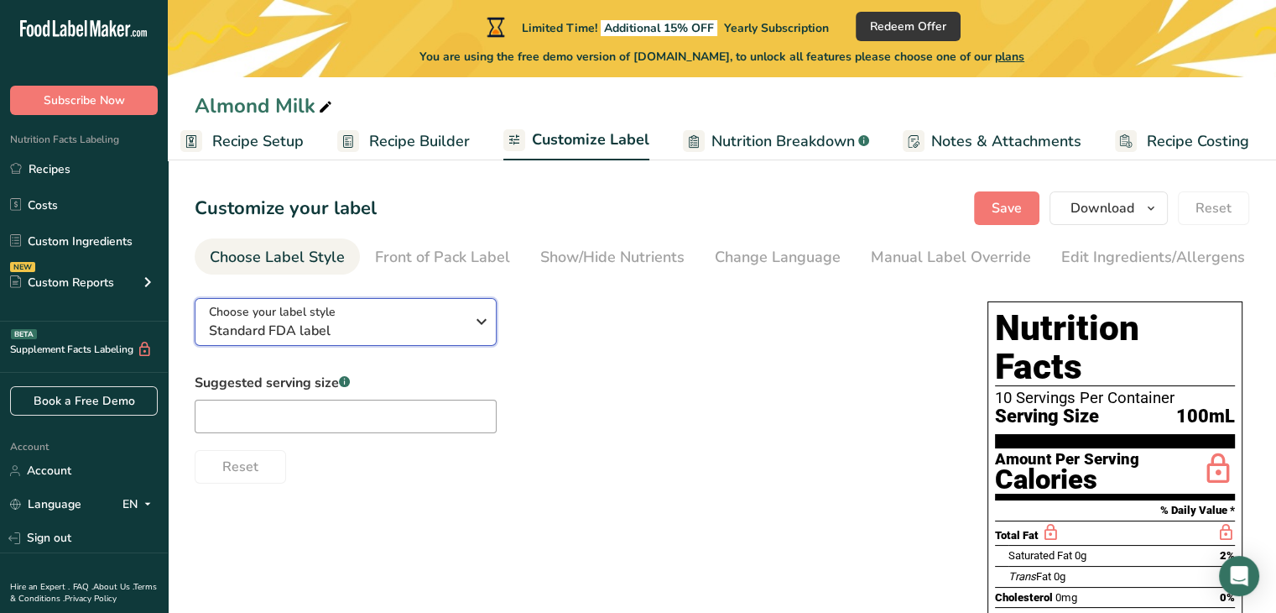
click at [482, 330] on icon "button" at bounding box center [482, 321] width 20 height 30
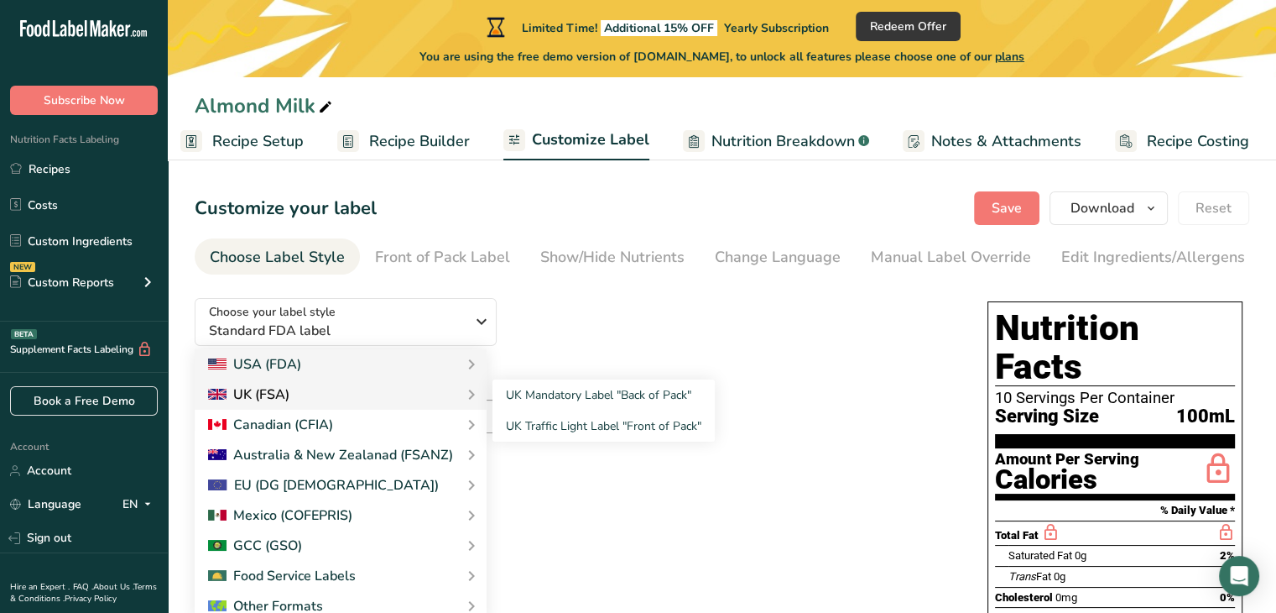
click at [352, 400] on div "UK (FSA)" at bounding box center [340, 394] width 265 height 20
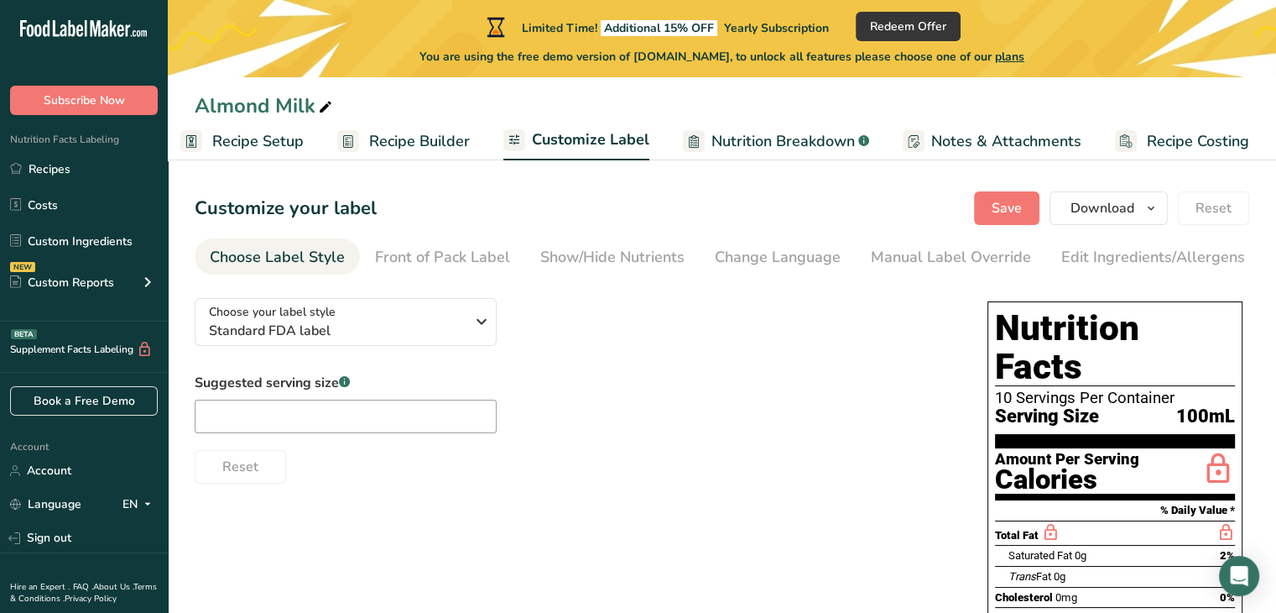
click at [260, 143] on span "Recipe Setup" at bounding box center [257, 141] width 91 height 23
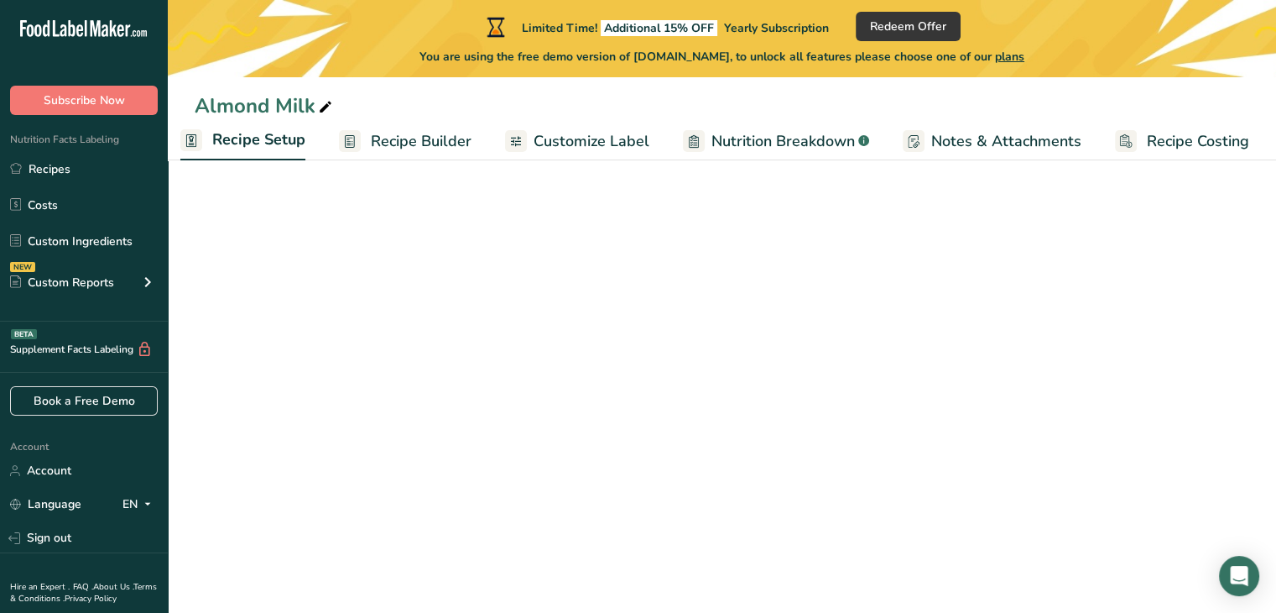
scroll to position [0, 6]
select select "17"
select select "22"
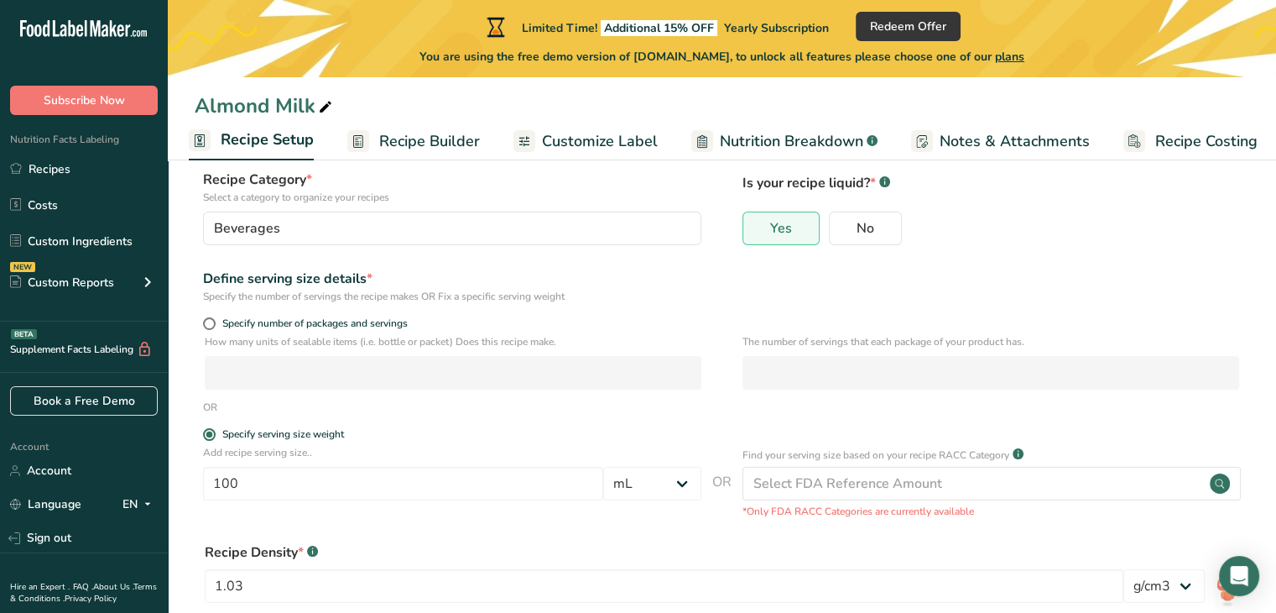
scroll to position [111, 0]
click at [195, 336] on div "How many units of sealable items (i.e. bottle or packet) Does this recipe make.…" at bounding box center [722, 368] width 1055 height 65
click at [208, 325] on span at bounding box center [209, 325] width 13 height 13
click at [208, 325] on input "Specify number of packages and servings" at bounding box center [208, 325] width 11 height 11
radio input "true"
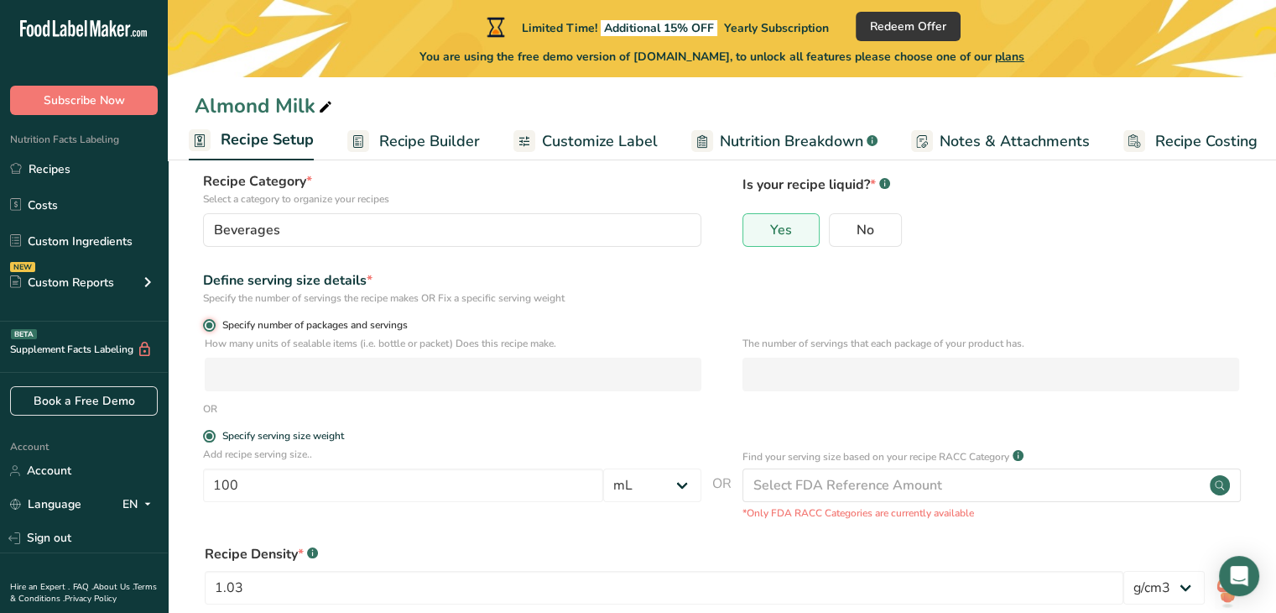
radio input "false"
select select "0"
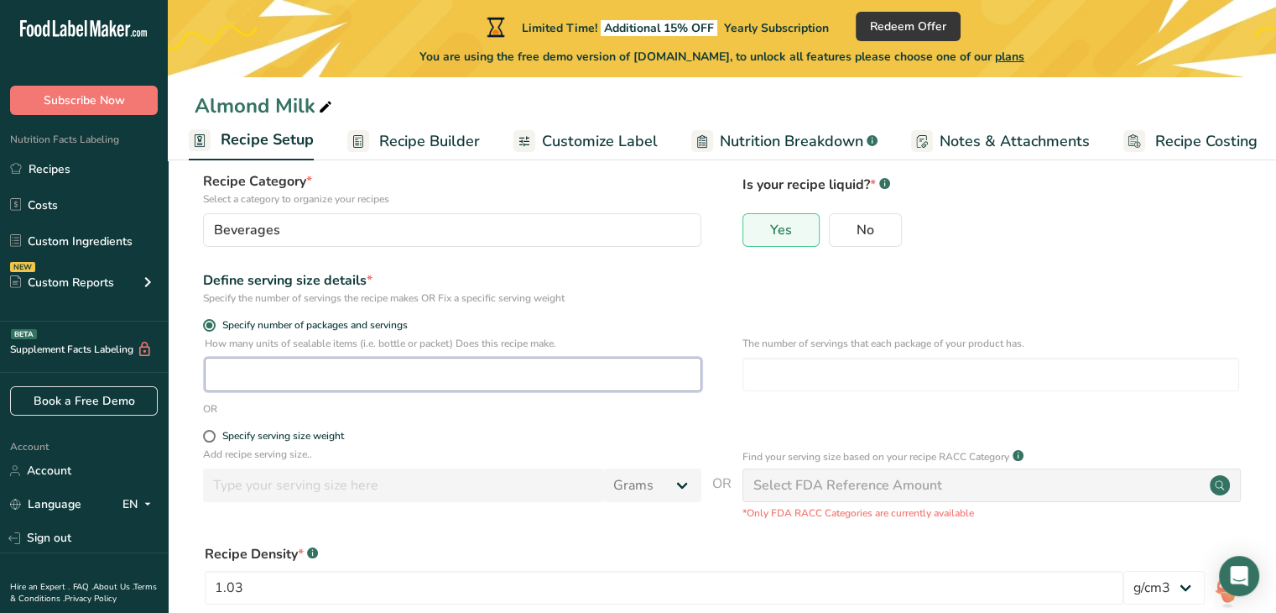
click at [279, 367] on input "number" at bounding box center [453, 374] width 497 height 34
type input "2"
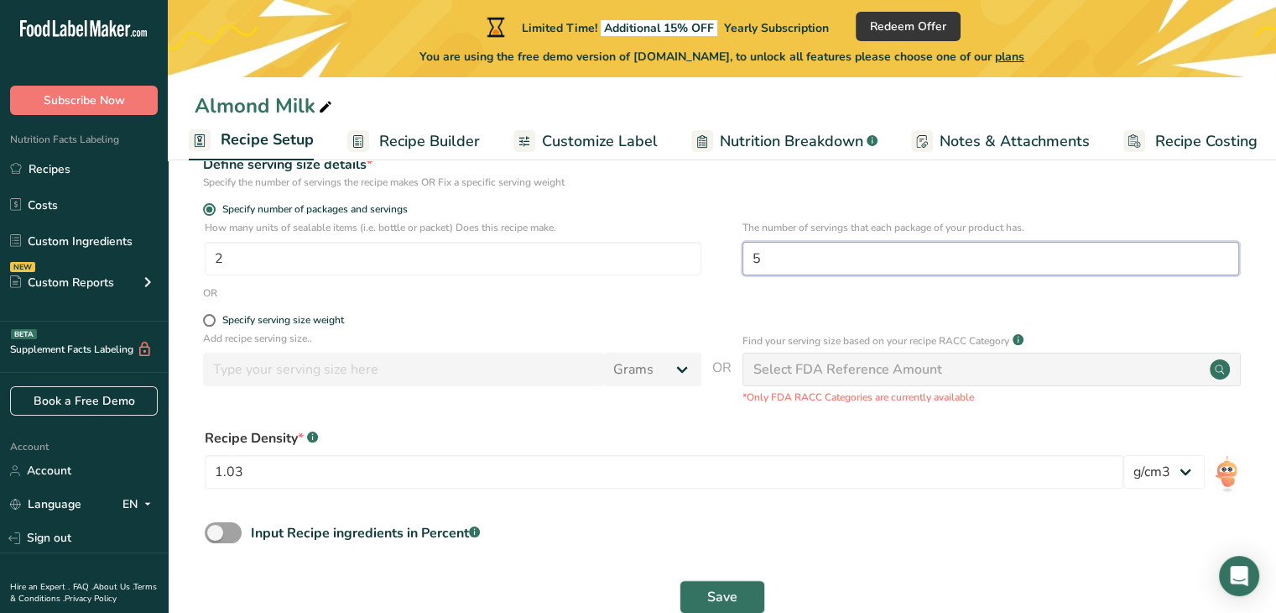
scroll to position [265, 0]
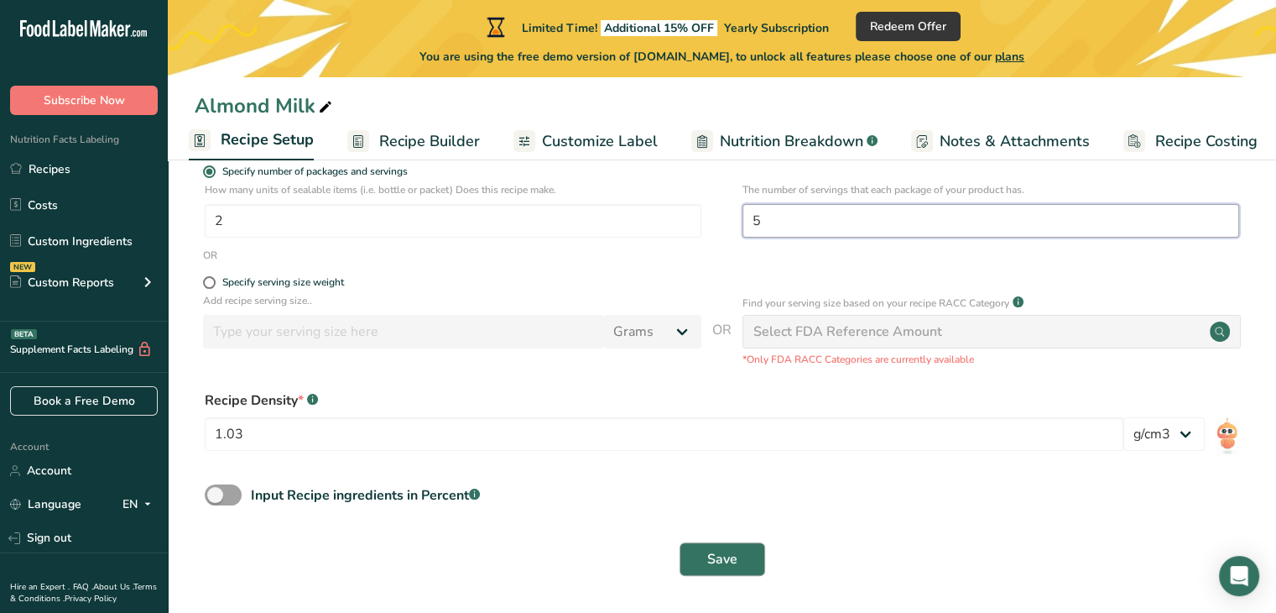
type input "5"
click at [721, 564] on span "Save" at bounding box center [722, 559] width 30 height 20
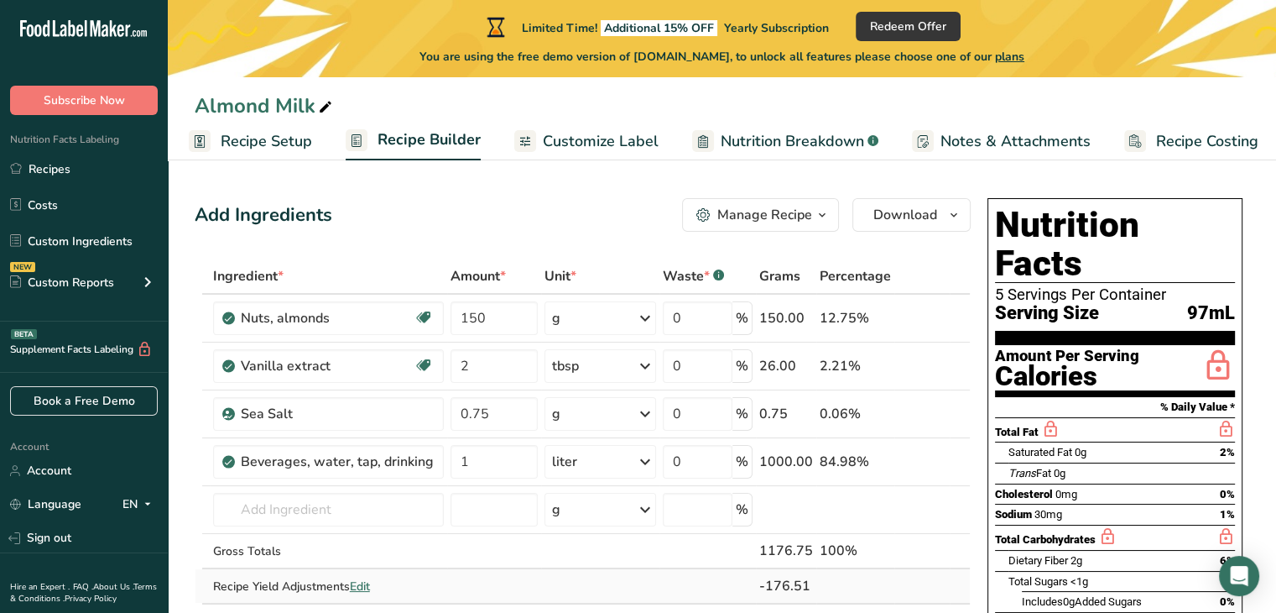
click at [364, 582] on span "Edit" at bounding box center [360, 586] width 20 height 16
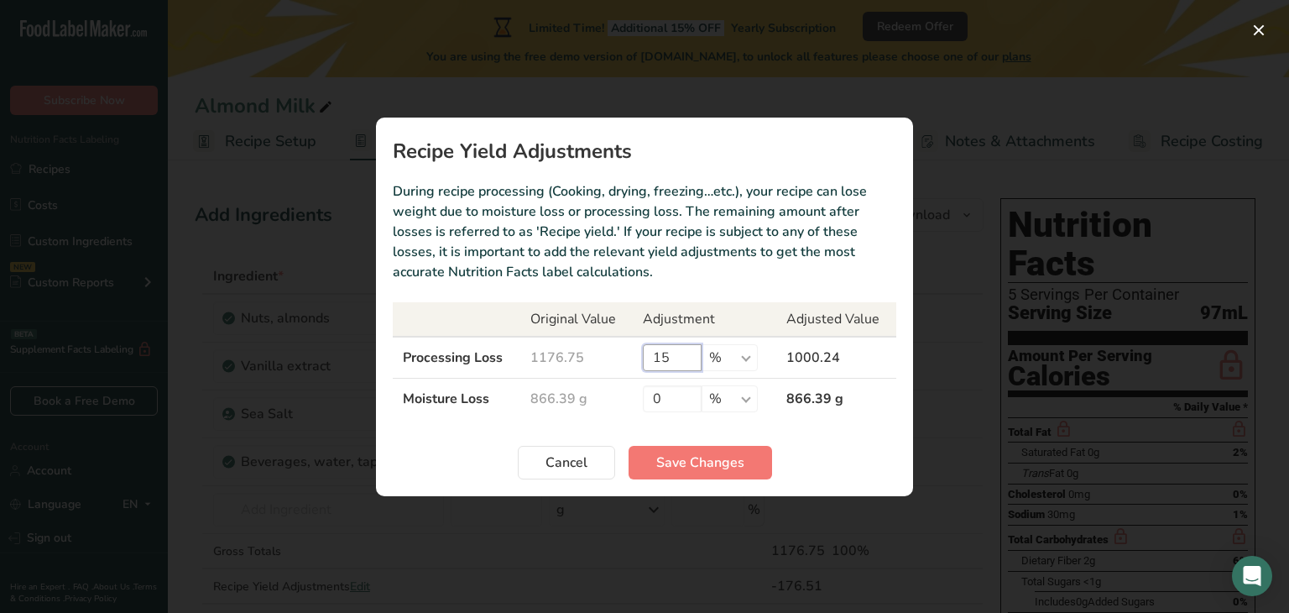
click at [678, 352] on input "15" at bounding box center [672, 357] width 59 height 27
type input "14"
click at [693, 456] on span "Save Changes" at bounding box center [700, 462] width 88 height 20
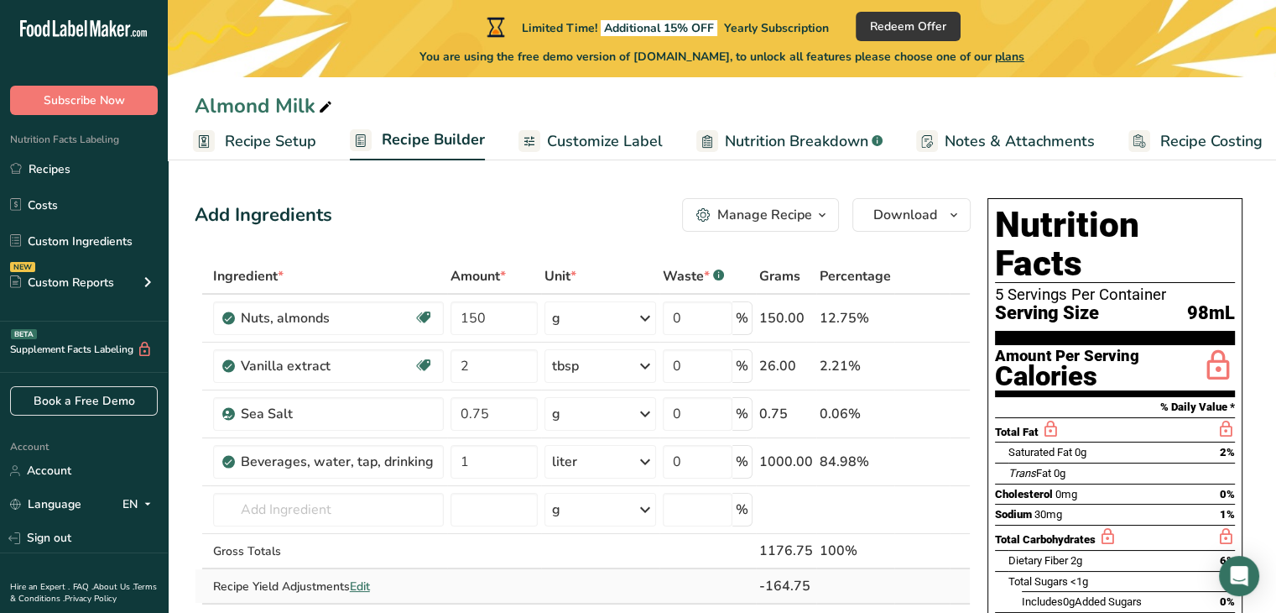
click at [359, 581] on span "Edit" at bounding box center [360, 586] width 20 height 16
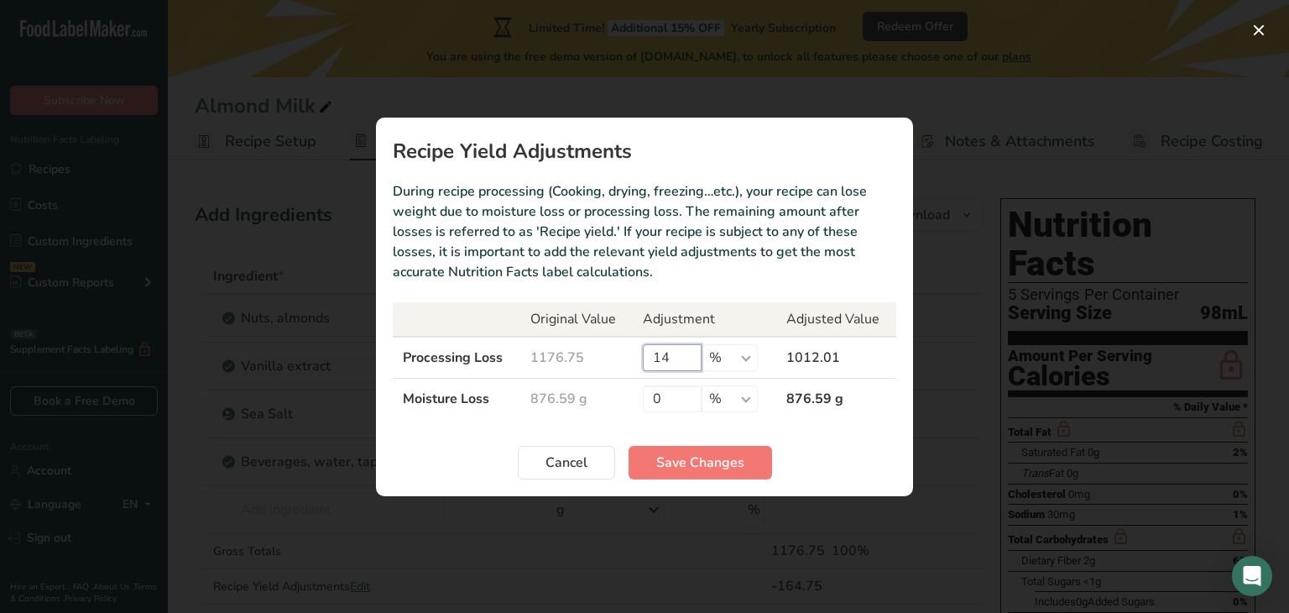
click at [686, 352] on input "14" at bounding box center [672, 357] width 59 height 27
type input "13"
click at [713, 464] on span "Save Changes" at bounding box center [700, 462] width 88 height 20
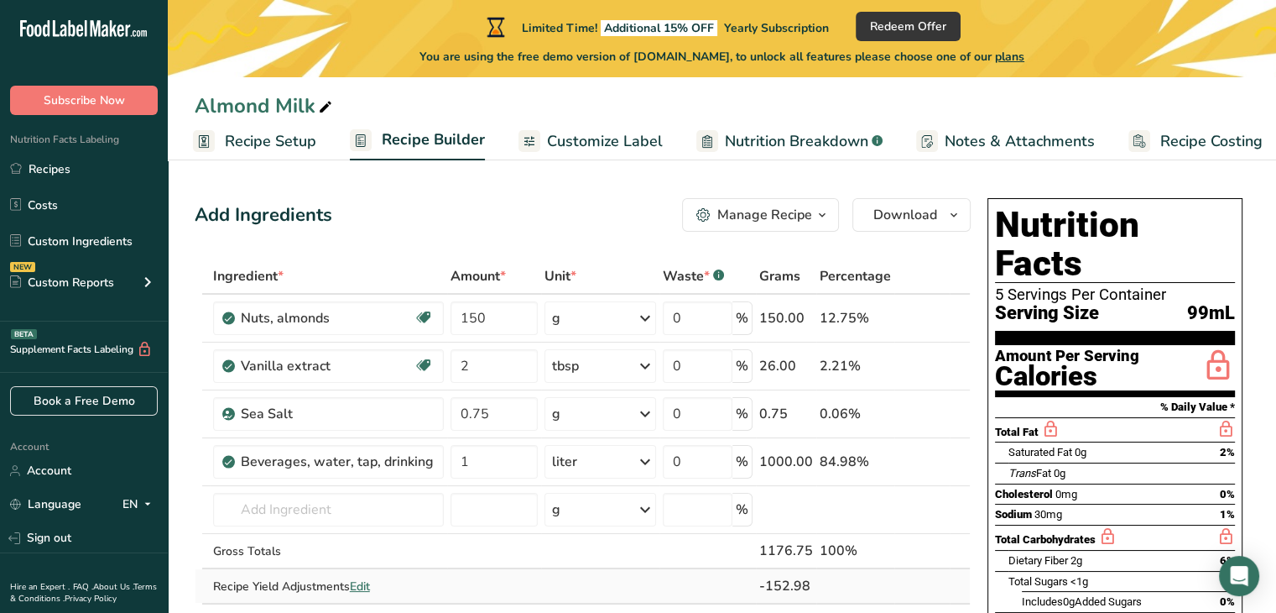
click at [357, 587] on span "Edit" at bounding box center [360, 586] width 20 height 16
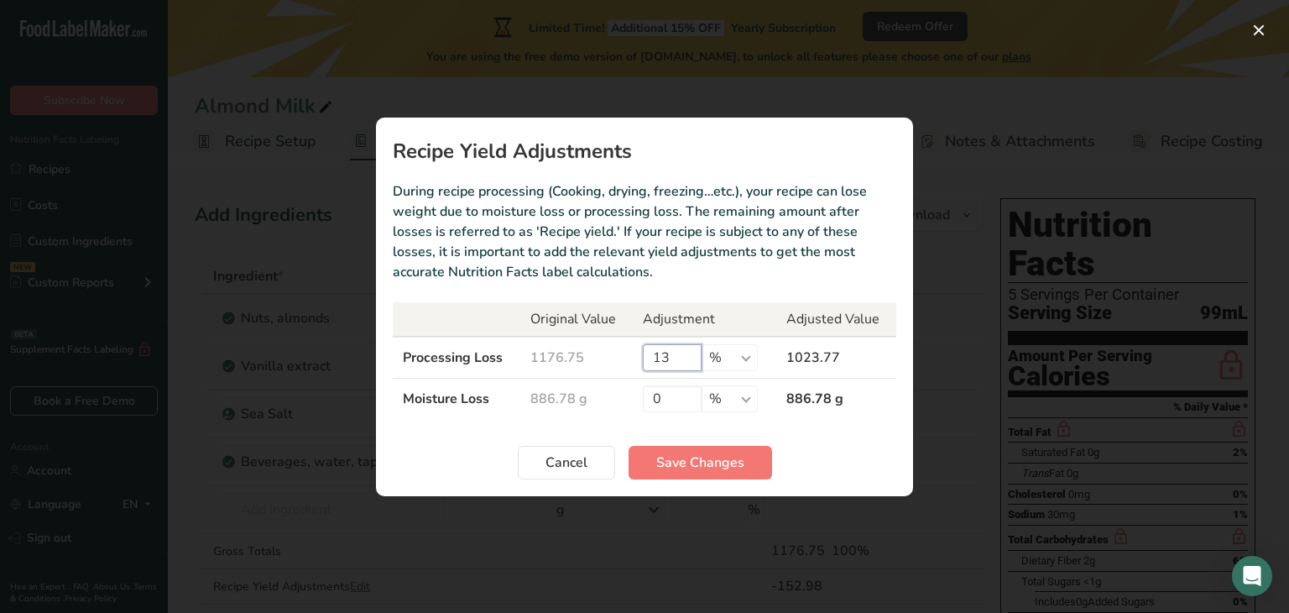
click at [675, 348] on input "13" at bounding box center [672, 357] width 59 height 27
type input "1"
type input "12"
click at [700, 459] on span "Save Changes" at bounding box center [700, 462] width 88 height 20
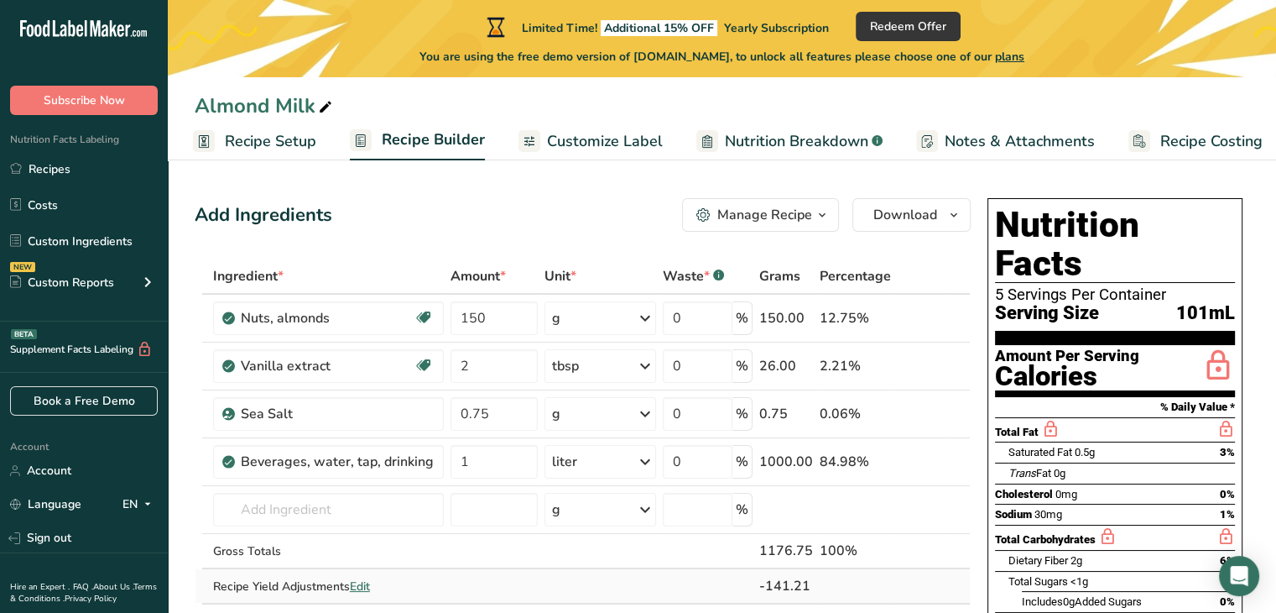
click at [364, 585] on span "Edit" at bounding box center [360, 586] width 20 height 16
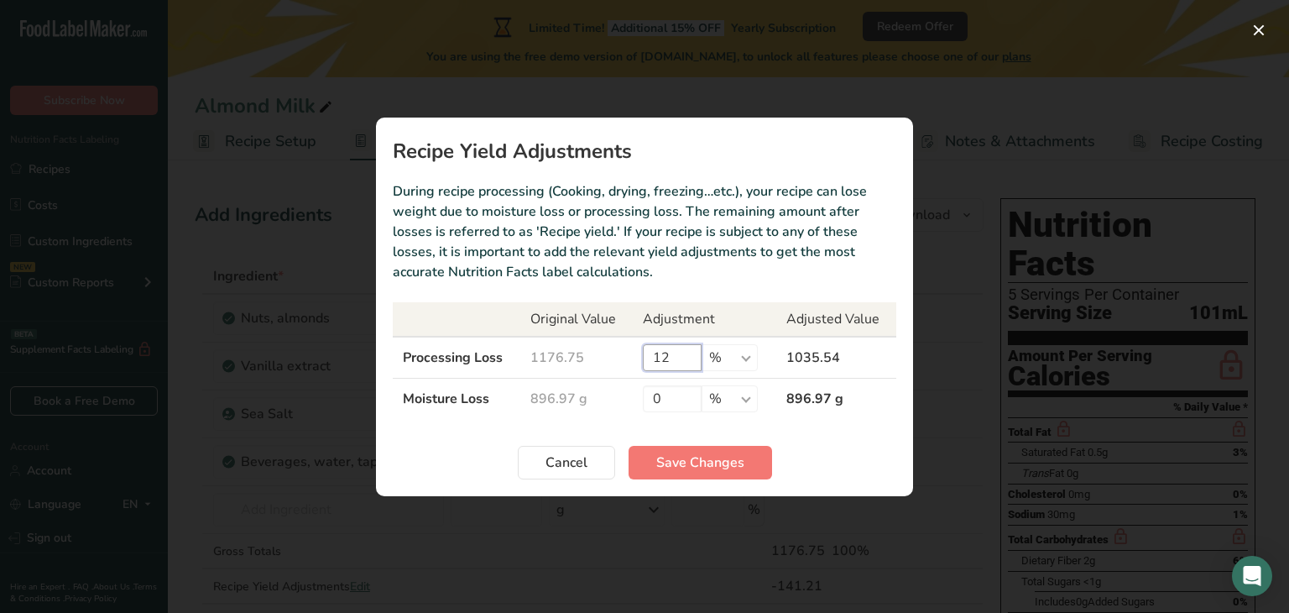
click at [680, 357] on input "12" at bounding box center [672, 357] width 59 height 27
type input "12.5"
click at [717, 464] on span "Save Changes" at bounding box center [700, 462] width 88 height 20
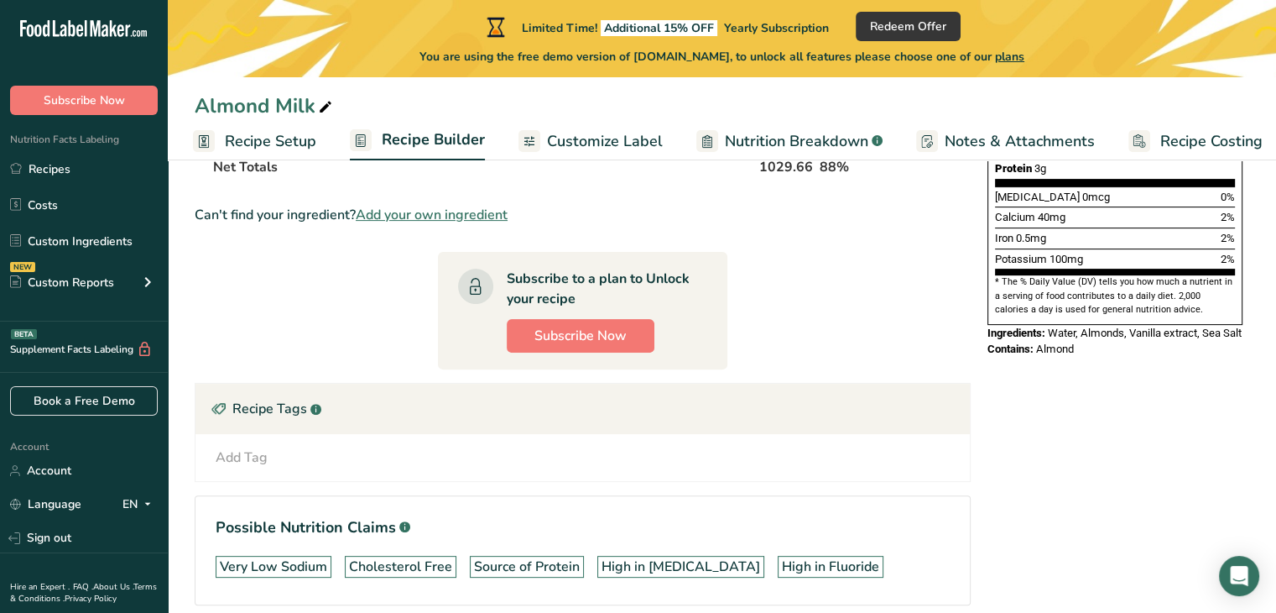
scroll to position [524, 0]
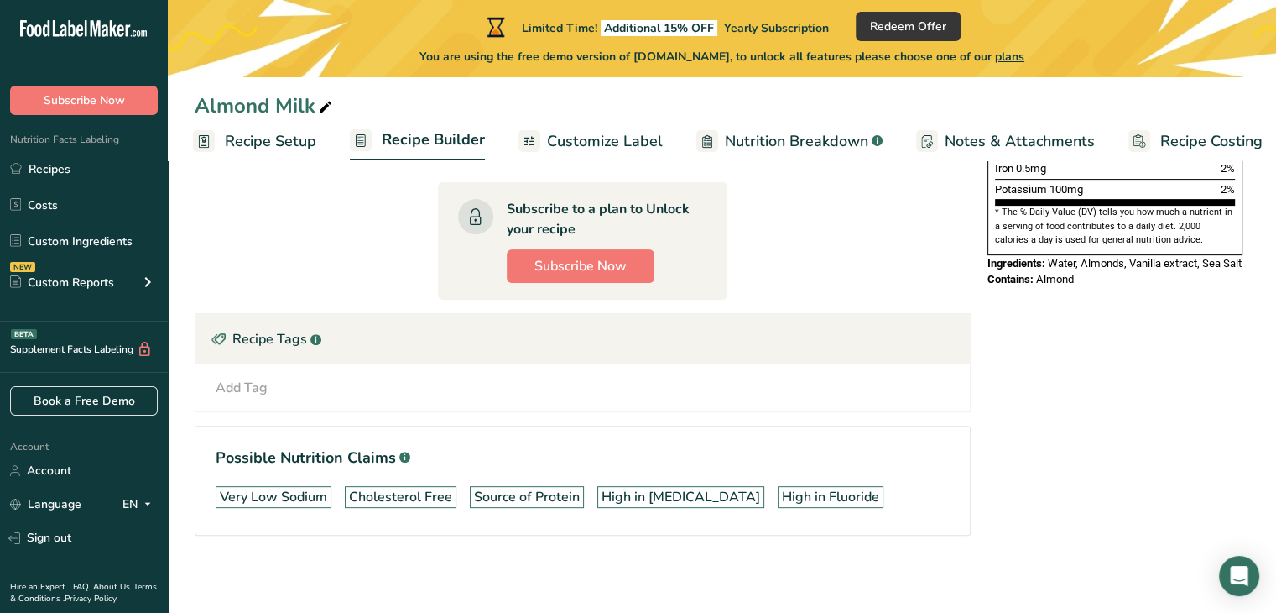
click at [248, 380] on div "Add Tag" at bounding box center [242, 388] width 52 height 20
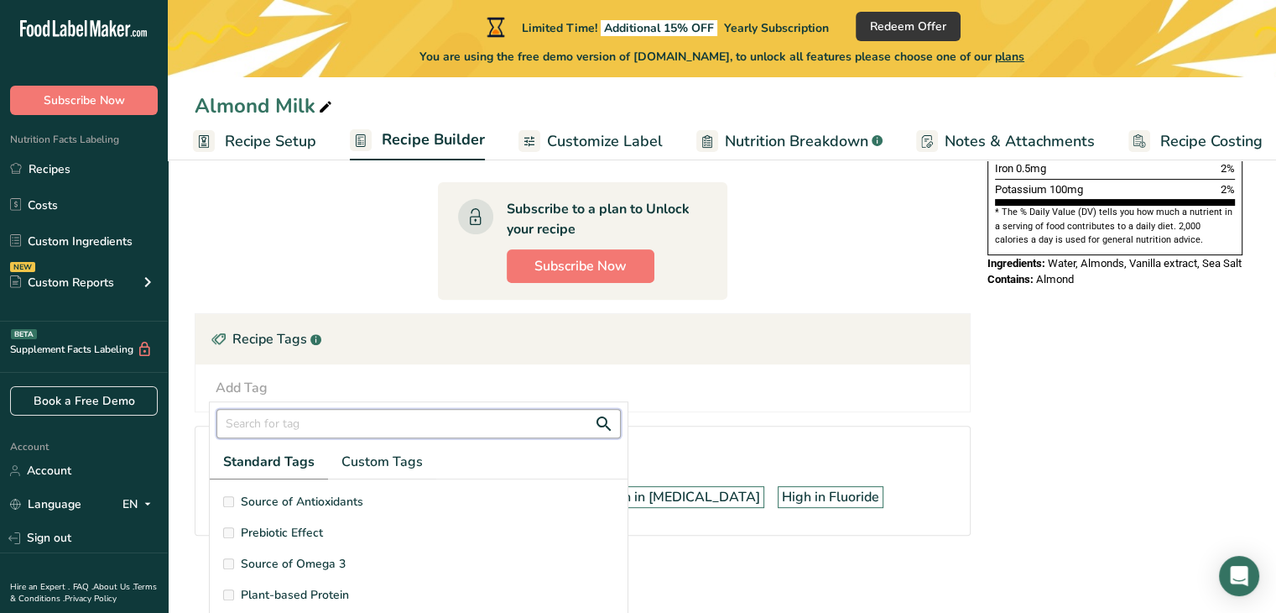
click at [284, 412] on input "text" at bounding box center [418, 423] width 404 height 29
click at [284, 524] on span "Dairy free" at bounding box center [268, 533] width 54 height 18
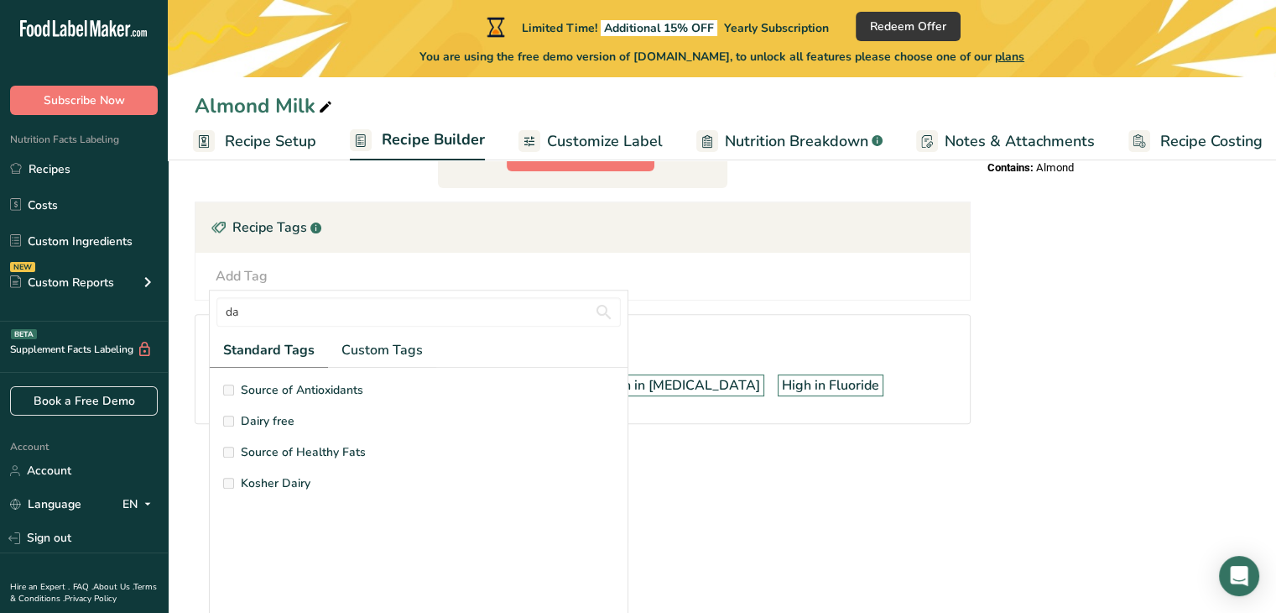
scroll to position [125, 0]
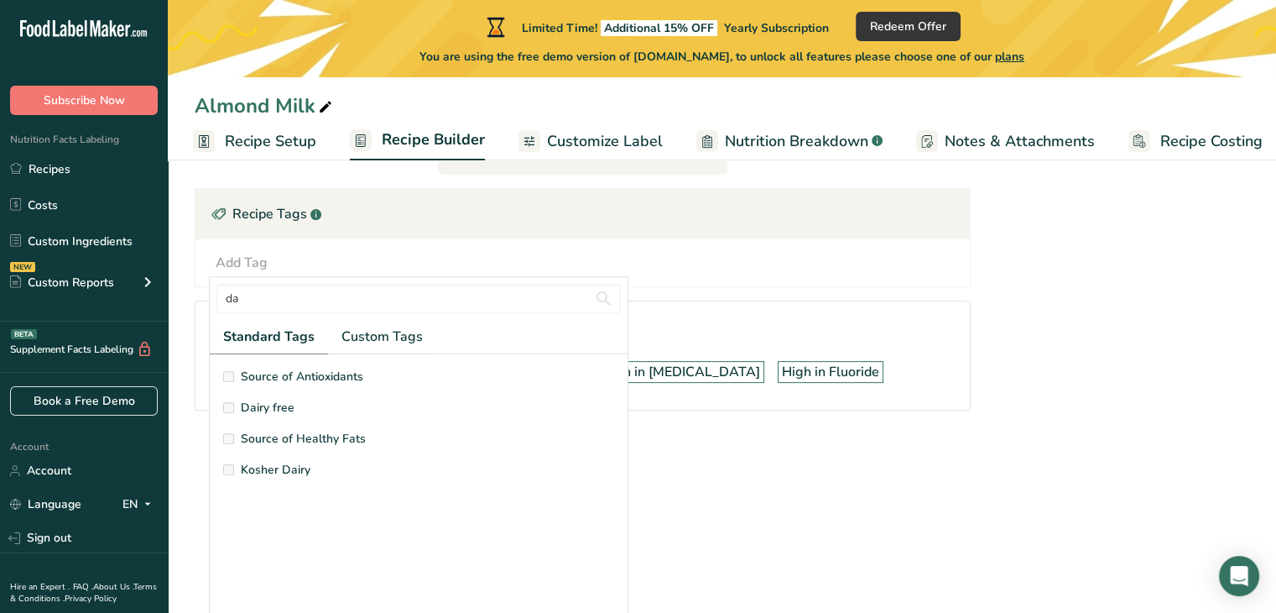
click at [287, 393] on div "Source of Antioxidants Dairy free Source of Healthy Fats Kosher Dairy" at bounding box center [418, 494] width 391 height 252
click at [278, 402] on span "Dairy free" at bounding box center [268, 408] width 54 height 18
click at [379, 327] on span "Custom Tags" at bounding box center [382, 336] width 81 height 20
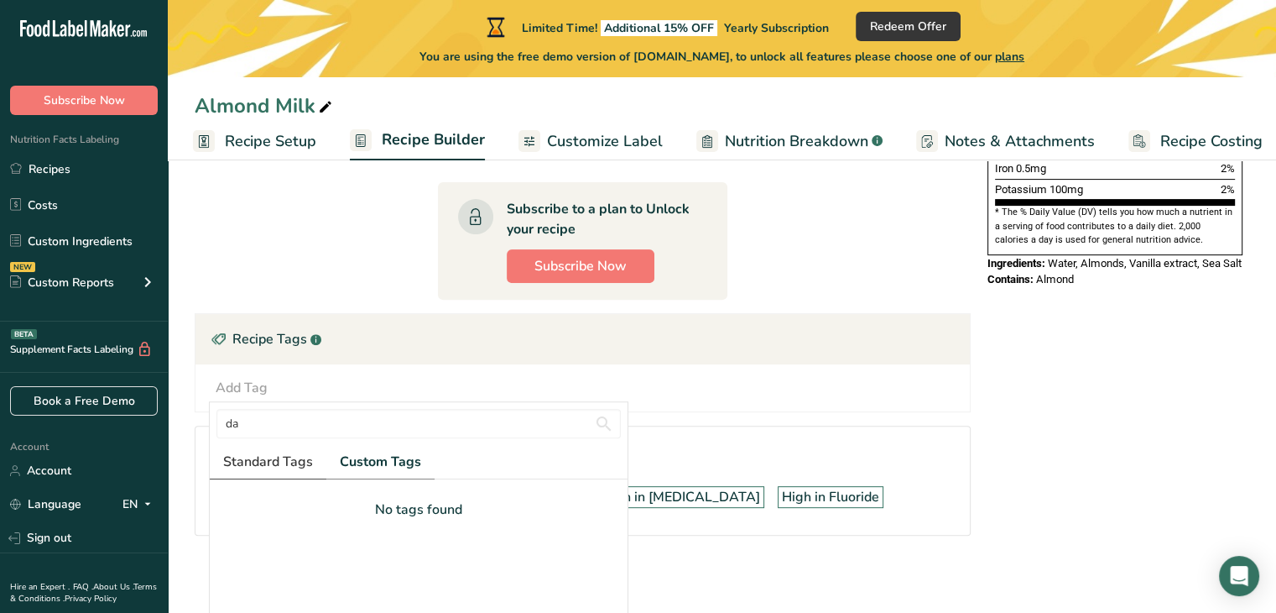
click at [261, 459] on span "Standard Tags" at bounding box center [268, 461] width 90 height 20
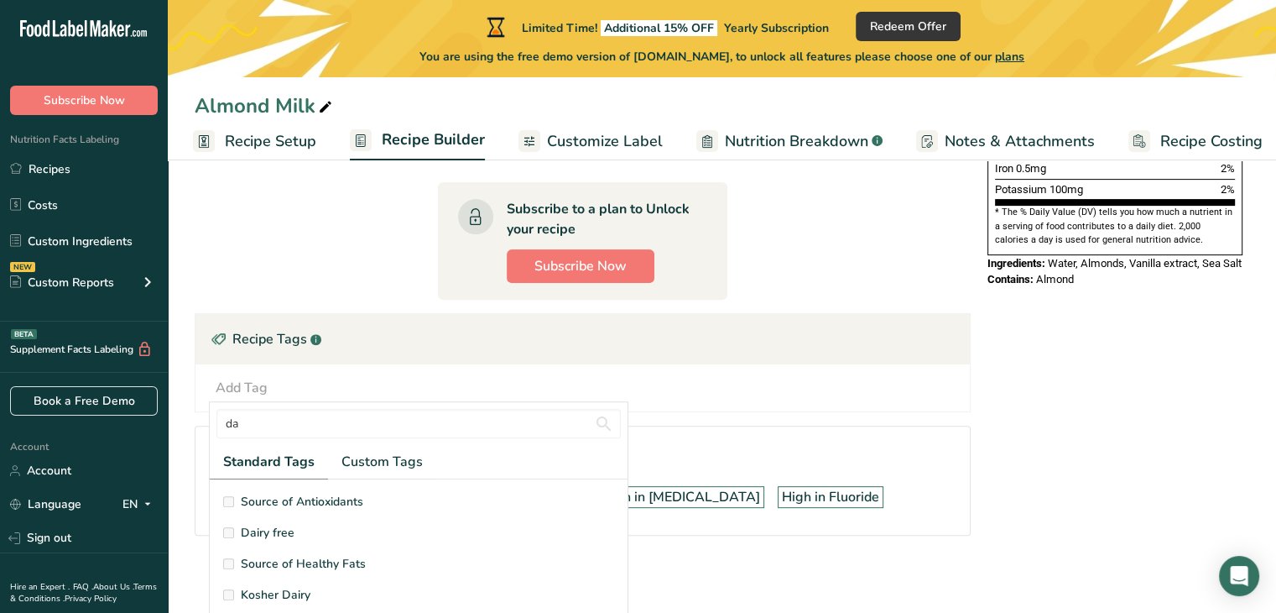
click at [258, 534] on span "Dairy free" at bounding box center [268, 533] width 54 height 18
click at [258, 423] on input "da" at bounding box center [418, 423] width 404 height 29
type input "d"
click at [258, 423] on input "text" at bounding box center [418, 423] width 404 height 29
type input "vegan"
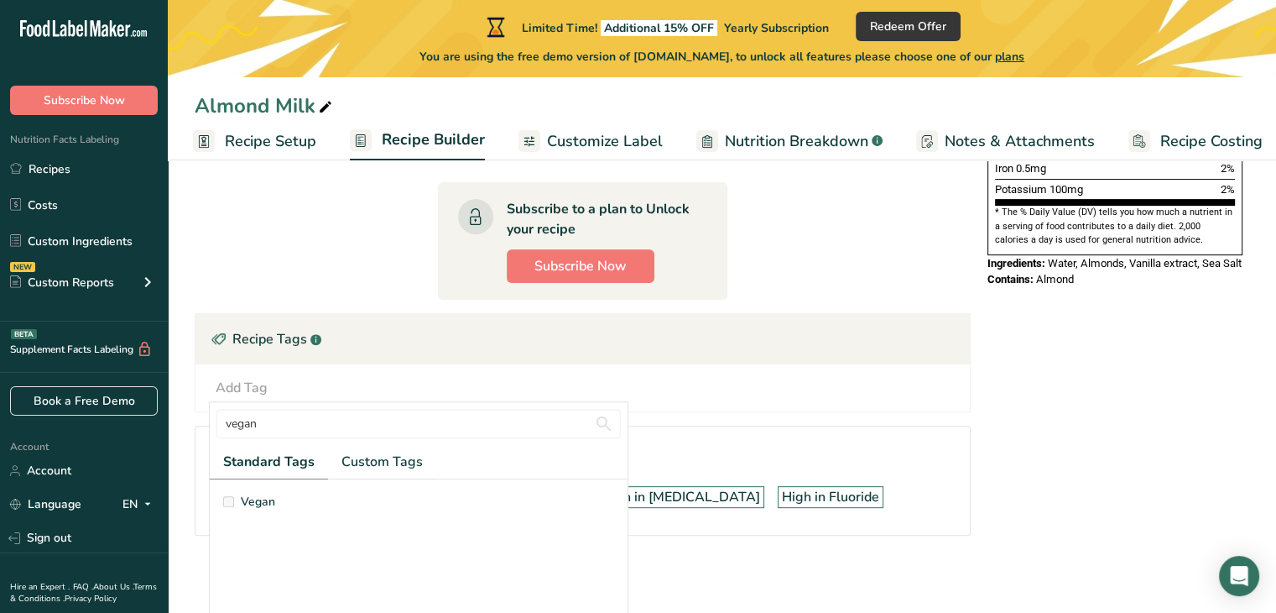
click at [263, 500] on span "Vegan" at bounding box center [258, 502] width 34 height 18
click at [1061, 315] on div "Nutrition Facts 5 Servings Per Container Serving Size 100mL Amount Per Serving …" at bounding box center [1115, 128] width 269 height 921
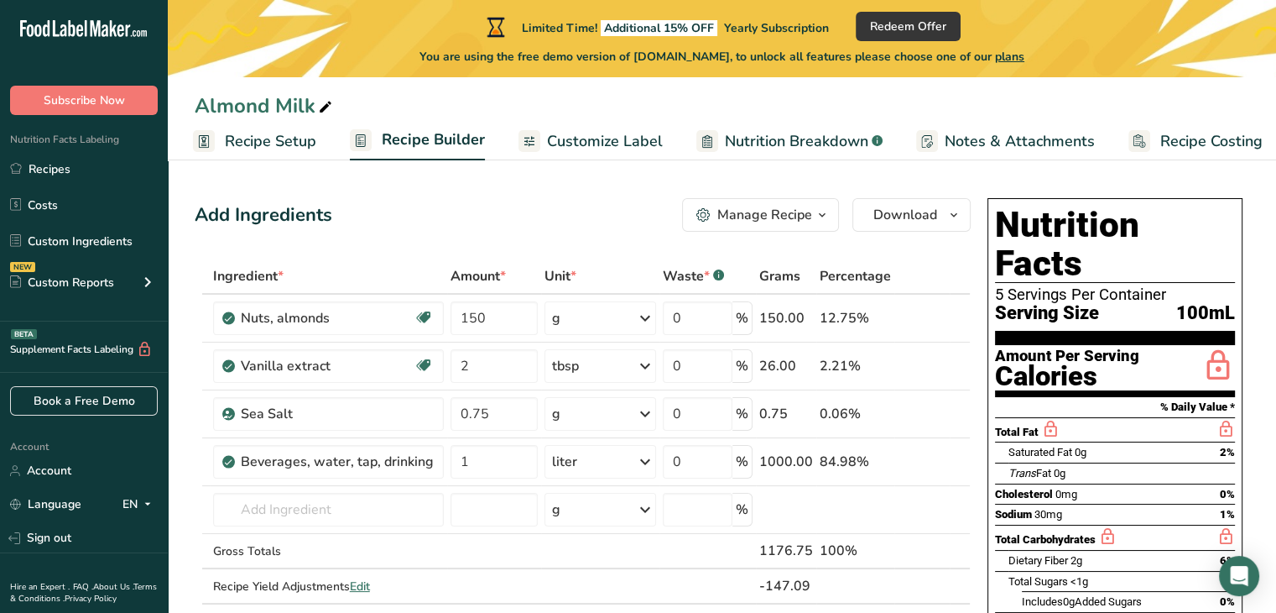
click at [586, 145] on span "Customize Label" at bounding box center [605, 141] width 116 height 23
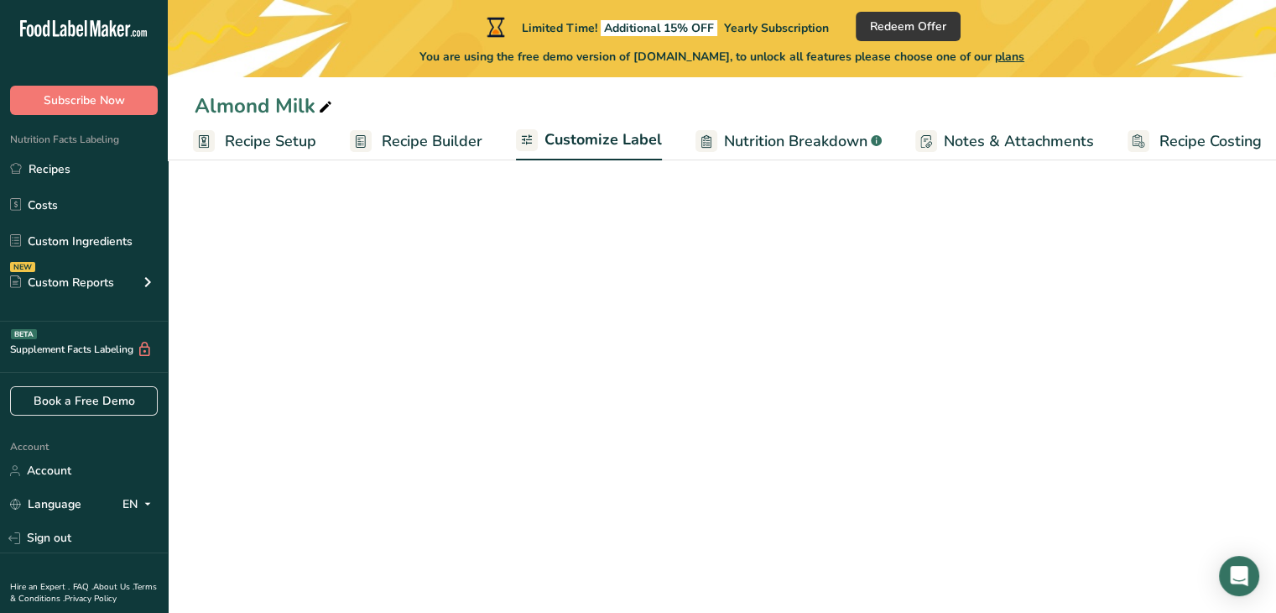
scroll to position [0, 14]
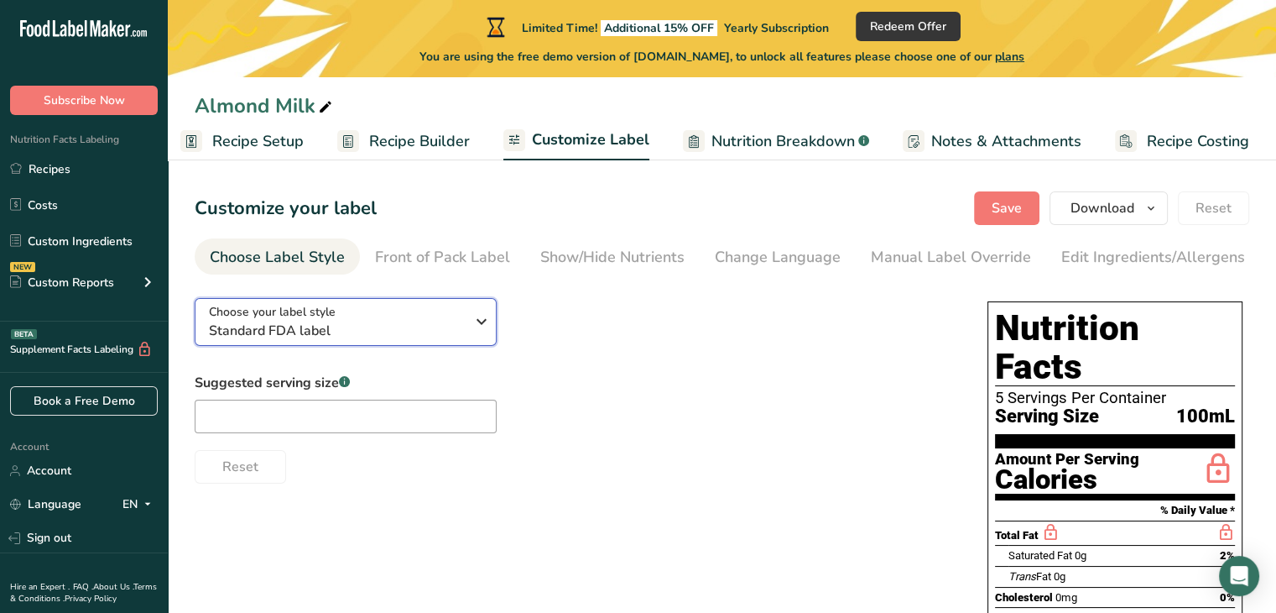
click at [483, 326] on icon "button" at bounding box center [482, 321] width 20 height 30
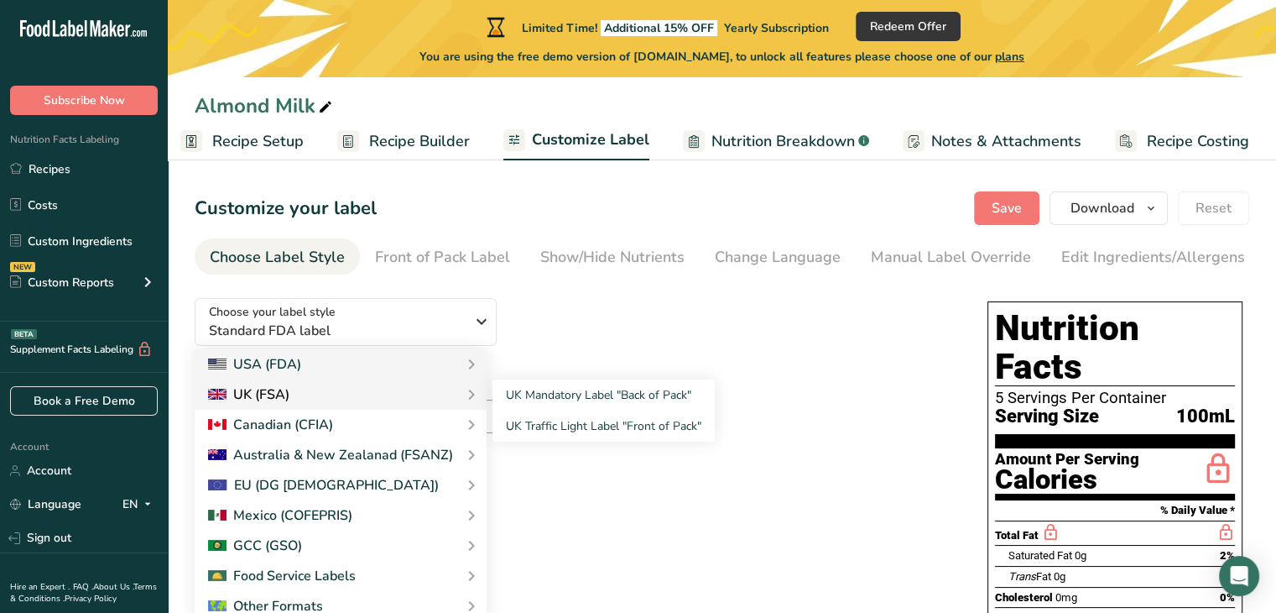
click at [430, 394] on div "UK (FSA)" at bounding box center [340, 394] width 265 height 20
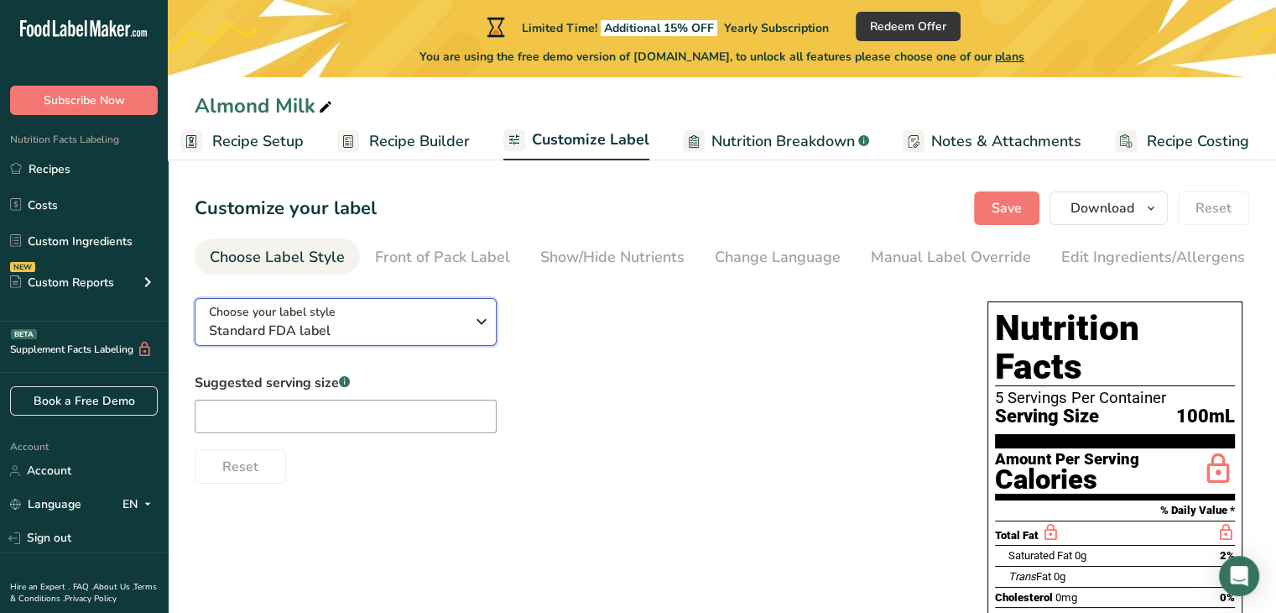
click at [480, 323] on icon "button" at bounding box center [482, 321] width 20 height 30
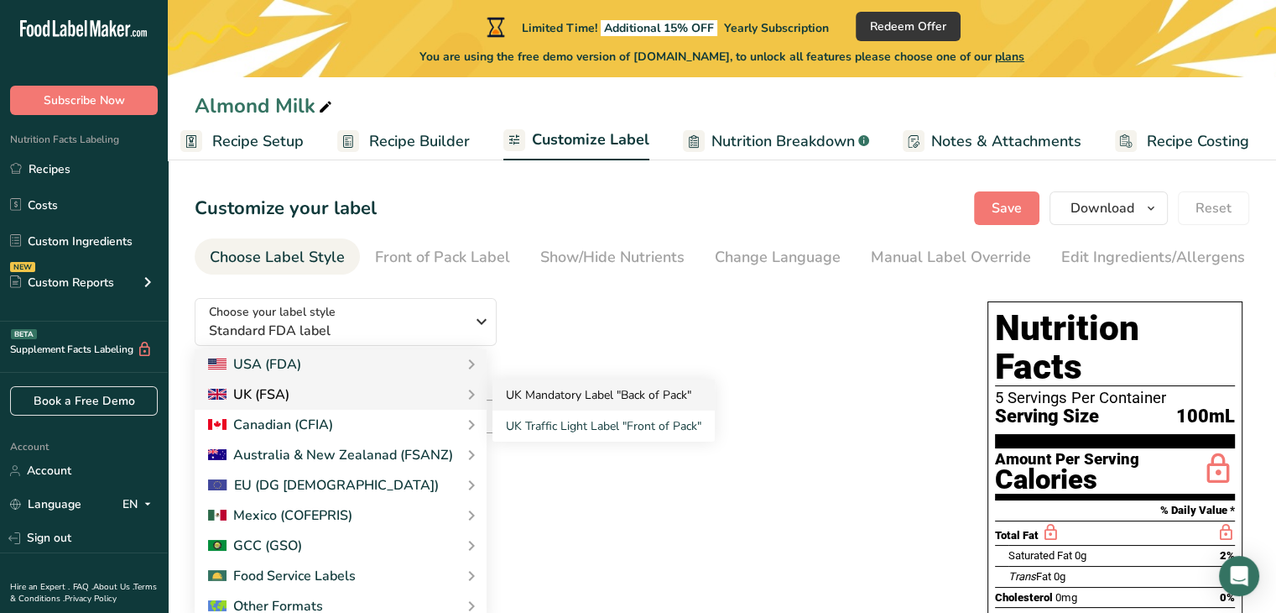
click at [532, 398] on link "UK Mandatory Label "Back of Pack"" at bounding box center [604, 394] width 222 height 31
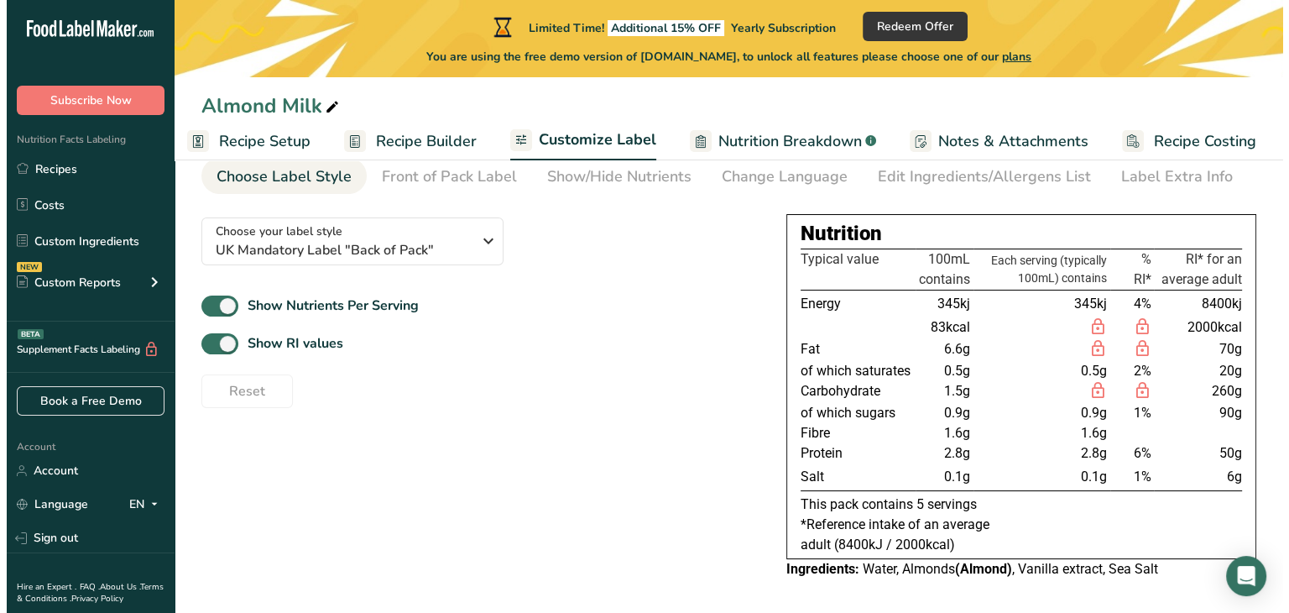
scroll to position [0, 0]
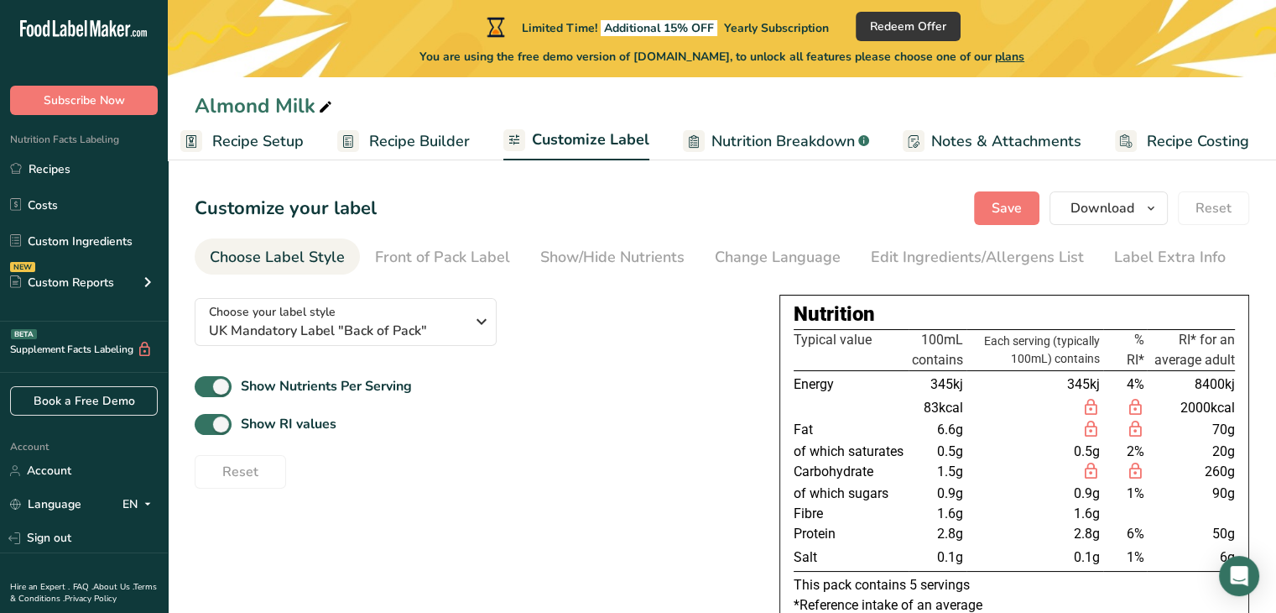
click at [751, 138] on span "Nutrition Breakdown" at bounding box center [783, 141] width 143 height 23
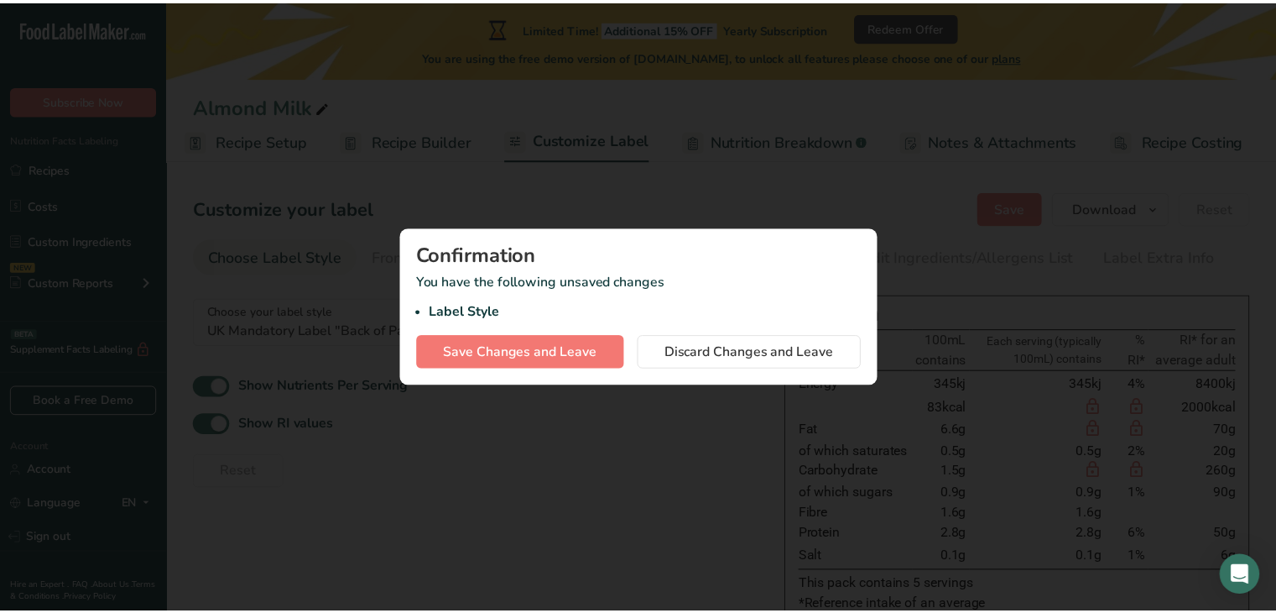
scroll to position [0, 2]
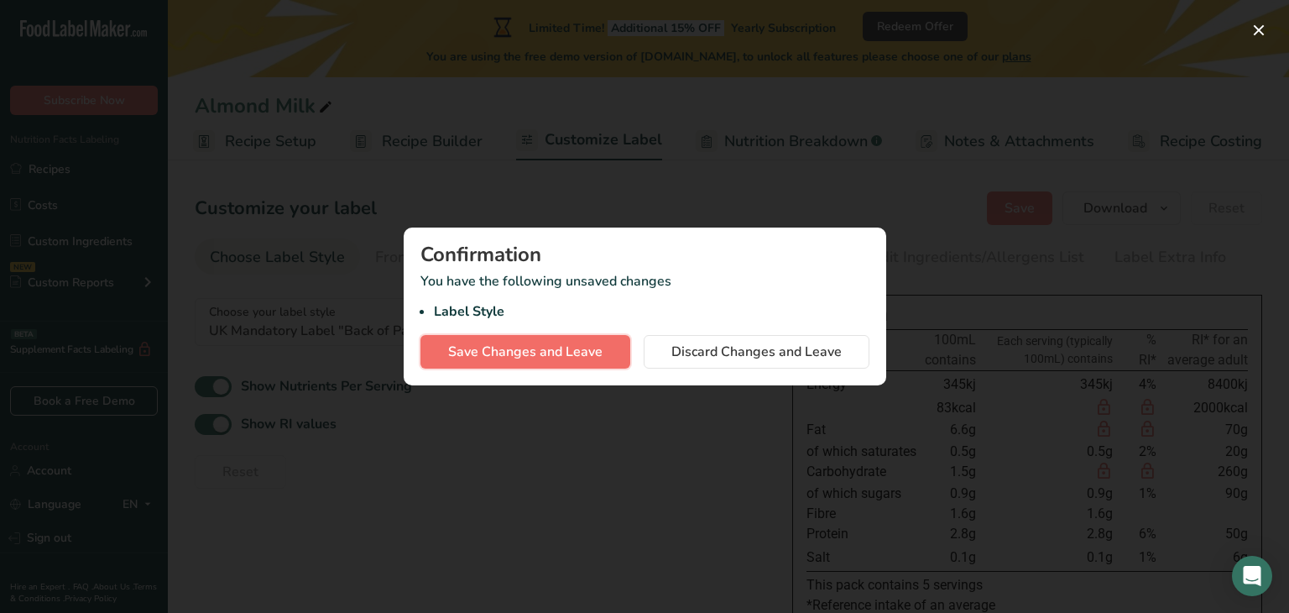
click at [555, 350] on span "Save Changes and Leave" at bounding box center [525, 352] width 154 height 20
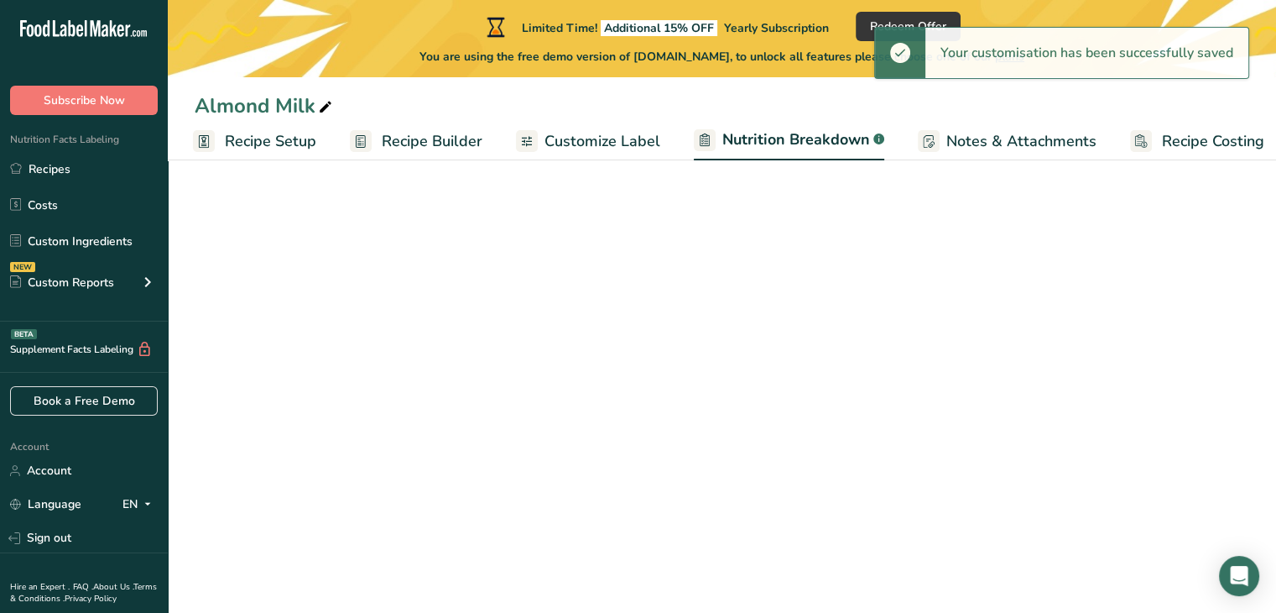
select select "Calories"
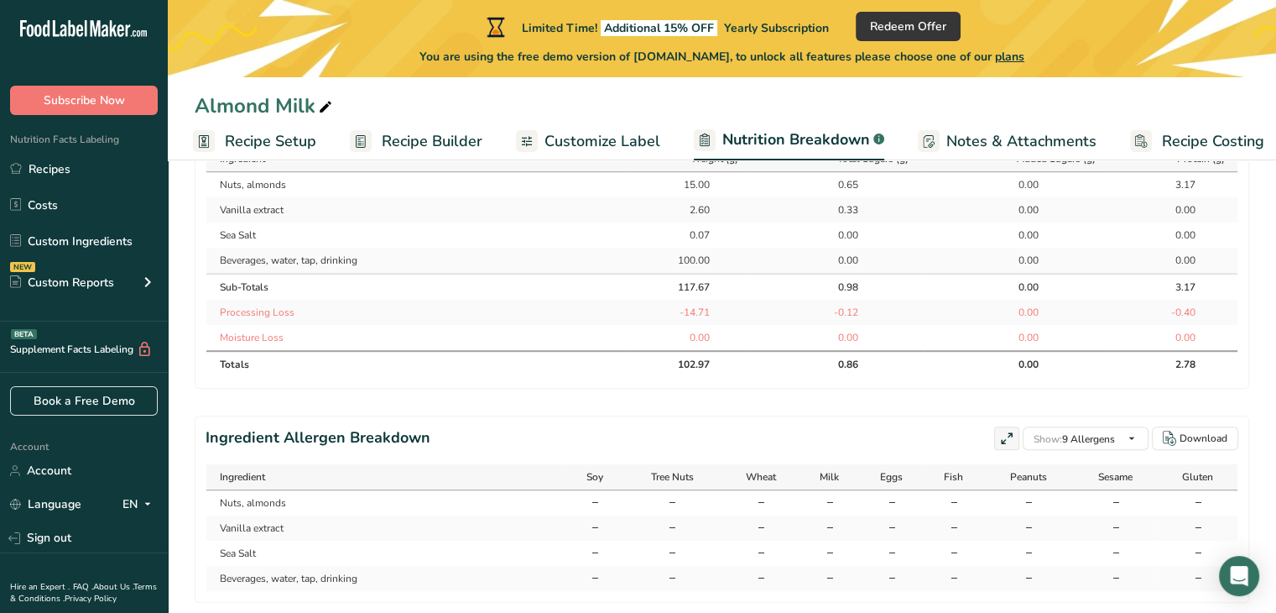
scroll to position [913, 0]
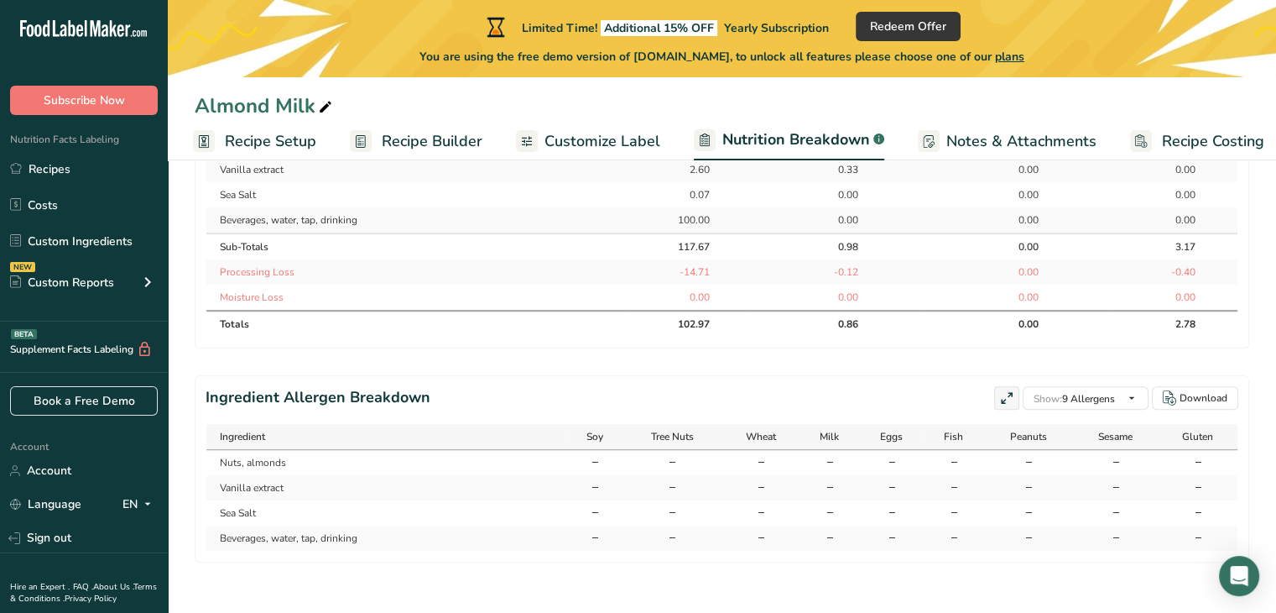
click at [988, 142] on span "Notes & Attachments" at bounding box center [1021, 141] width 150 height 23
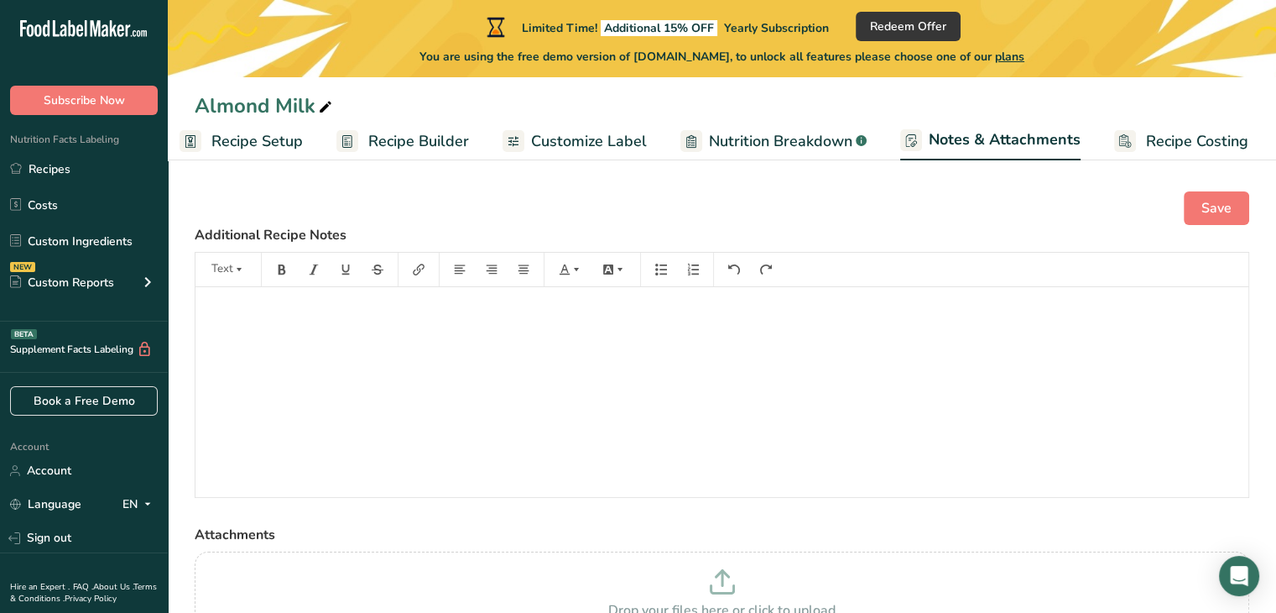
click at [1191, 142] on span "Recipe Costing" at bounding box center [1197, 141] width 102 height 23
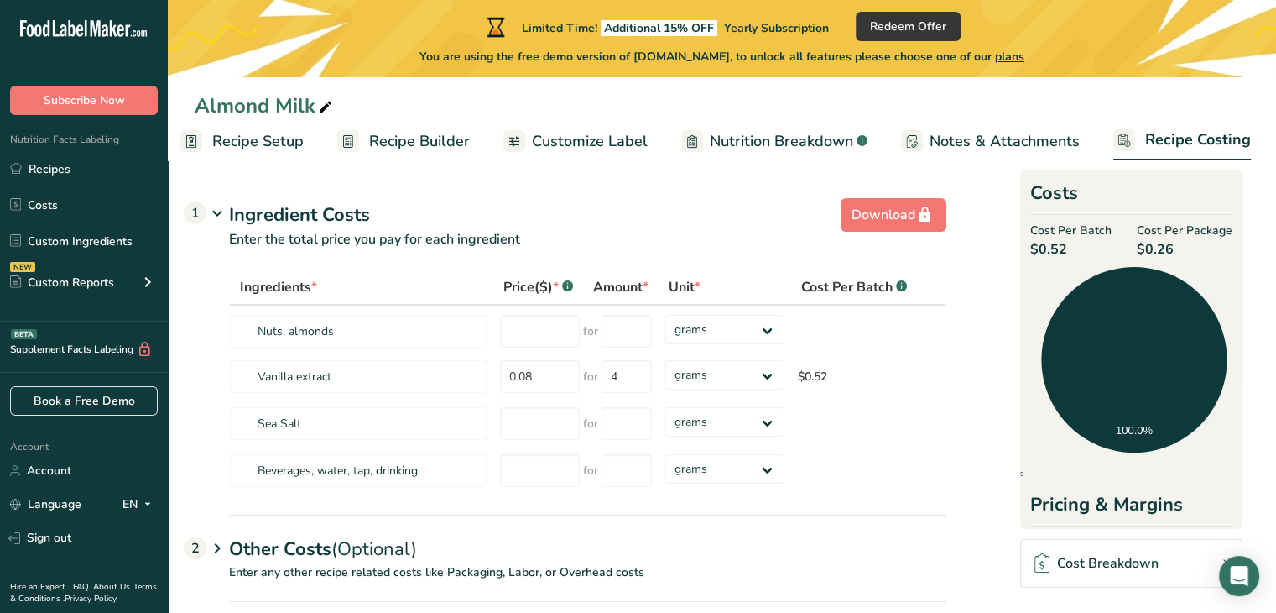
click at [621, 143] on span "Customize Label" at bounding box center [590, 141] width 116 height 23
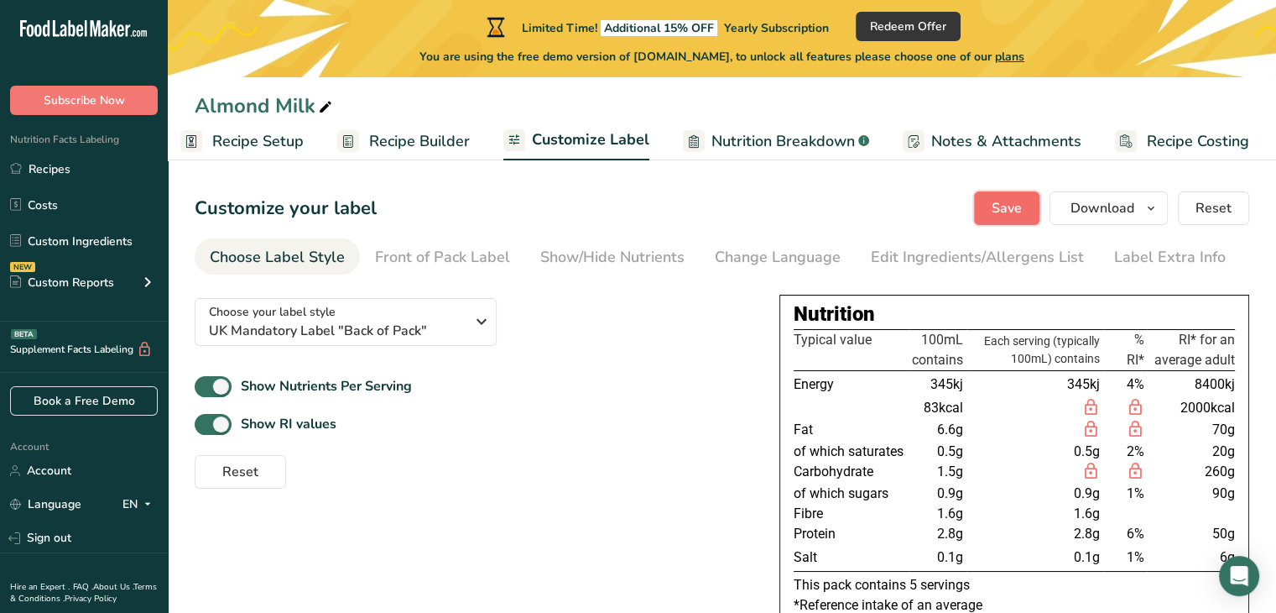
click at [1007, 204] on span "Save" at bounding box center [1007, 208] width 30 height 20
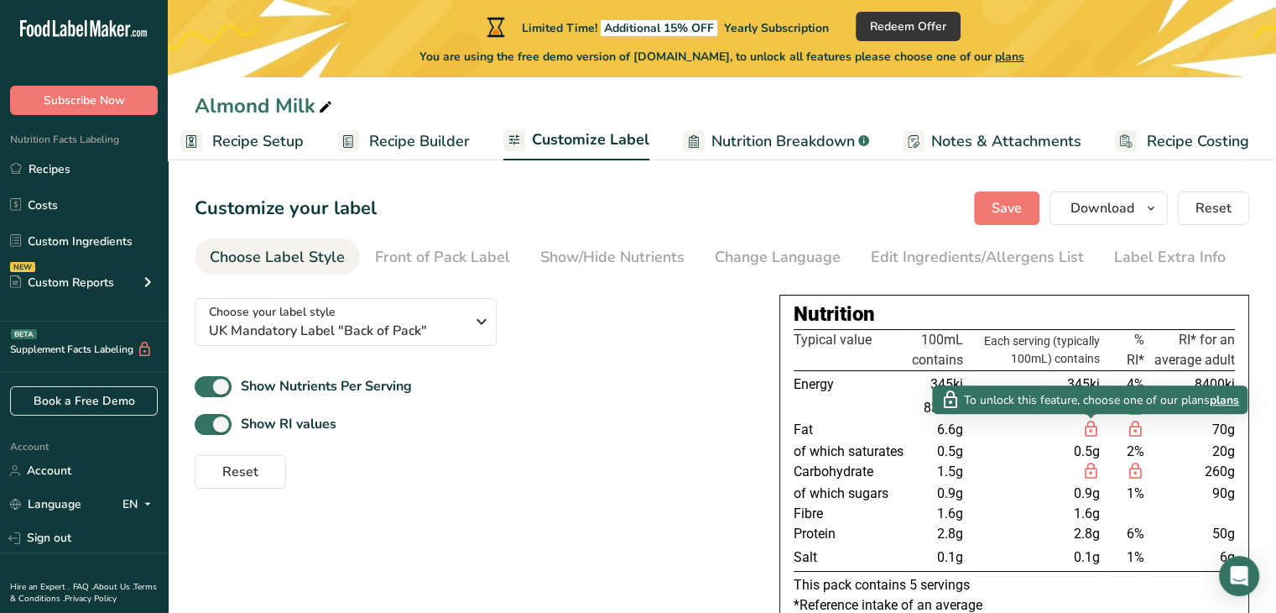
click at [1228, 404] on span "plans" at bounding box center [1224, 400] width 29 height 18
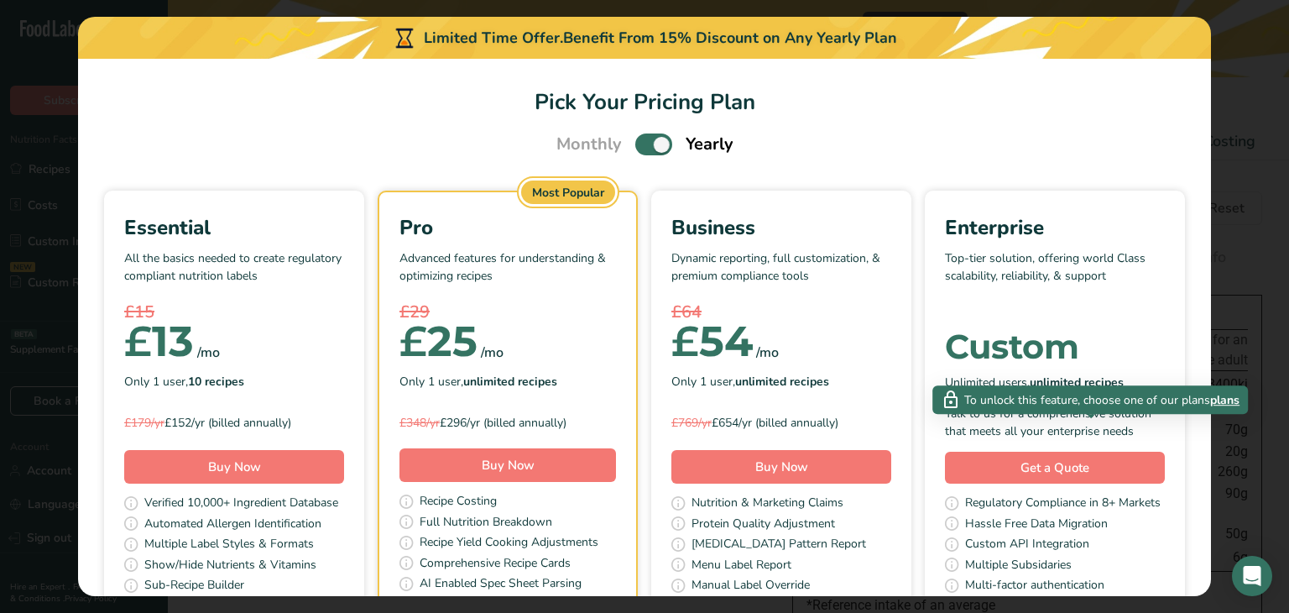
scroll to position [0, 2]
